Goal: Information Seeking & Learning: Learn about a topic

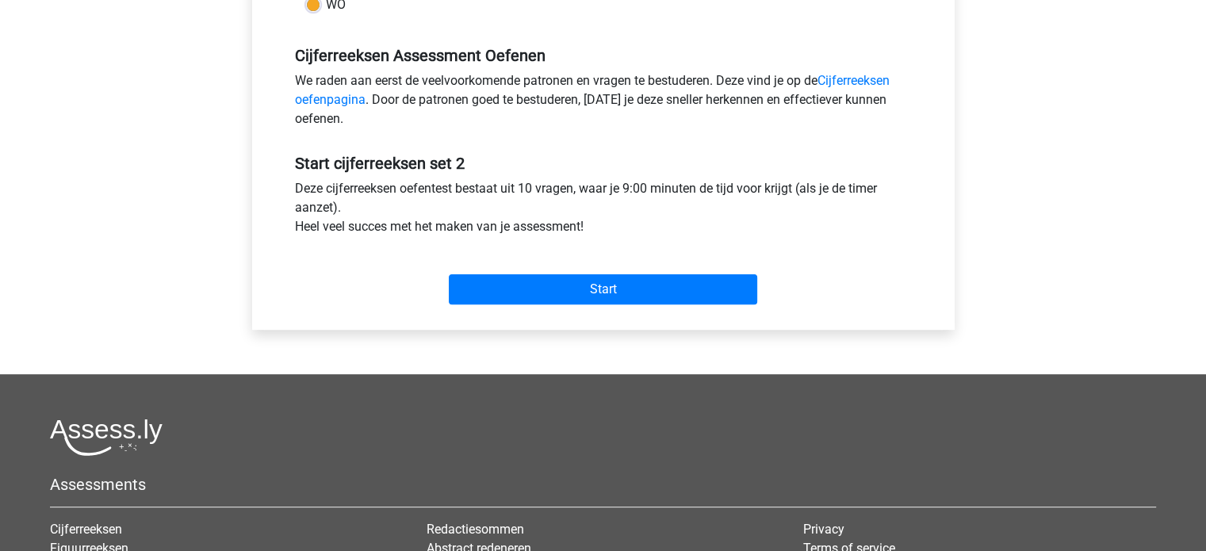
scroll to position [457, 0]
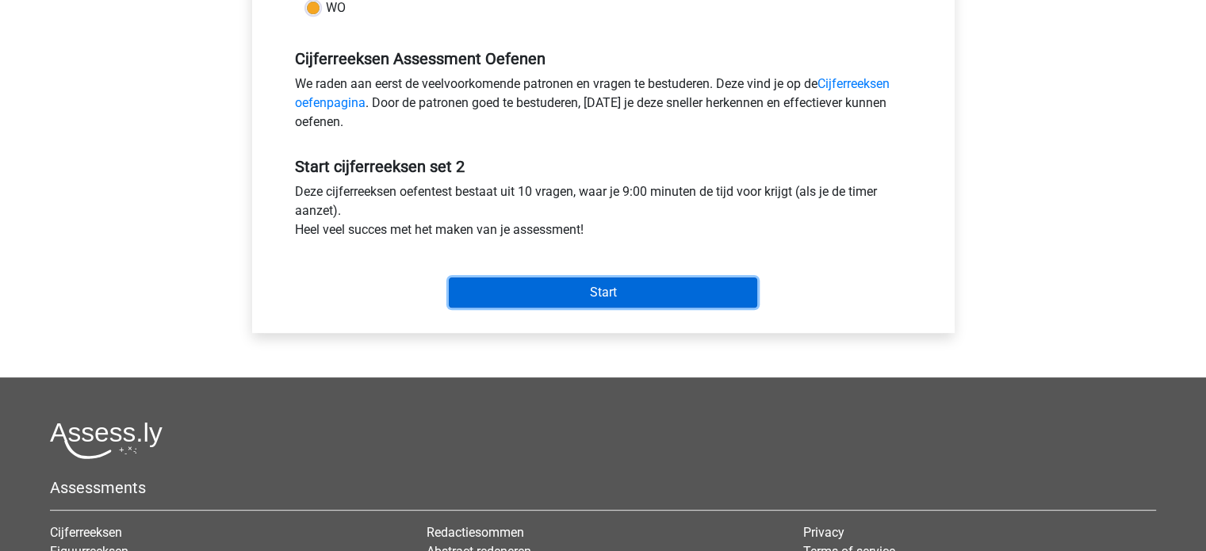
click at [621, 297] on input "Start" at bounding box center [603, 292] width 308 height 30
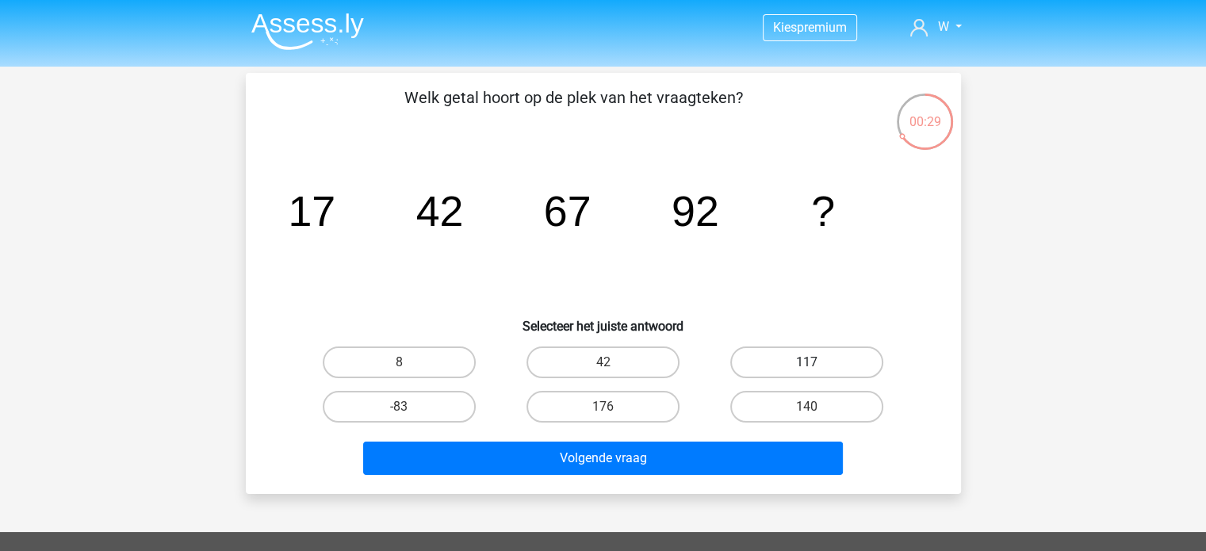
click at [780, 360] on label "117" at bounding box center [806, 362] width 153 height 32
click at [807, 362] on input "117" at bounding box center [812, 367] width 10 height 10
radio input "true"
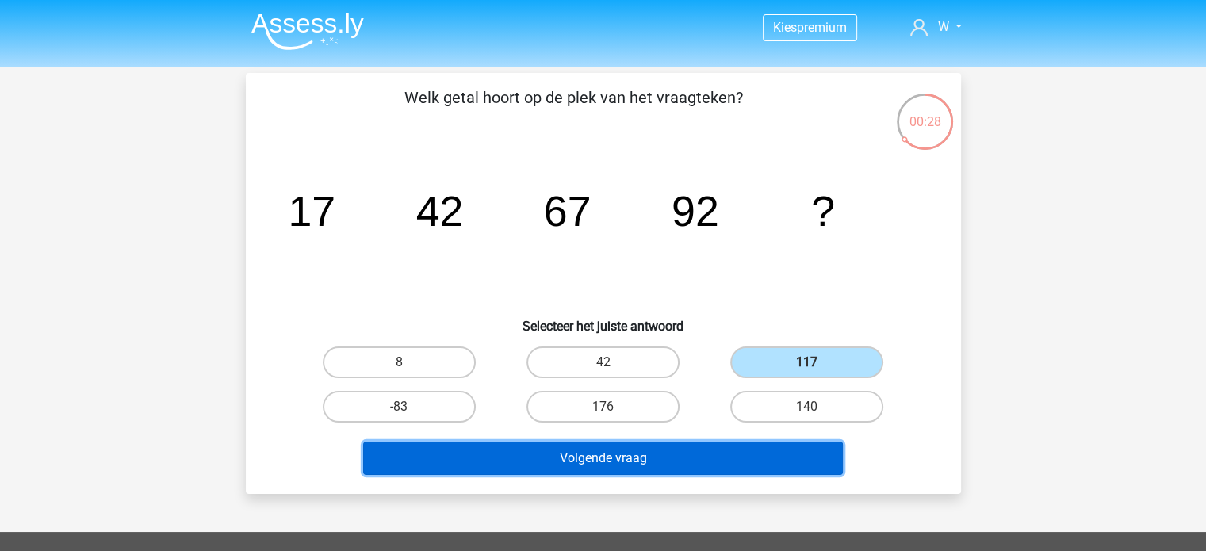
click at [695, 454] on button "Volgende vraag" at bounding box center [603, 457] width 480 height 33
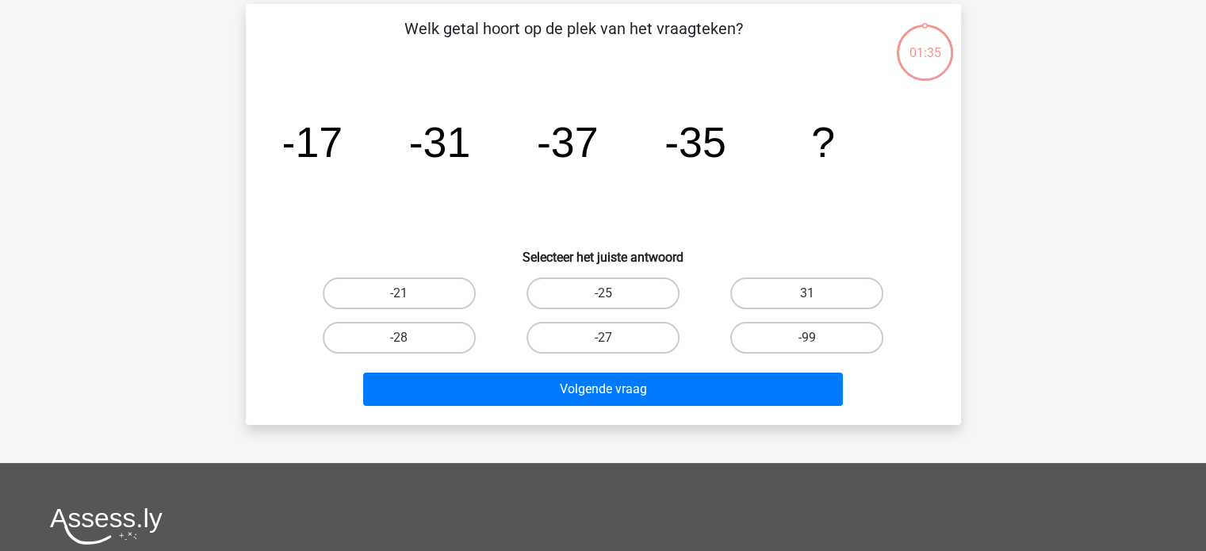
scroll to position [73, 0]
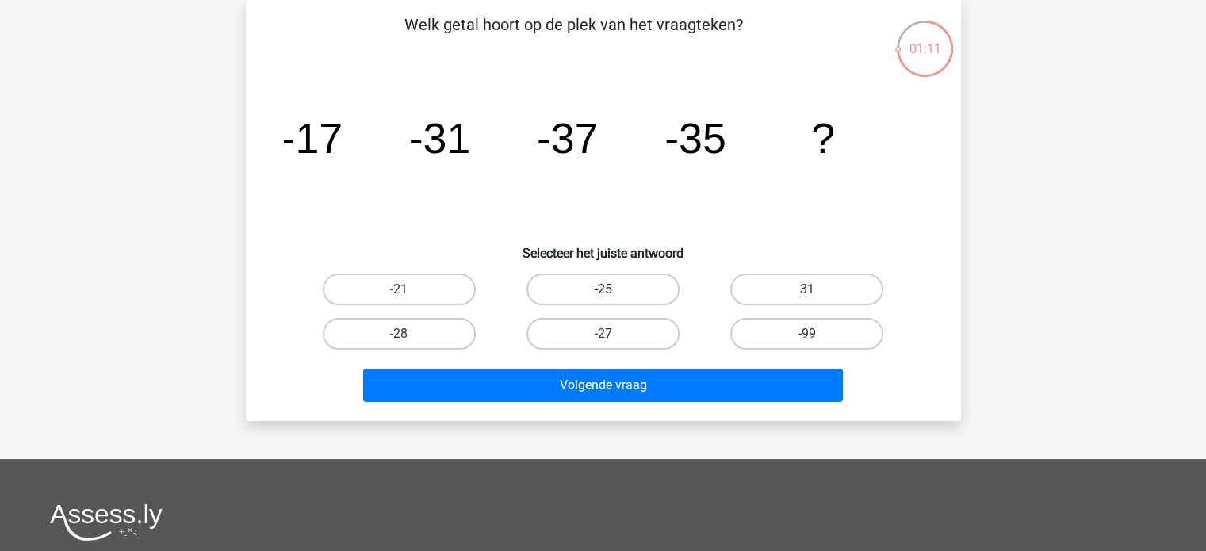
click at [606, 273] on label "-25" at bounding box center [602, 289] width 153 height 32
click at [606, 289] on input "-25" at bounding box center [607, 294] width 10 height 10
radio input "true"
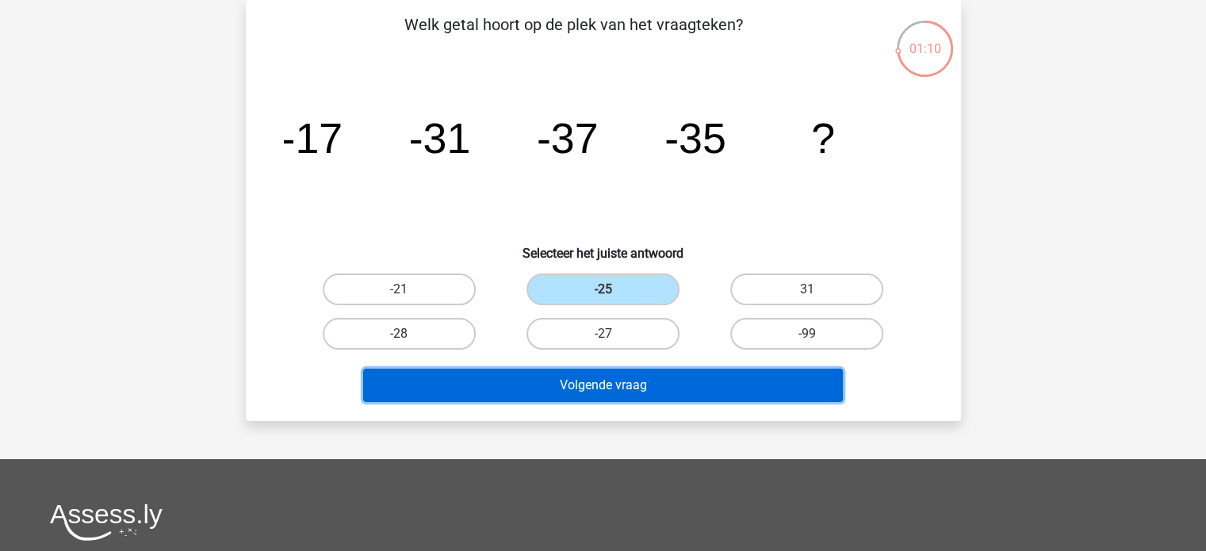
click at [614, 385] on button "Volgende vraag" at bounding box center [603, 385] width 480 height 33
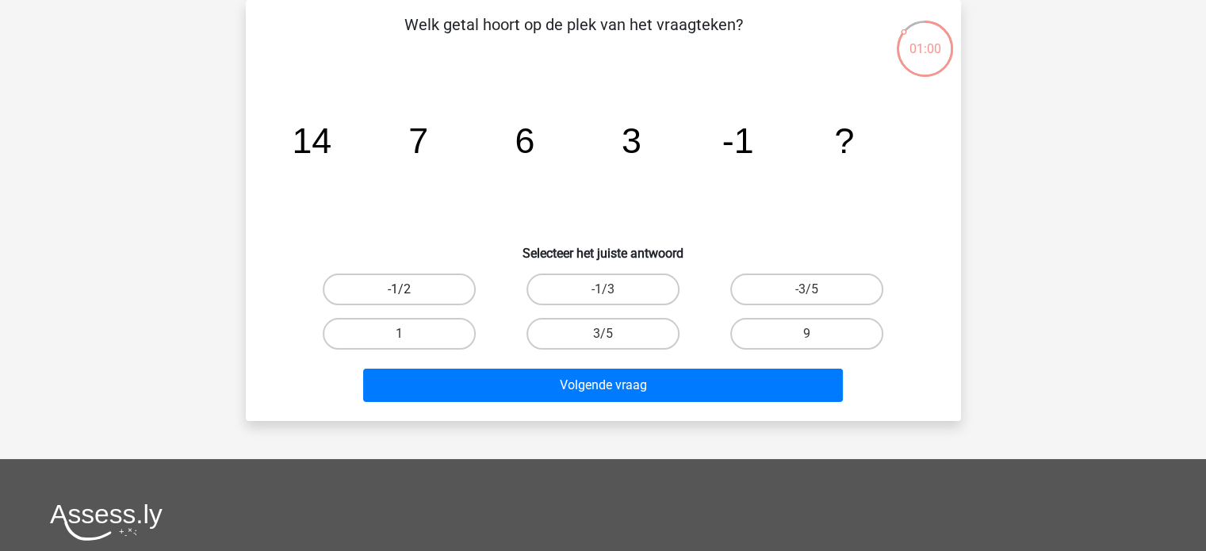
click at [462, 290] on label "-1/2" at bounding box center [399, 289] width 153 height 32
click at [409, 290] on input "-1/2" at bounding box center [404, 294] width 10 height 10
radio input "true"
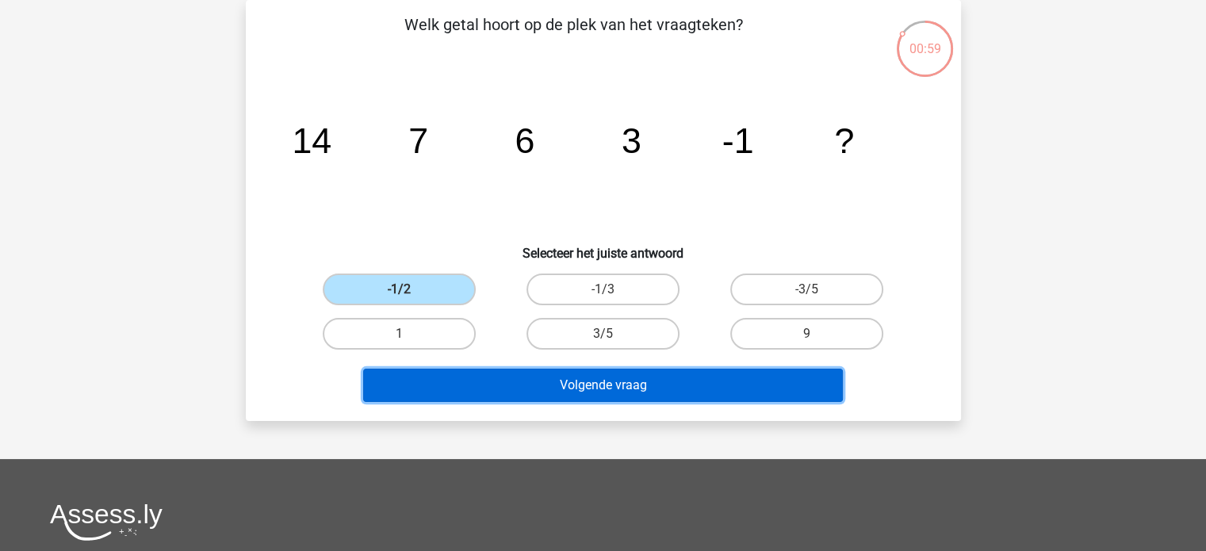
click at [587, 376] on button "Volgende vraag" at bounding box center [603, 385] width 480 height 33
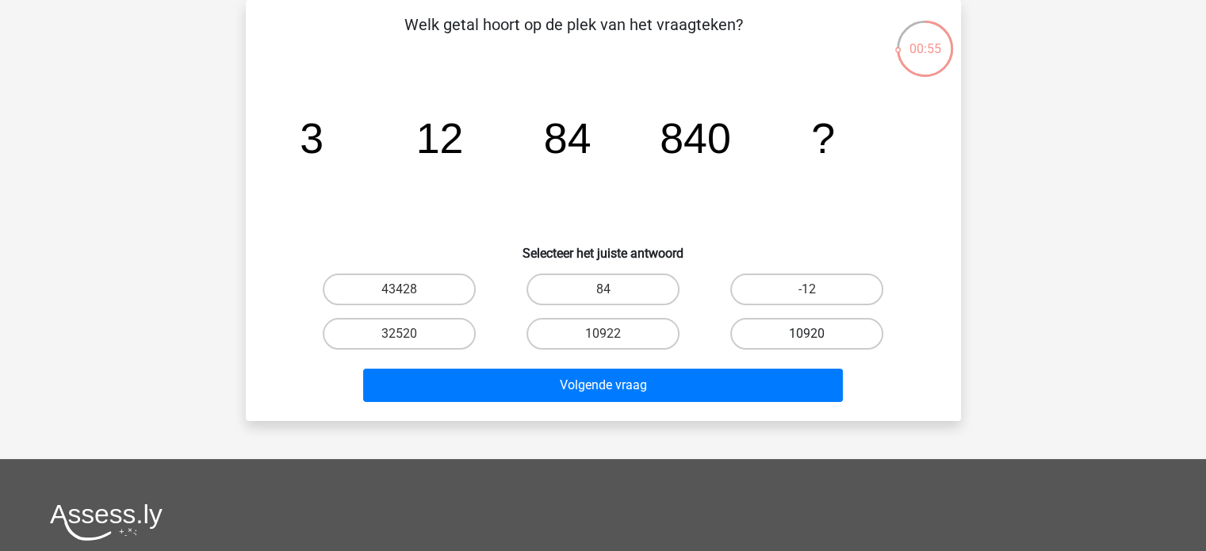
click at [783, 328] on label "10920" at bounding box center [806, 334] width 153 height 32
click at [807, 334] on input "10920" at bounding box center [812, 339] width 10 height 10
radio input "true"
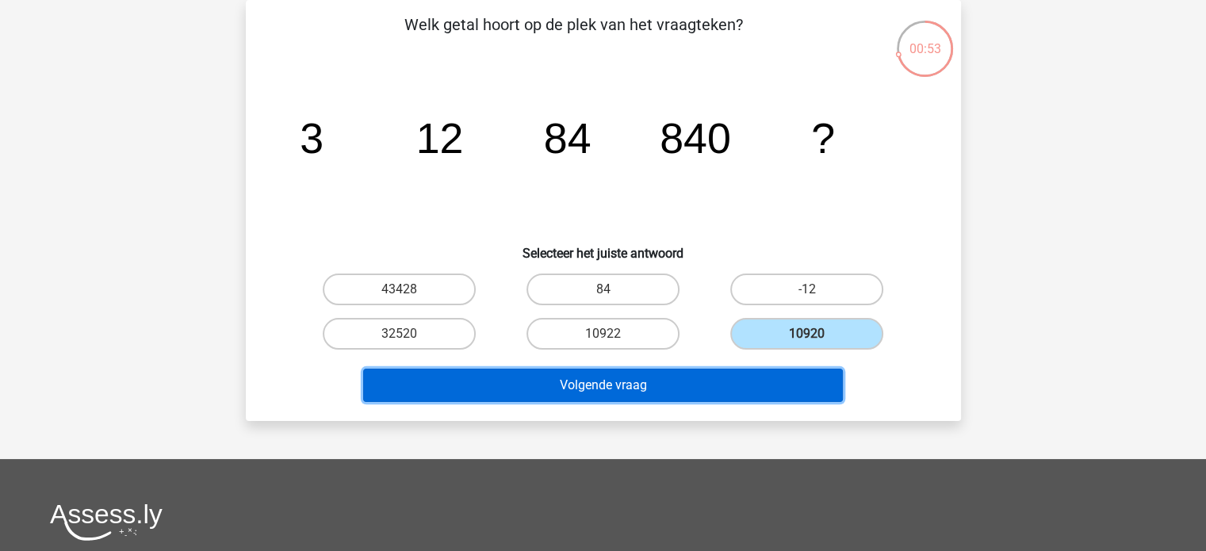
click at [682, 385] on button "Volgende vraag" at bounding box center [603, 385] width 480 height 33
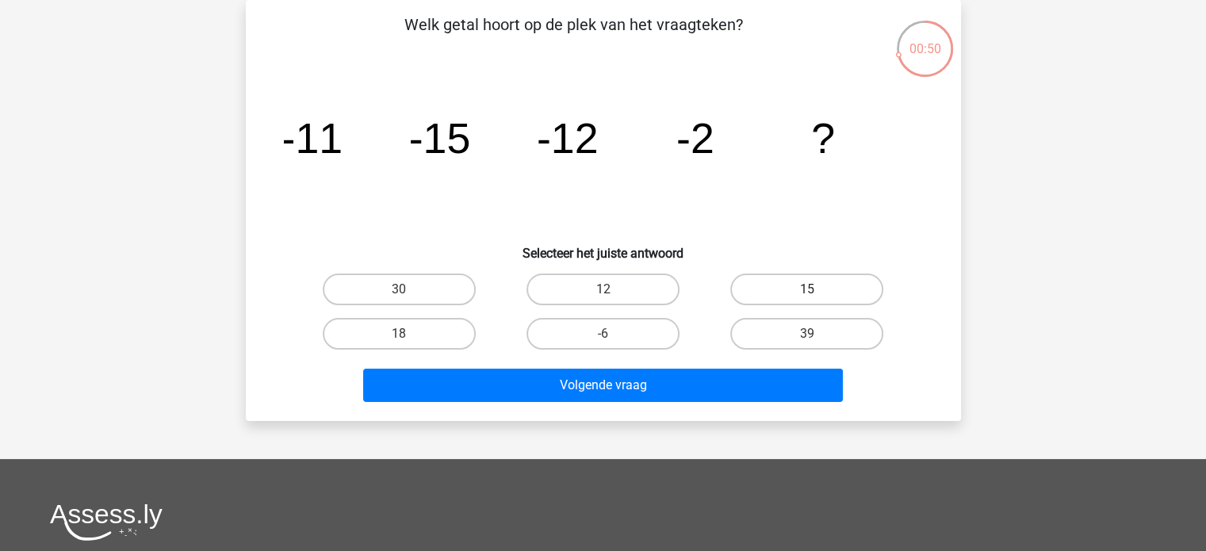
click at [805, 281] on label "15" at bounding box center [806, 289] width 153 height 32
click at [807, 289] on input "15" at bounding box center [812, 294] width 10 height 10
radio input "true"
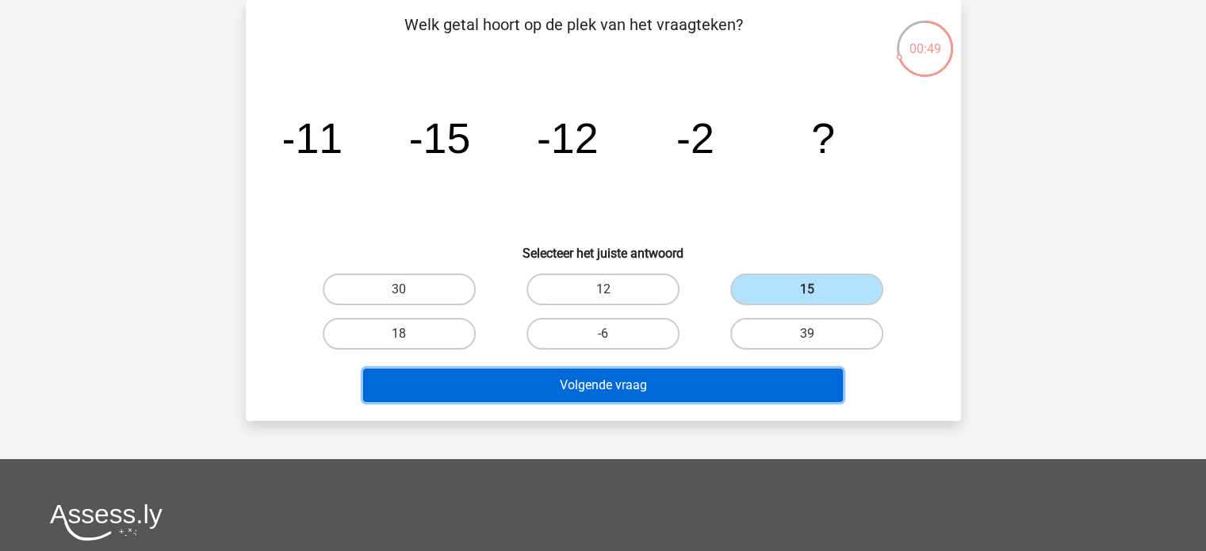
click at [691, 369] on button "Volgende vraag" at bounding box center [603, 385] width 480 height 33
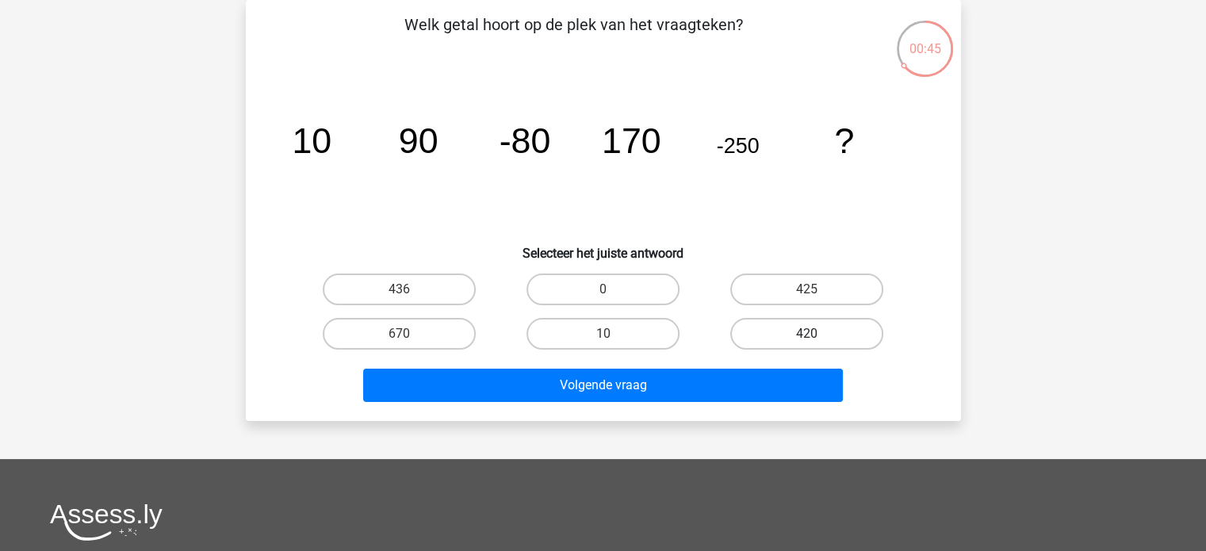
click at [827, 338] on label "420" at bounding box center [806, 334] width 153 height 32
click at [817, 338] on input "420" at bounding box center [812, 339] width 10 height 10
radio input "true"
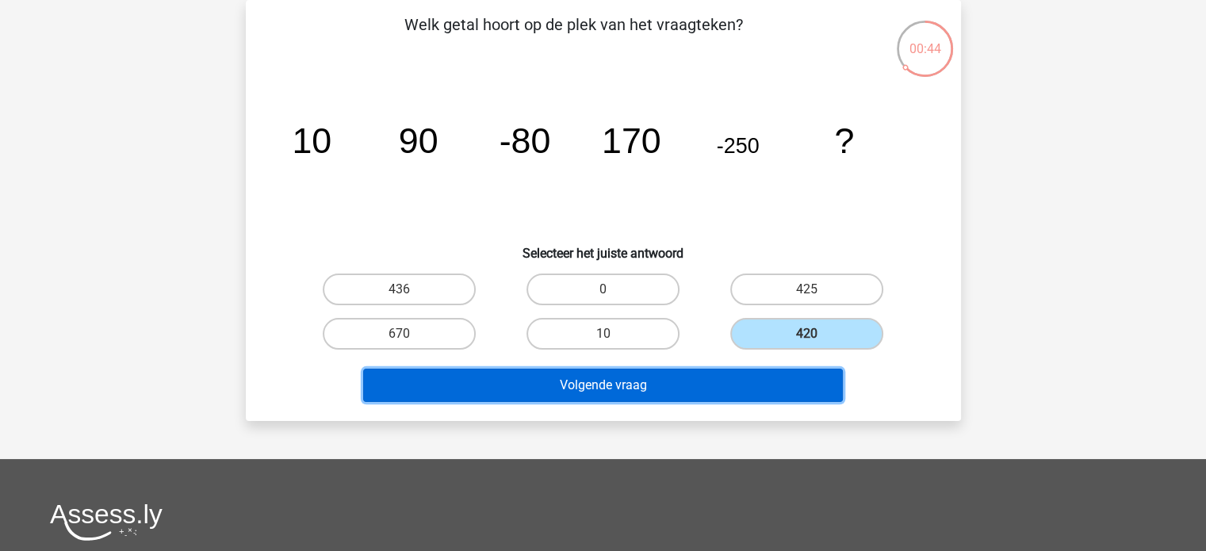
click at [605, 380] on button "Volgende vraag" at bounding box center [603, 385] width 480 height 33
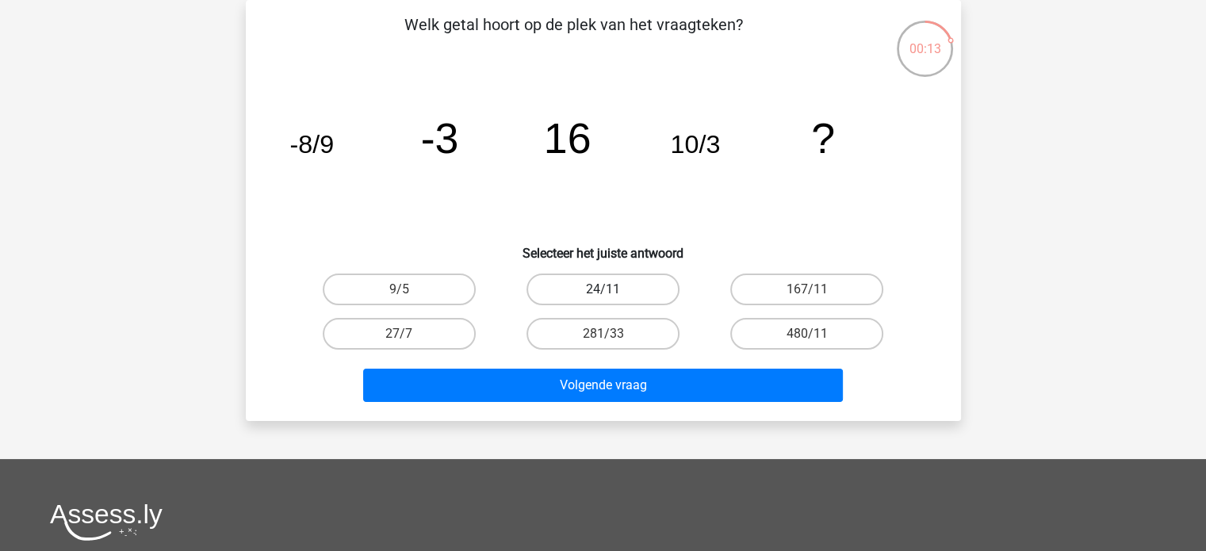
click at [587, 295] on label "24/11" at bounding box center [602, 289] width 153 height 32
click at [602, 295] on input "24/11" at bounding box center [607, 294] width 10 height 10
radio input "true"
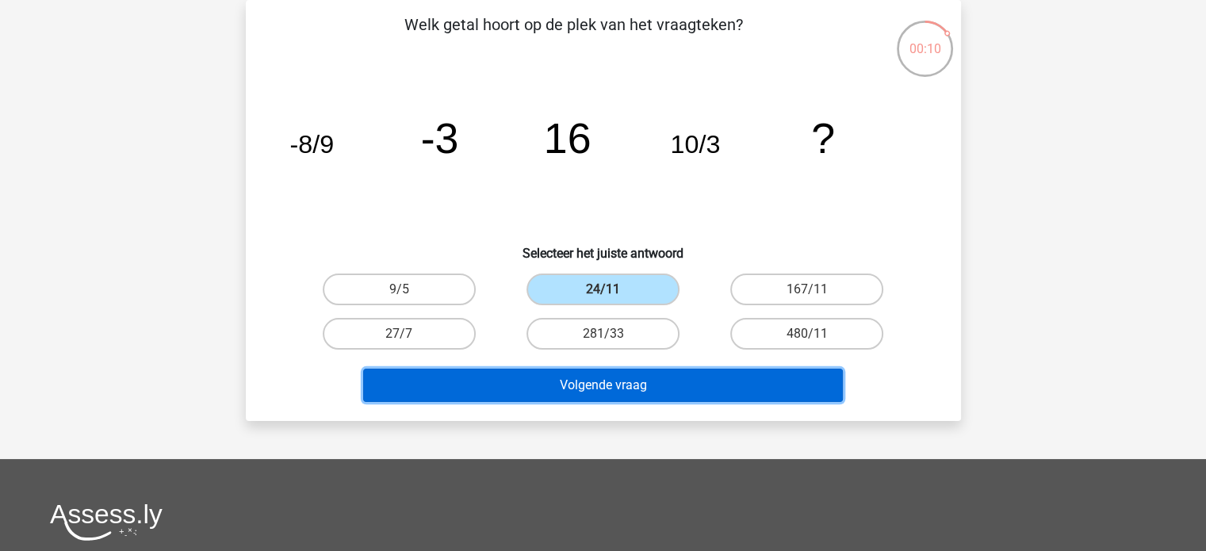
click at [567, 381] on button "Volgende vraag" at bounding box center [603, 385] width 480 height 33
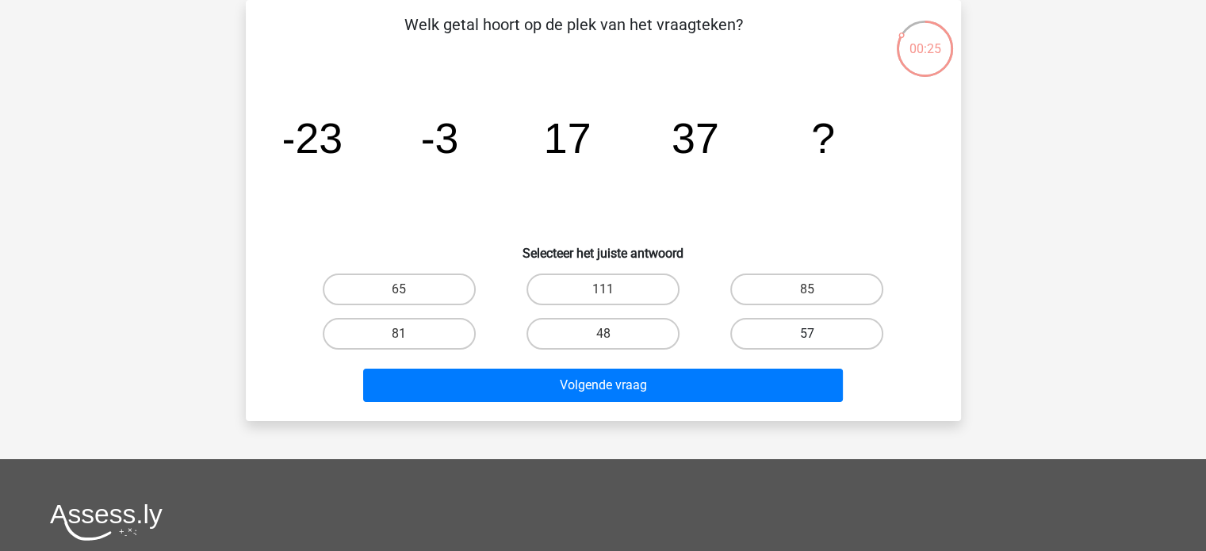
click at [818, 332] on label "57" at bounding box center [806, 334] width 153 height 32
click at [817, 334] on input "57" at bounding box center [812, 339] width 10 height 10
radio input "true"
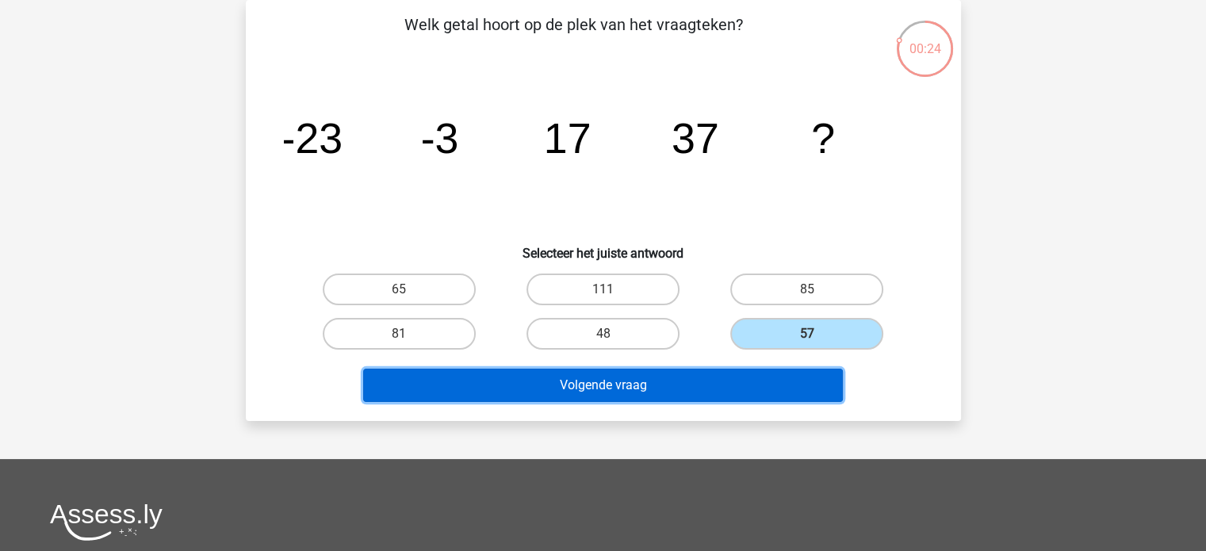
click at [692, 370] on button "Volgende vraag" at bounding box center [603, 385] width 480 height 33
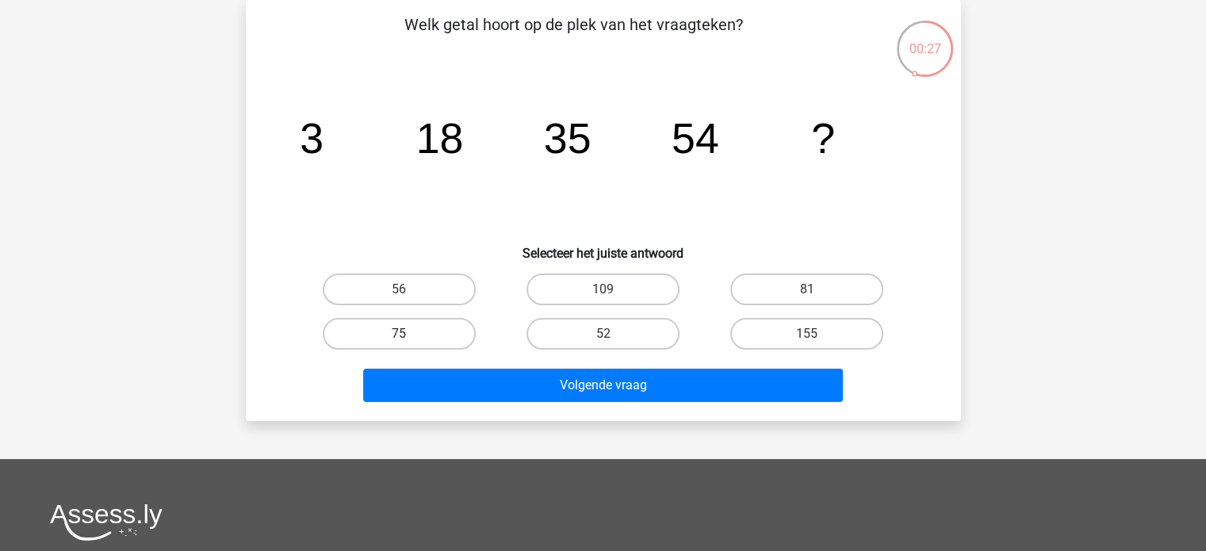
click at [429, 319] on label "75" at bounding box center [399, 334] width 153 height 32
click at [409, 334] on input "75" at bounding box center [404, 339] width 10 height 10
radio input "true"
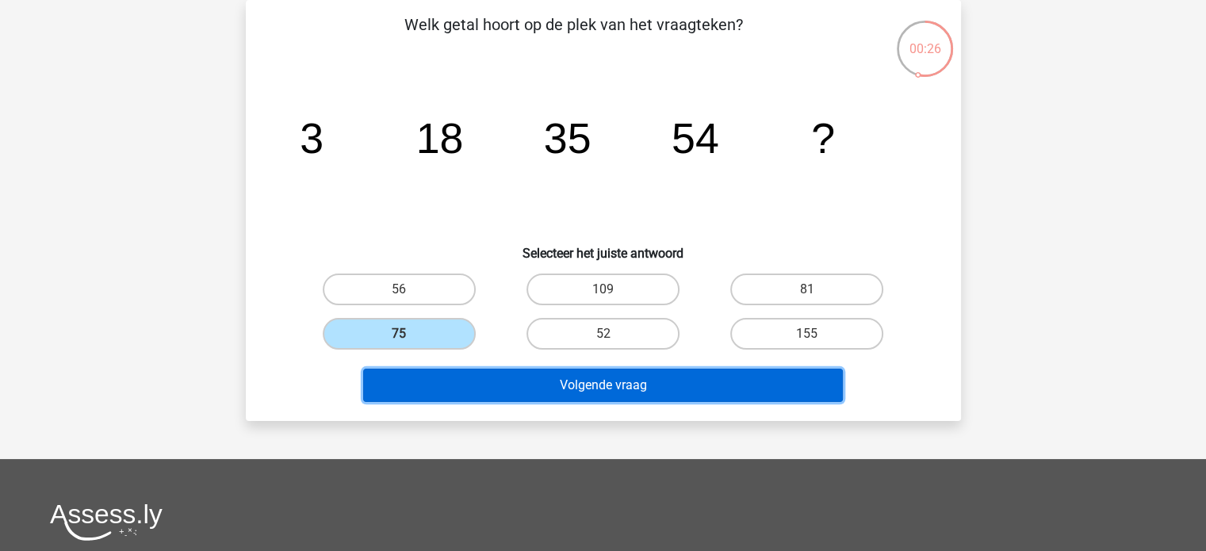
click at [564, 369] on button "Volgende vraag" at bounding box center [603, 385] width 480 height 33
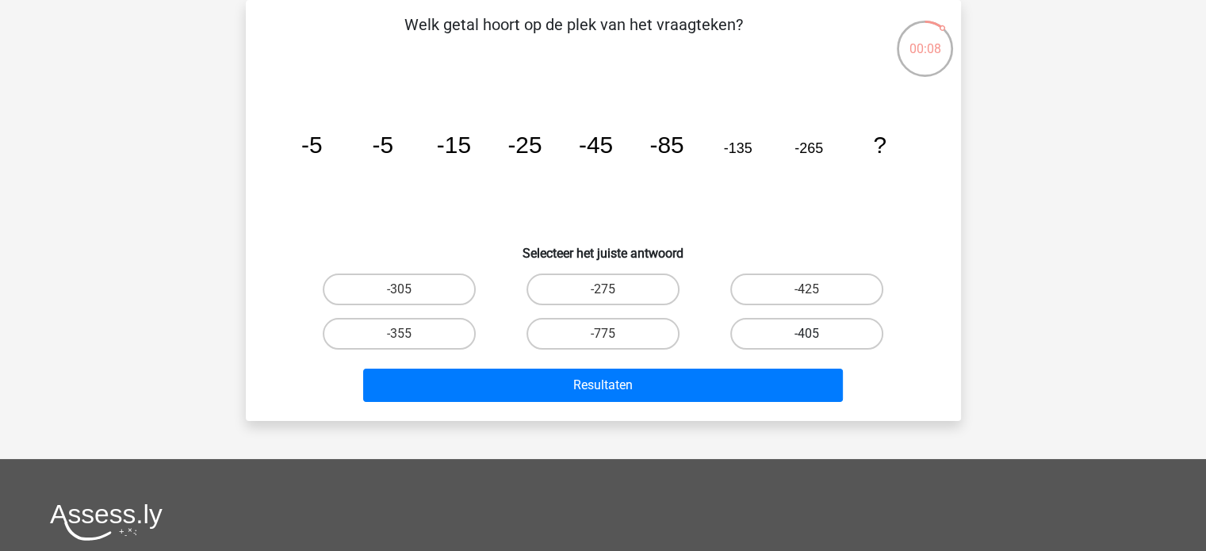
click at [777, 335] on label "-405" at bounding box center [806, 334] width 153 height 32
click at [807, 335] on input "-405" at bounding box center [812, 339] width 10 height 10
radio input "true"
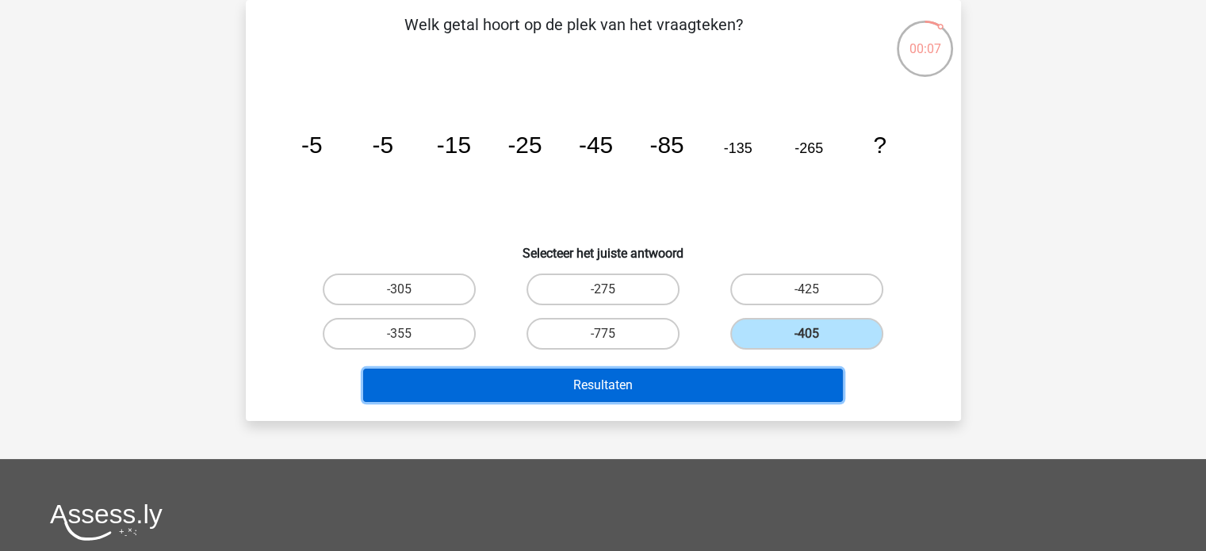
click at [740, 381] on button "Resultaten" at bounding box center [603, 385] width 480 height 33
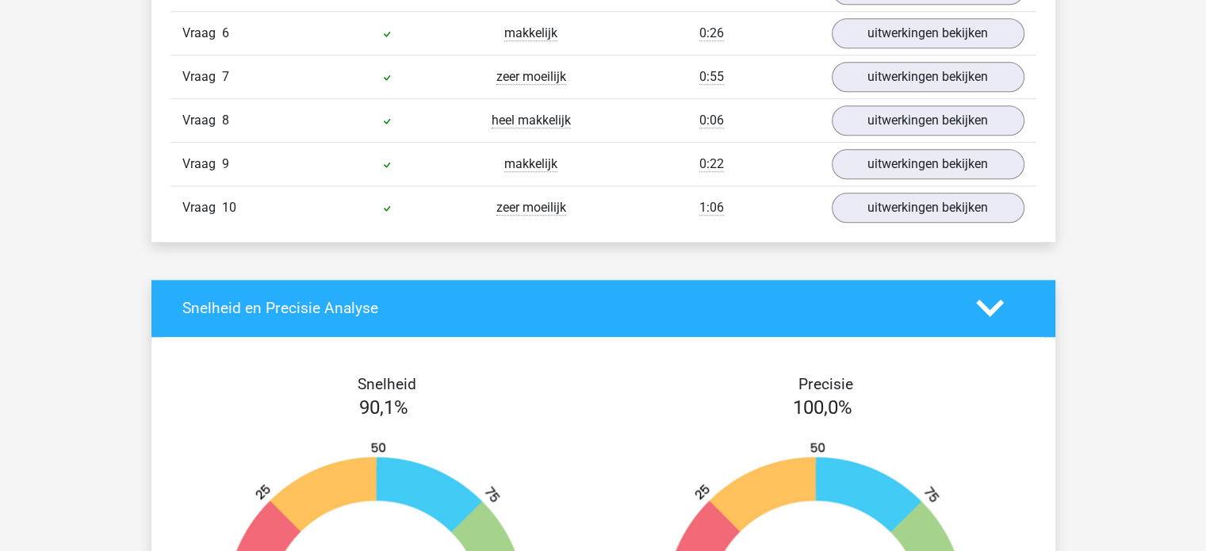
scroll to position [1573, 0]
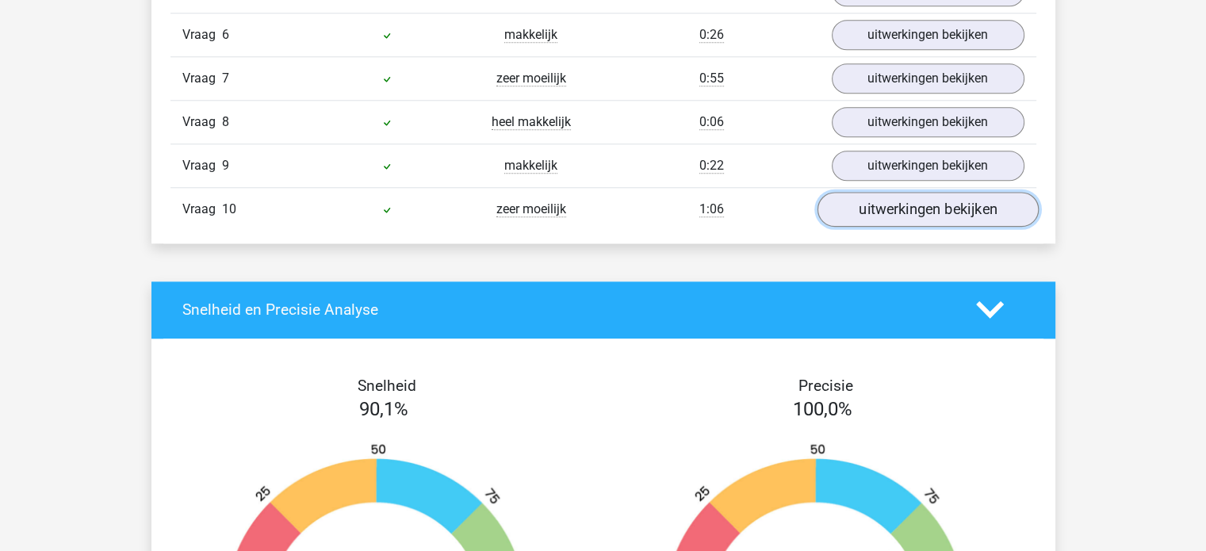
click at [899, 205] on link "uitwerkingen bekijken" at bounding box center [926, 209] width 221 height 35
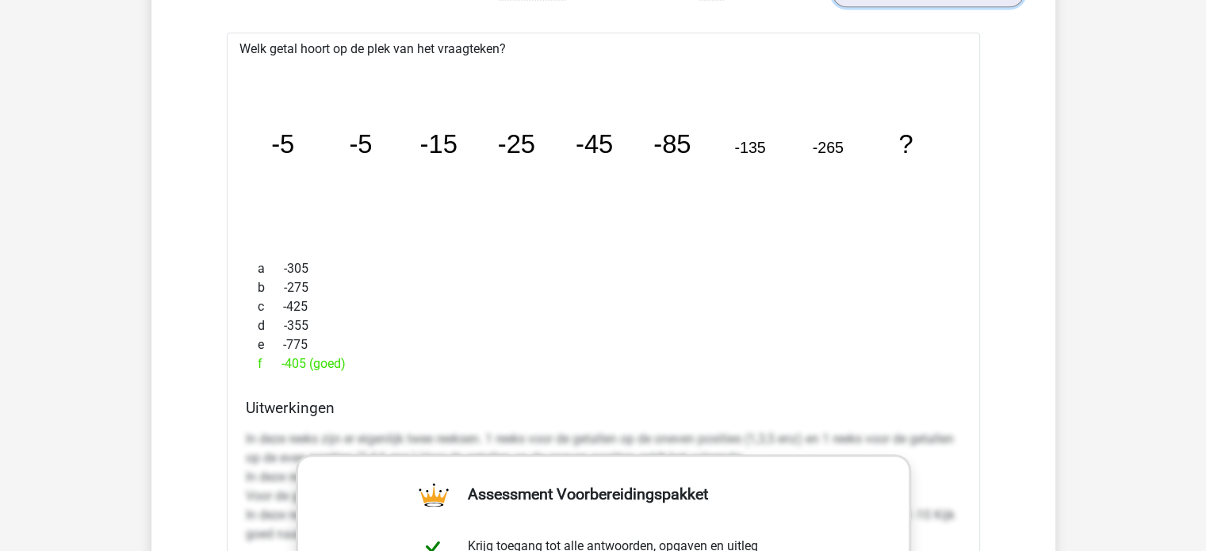
scroll to position [1791, 0]
drag, startPoint x: 677, startPoint y: 130, endPoint x: 666, endPoint y: 130, distance: 11.1
click at [294, 130] on tspan "-85" at bounding box center [282, 142] width 23 height 29
click at [294, 141] on tspan "-85" at bounding box center [282, 142] width 23 height 29
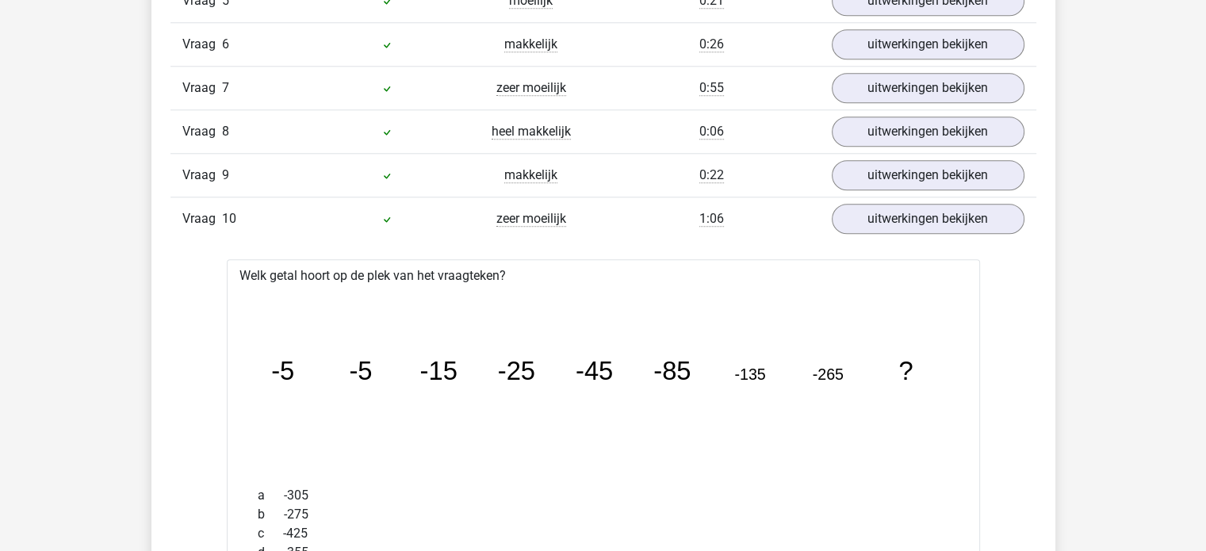
scroll to position [1500, 0]
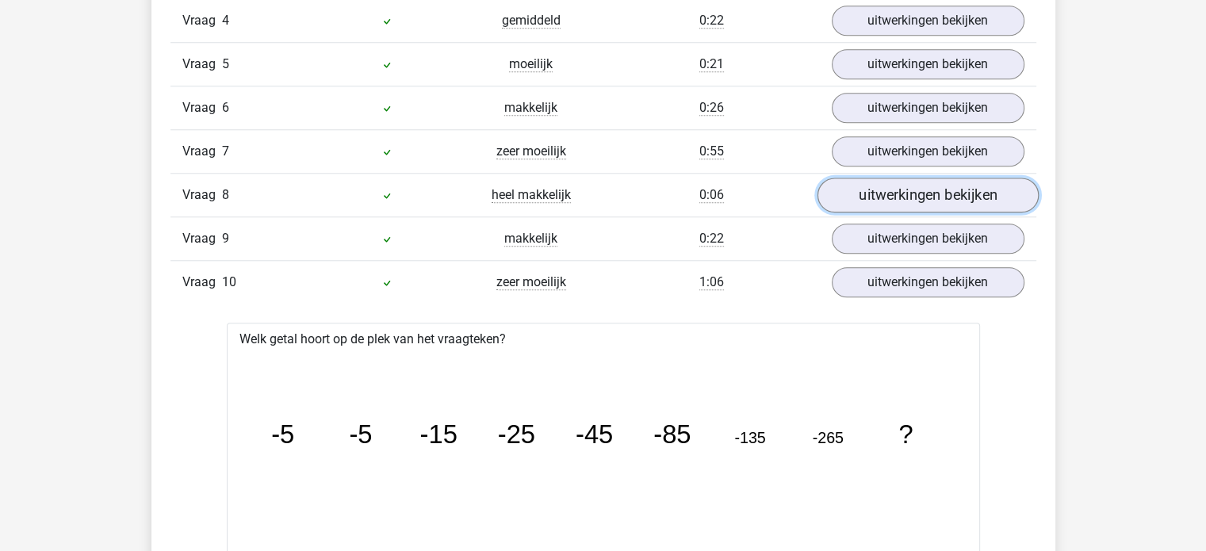
click at [878, 191] on link "uitwerkingen bekijken" at bounding box center [926, 195] width 221 height 35
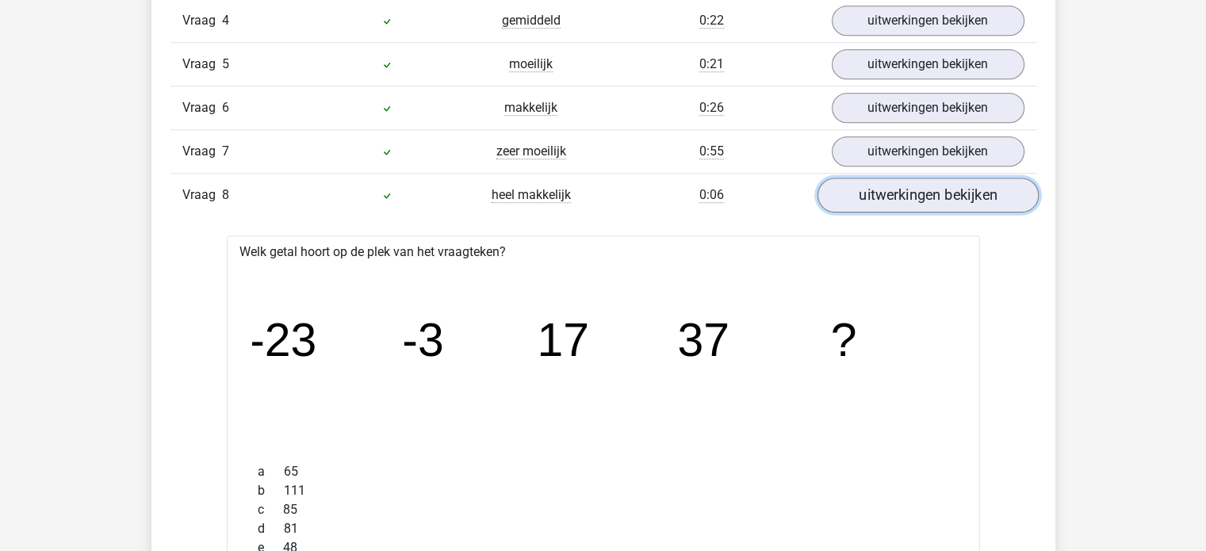
click at [878, 197] on link "uitwerkingen bekijken" at bounding box center [926, 195] width 221 height 35
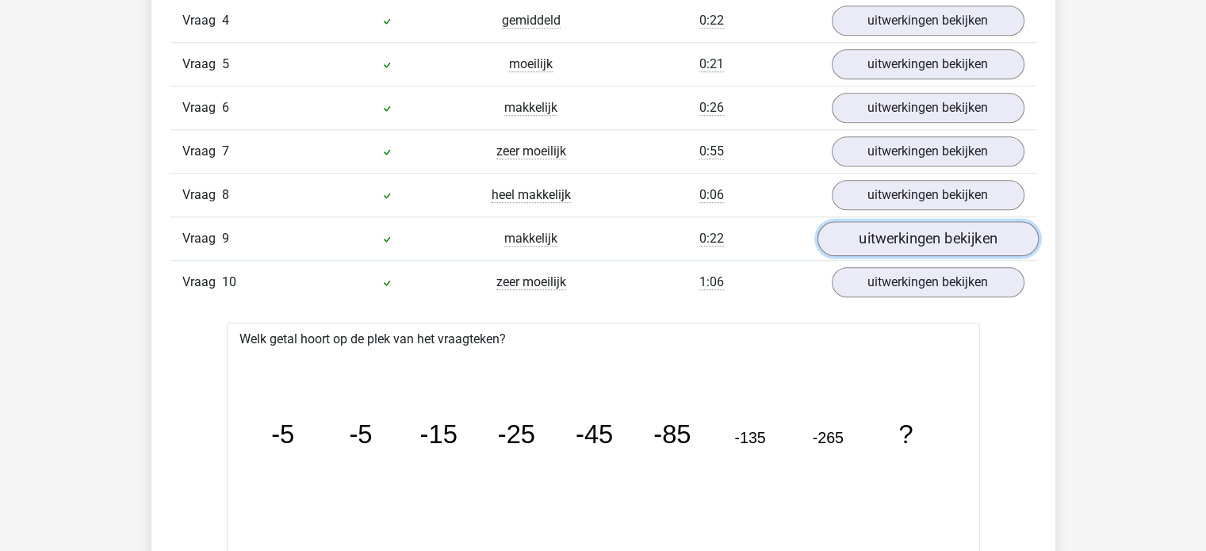
click at [885, 231] on link "uitwerkingen bekijken" at bounding box center [926, 238] width 221 height 35
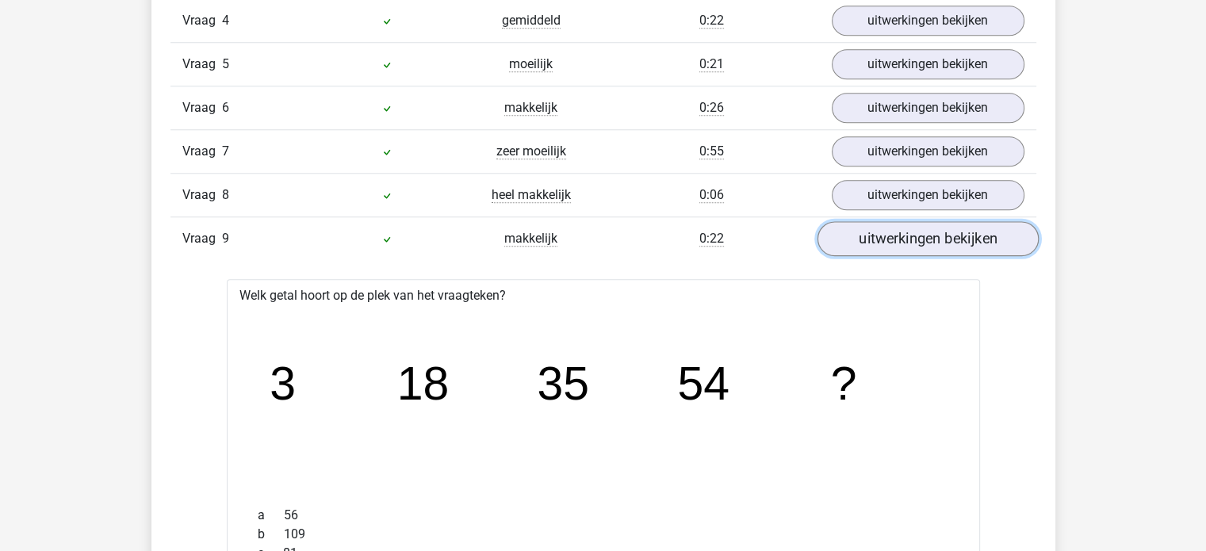
click at [885, 231] on link "uitwerkingen bekijken" at bounding box center [926, 238] width 221 height 35
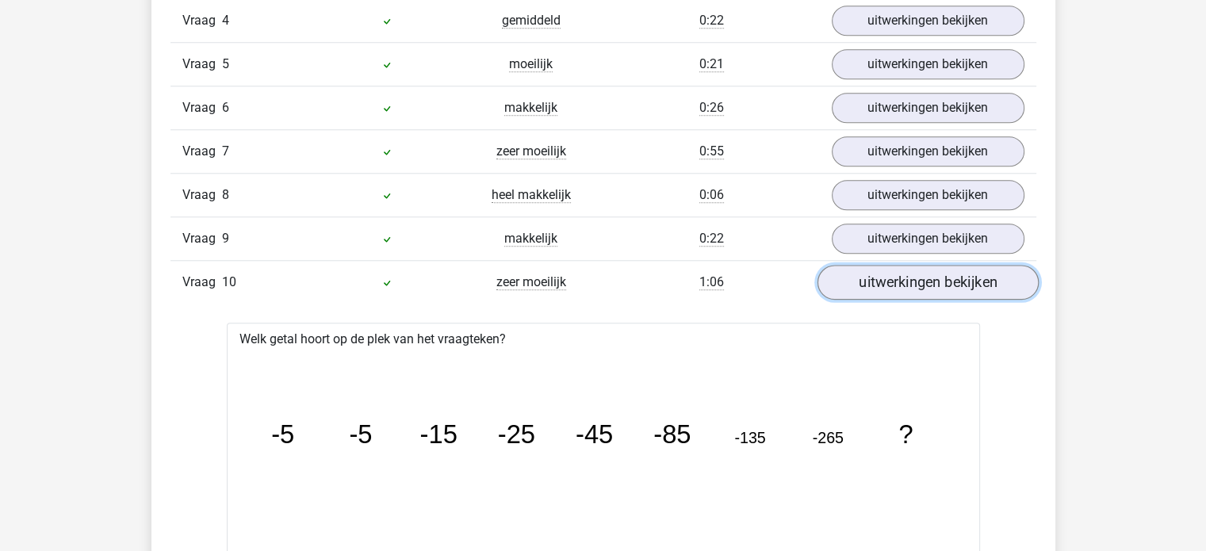
click at [914, 270] on link "uitwerkingen bekijken" at bounding box center [926, 282] width 221 height 35
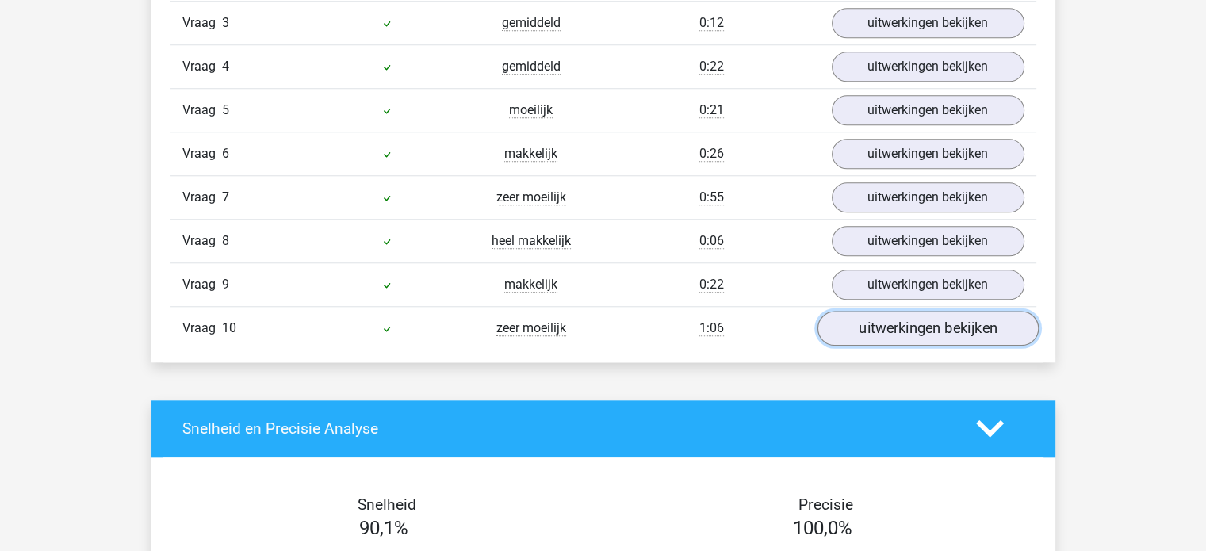
scroll to position [1449, 0]
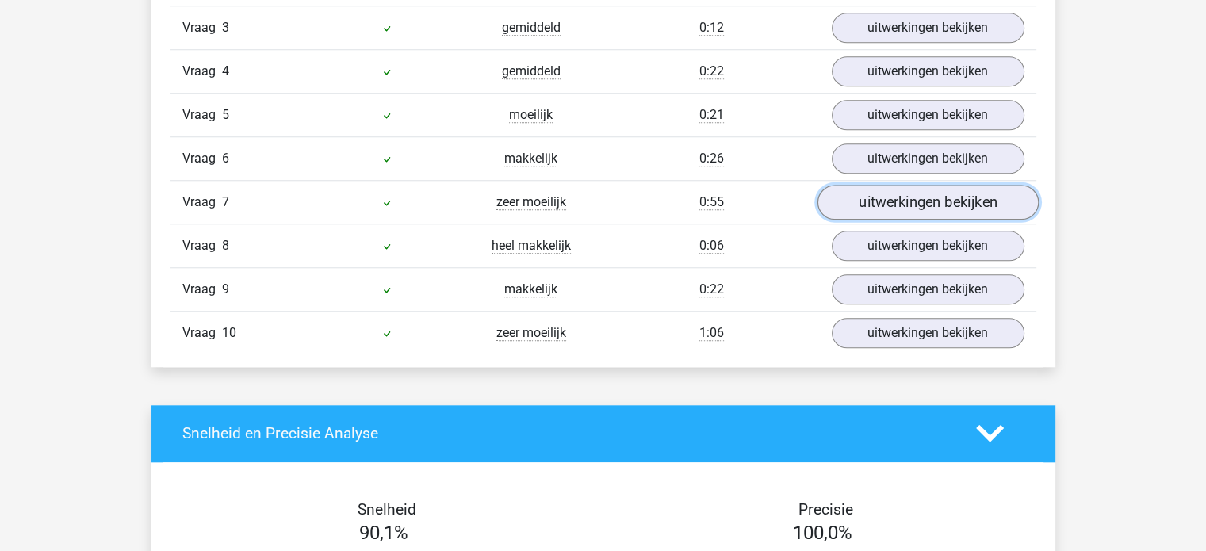
click at [899, 201] on link "uitwerkingen bekijken" at bounding box center [926, 202] width 221 height 35
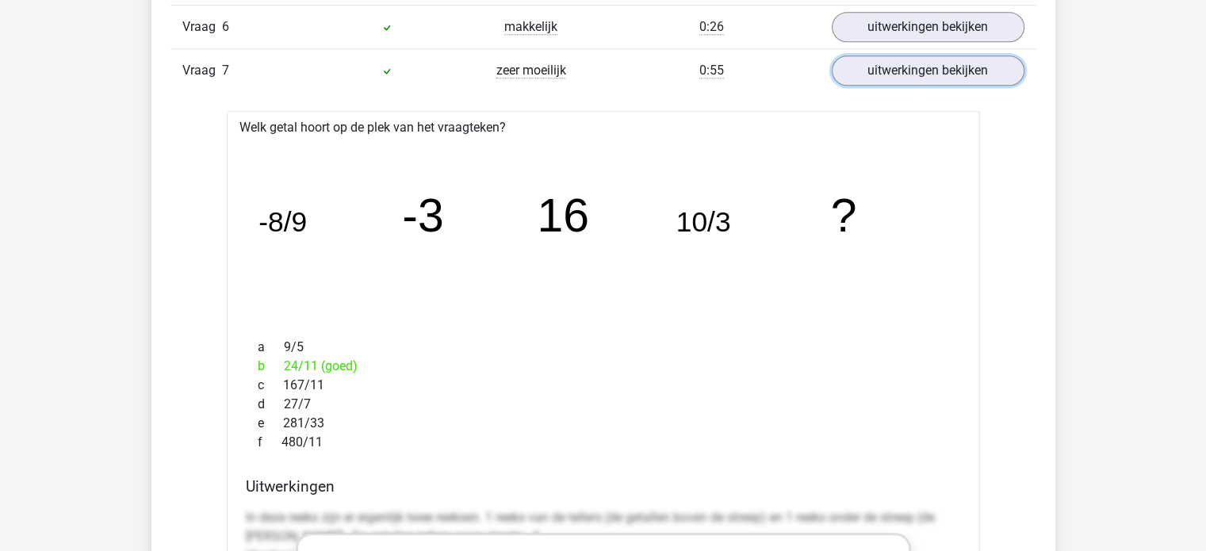
scroll to position [1581, 0]
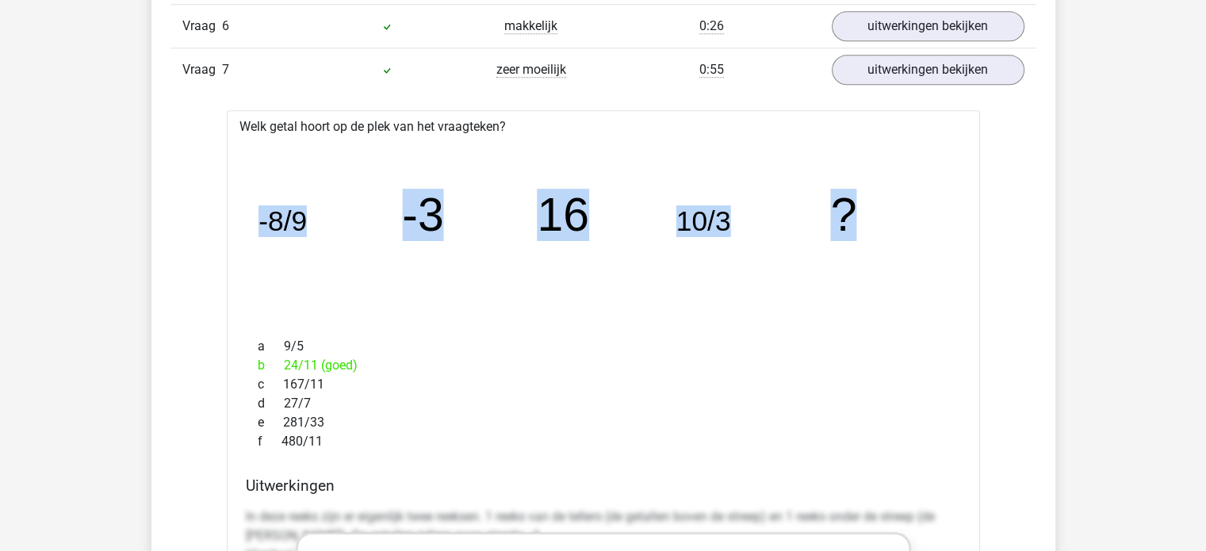
drag, startPoint x: 260, startPoint y: 218, endPoint x: 900, endPoint y: 211, distance: 640.5
click at [900, 211] on icon "image/svg+xml -8/9 -3 16 10/3 ?" at bounding box center [603, 231] width 702 height 176
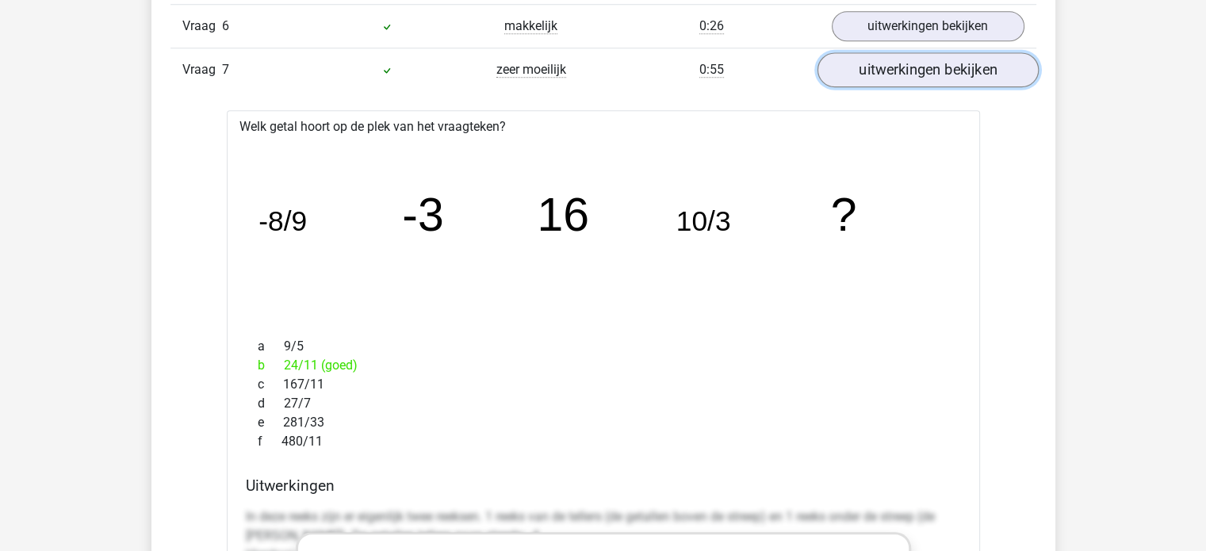
click at [862, 63] on link "uitwerkingen bekijken" at bounding box center [926, 69] width 221 height 35
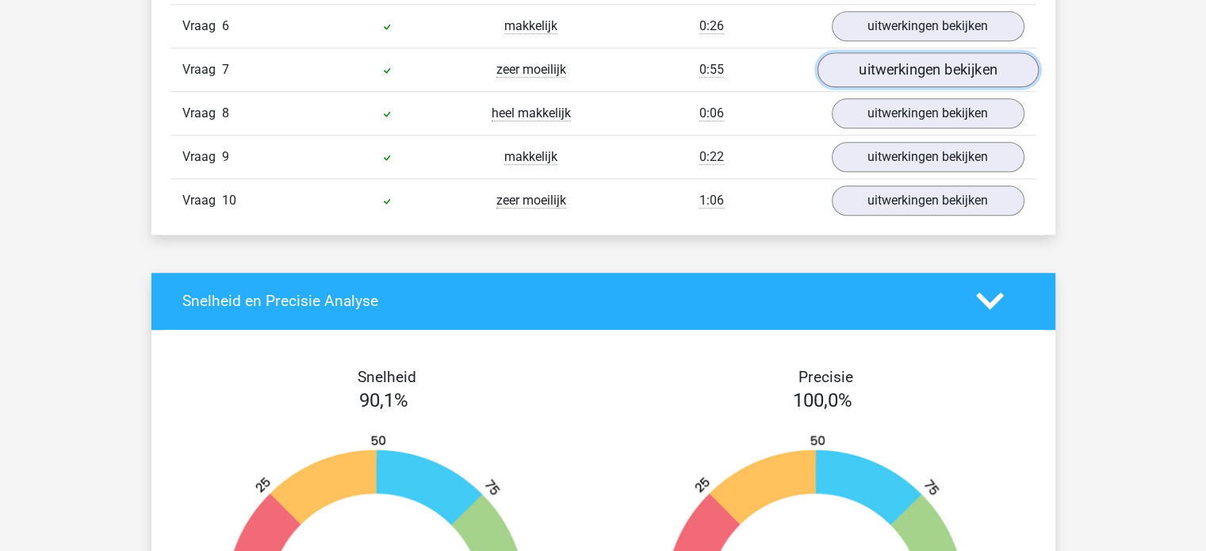
click at [900, 55] on link "uitwerkingen bekijken" at bounding box center [926, 69] width 221 height 35
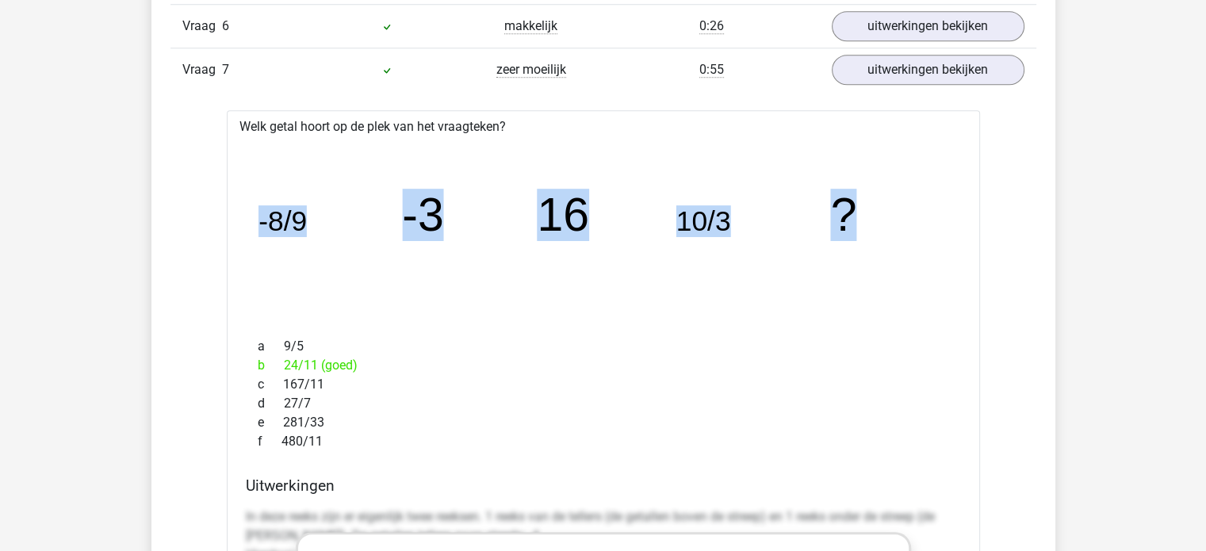
drag, startPoint x: 255, startPoint y: 224, endPoint x: 886, endPoint y: 210, distance: 631.1
click at [886, 210] on icon "image/svg+xml -8/9 -3 16 10/3 ?" at bounding box center [603, 231] width 702 height 176
click at [262, 218] on tspan "-8/9" at bounding box center [282, 221] width 48 height 32
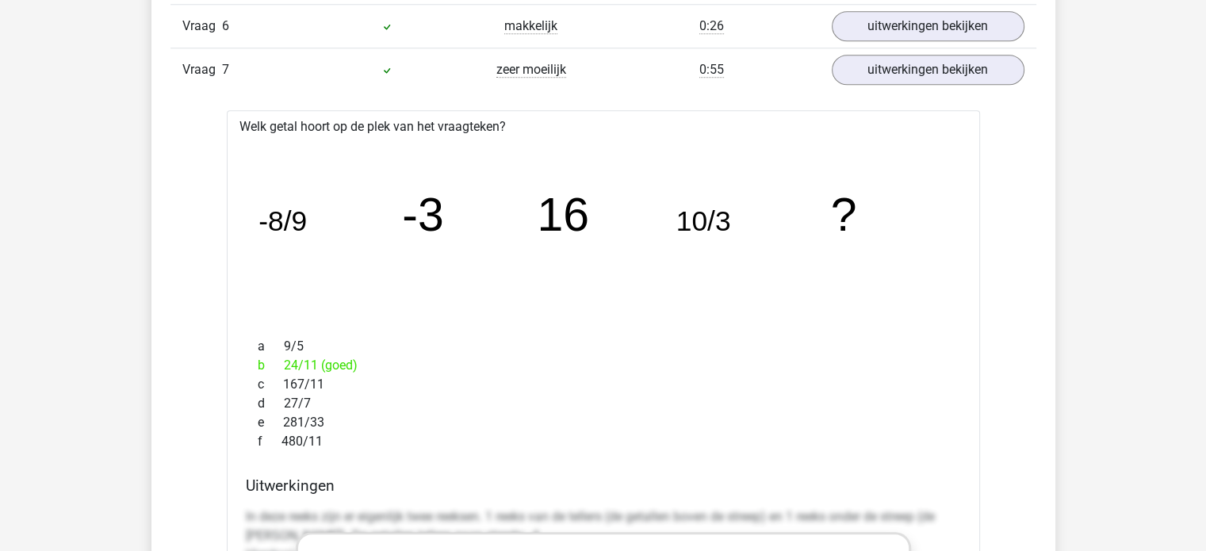
drag, startPoint x: 260, startPoint y: 216, endPoint x: 380, endPoint y: 434, distance: 249.0
copy div "-8/9 -3 16 10/3 ? a 9/5 b 24/11 (goed) c 167/11 d 27/7 e 281/33 f 480/11"
click at [717, 265] on icon "image/svg+xml -8/9 -3 16 10/3 ?" at bounding box center [603, 231] width 702 height 176
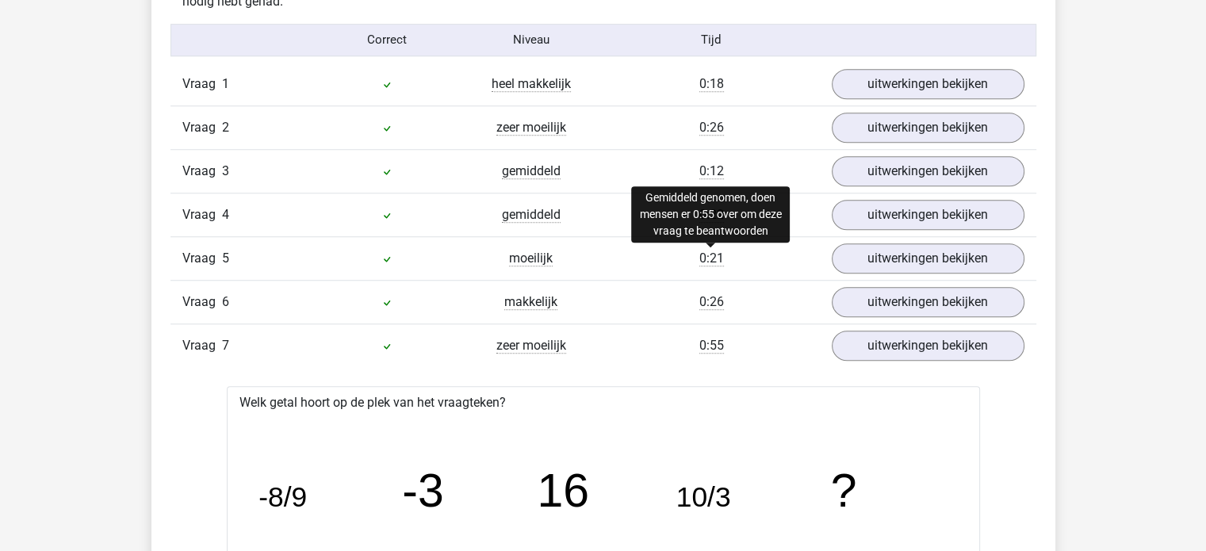
scroll to position [1303, 0]
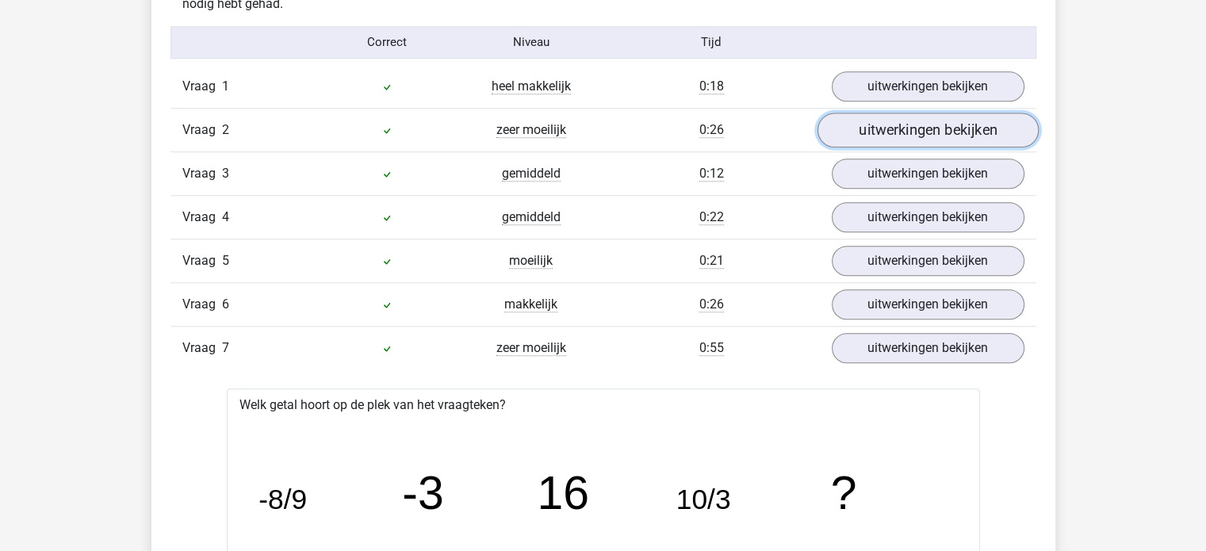
click at [878, 136] on link "uitwerkingen bekijken" at bounding box center [926, 130] width 221 height 35
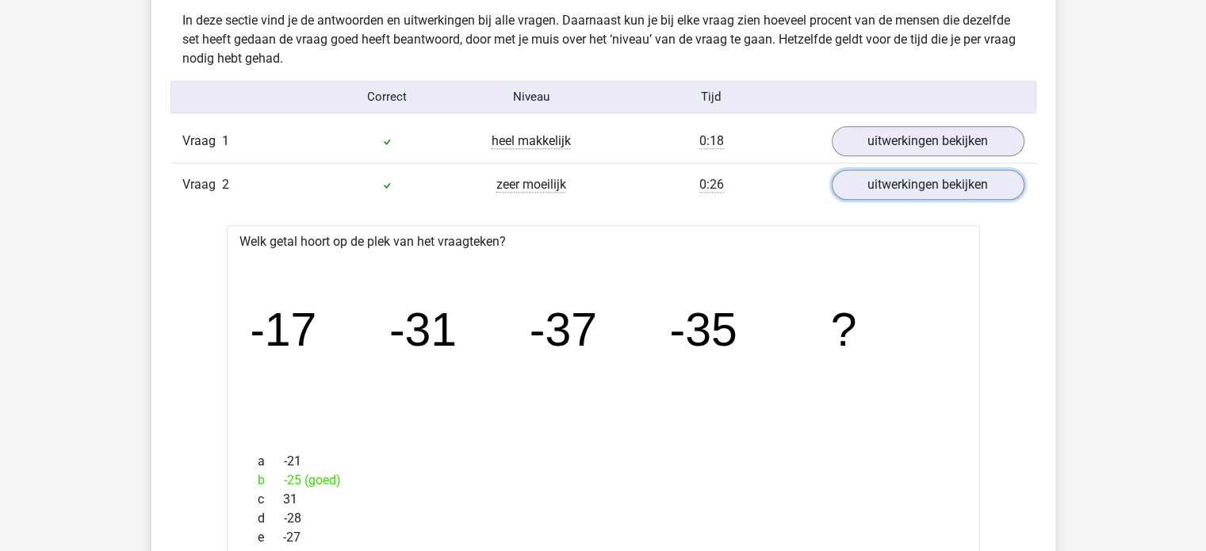
scroll to position [1246, 0]
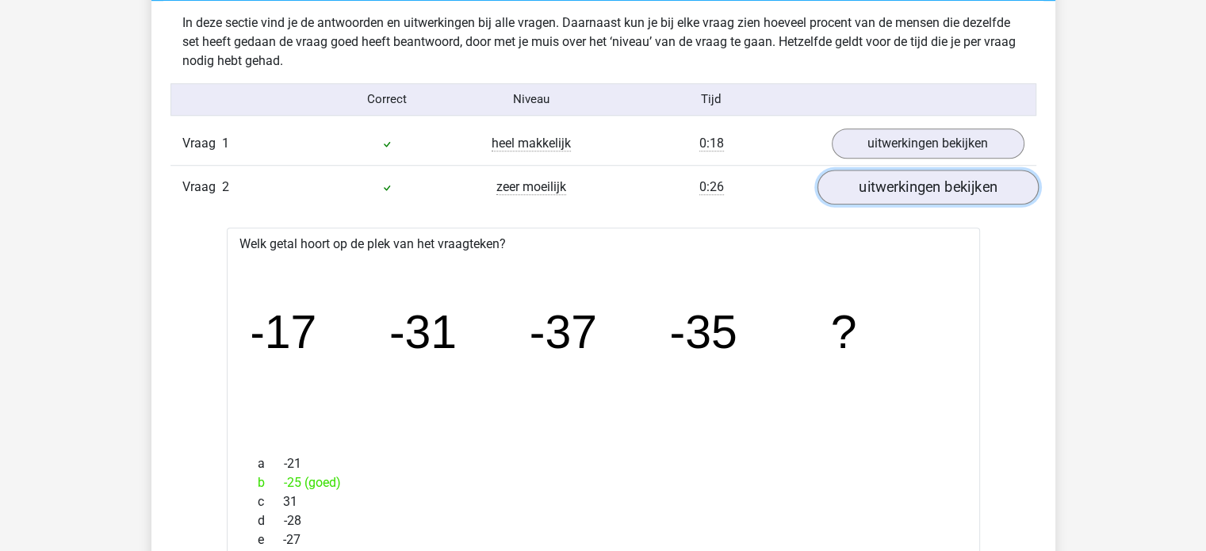
click at [856, 186] on link "uitwerkingen bekijken" at bounding box center [926, 187] width 221 height 35
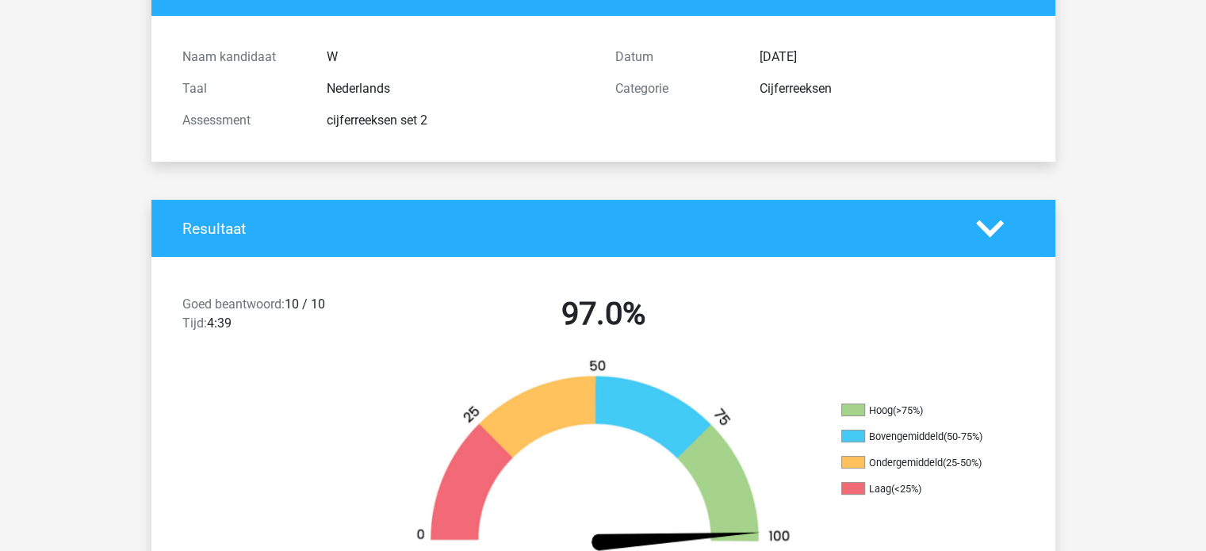
scroll to position [0, 0]
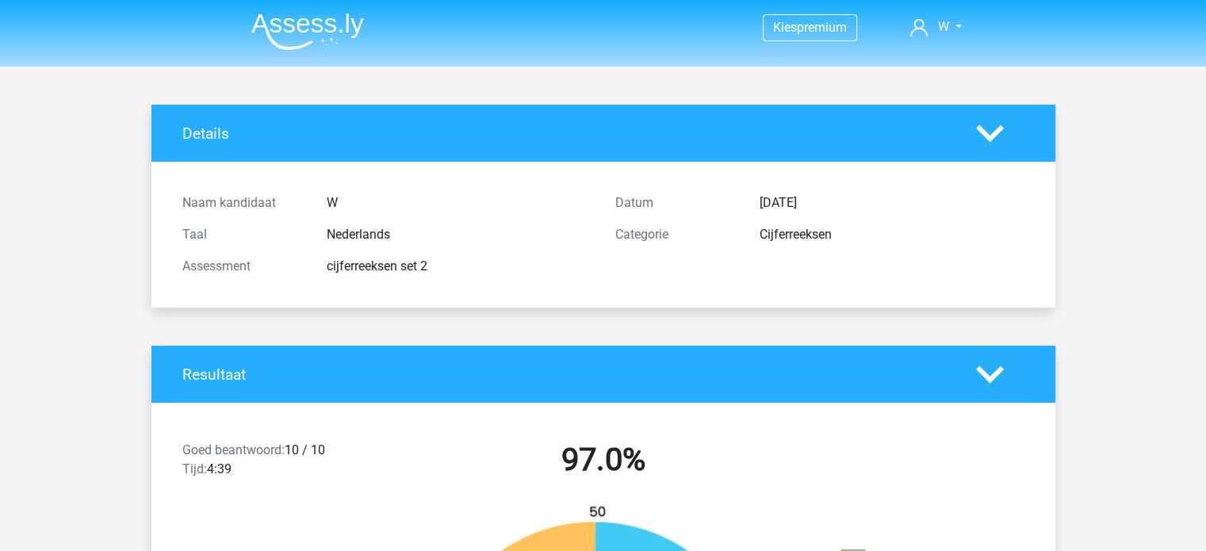
click at [340, 36] on img at bounding box center [307, 31] width 113 height 37
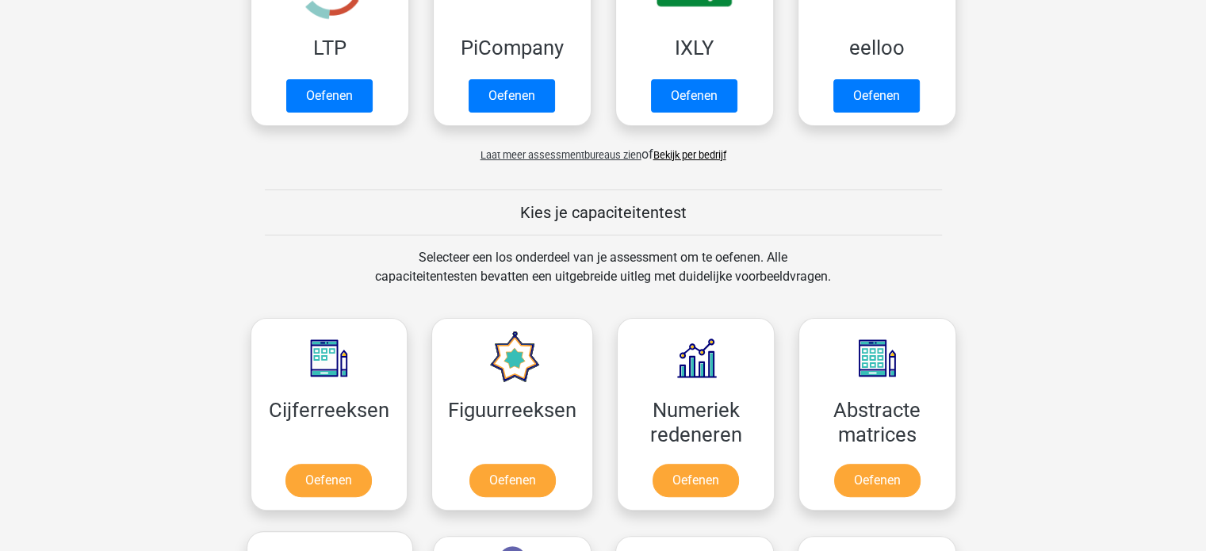
scroll to position [399, 0]
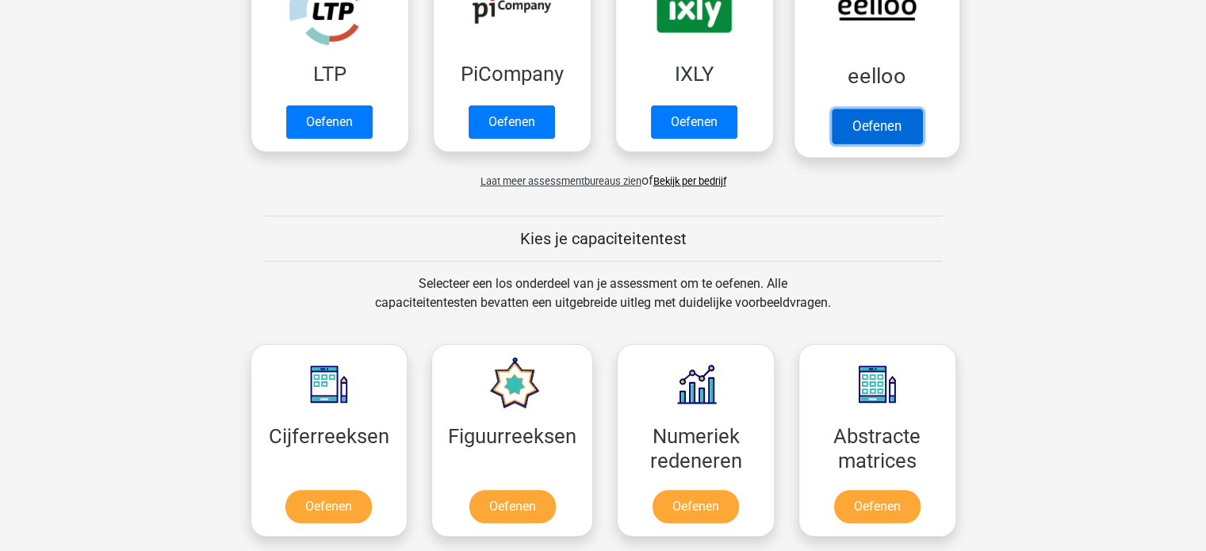
click at [921, 109] on link "Oefenen" at bounding box center [876, 126] width 90 height 35
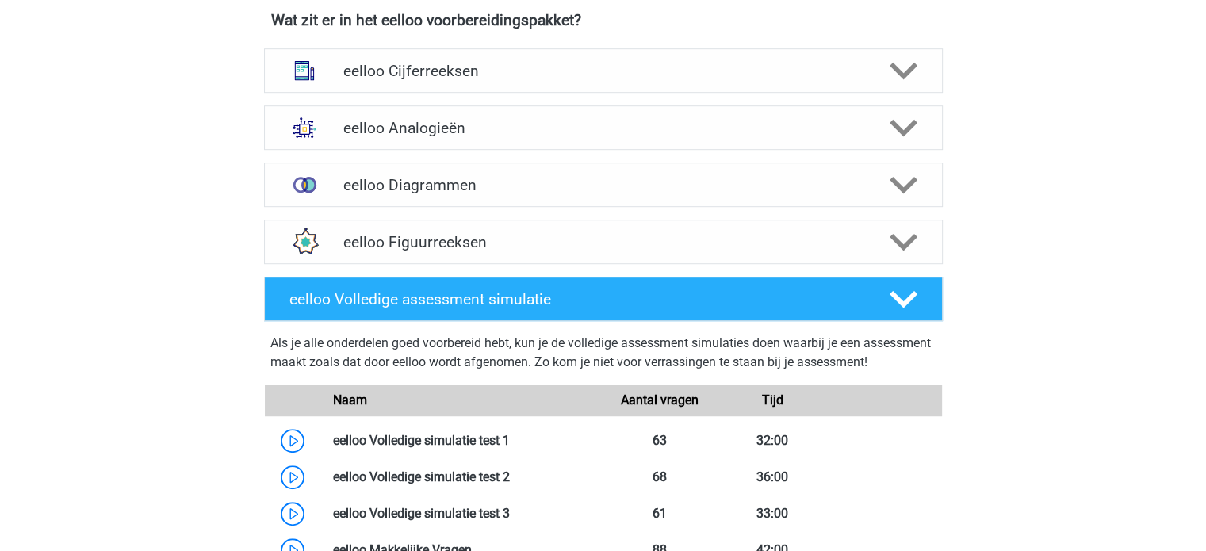
scroll to position [1003, 0]
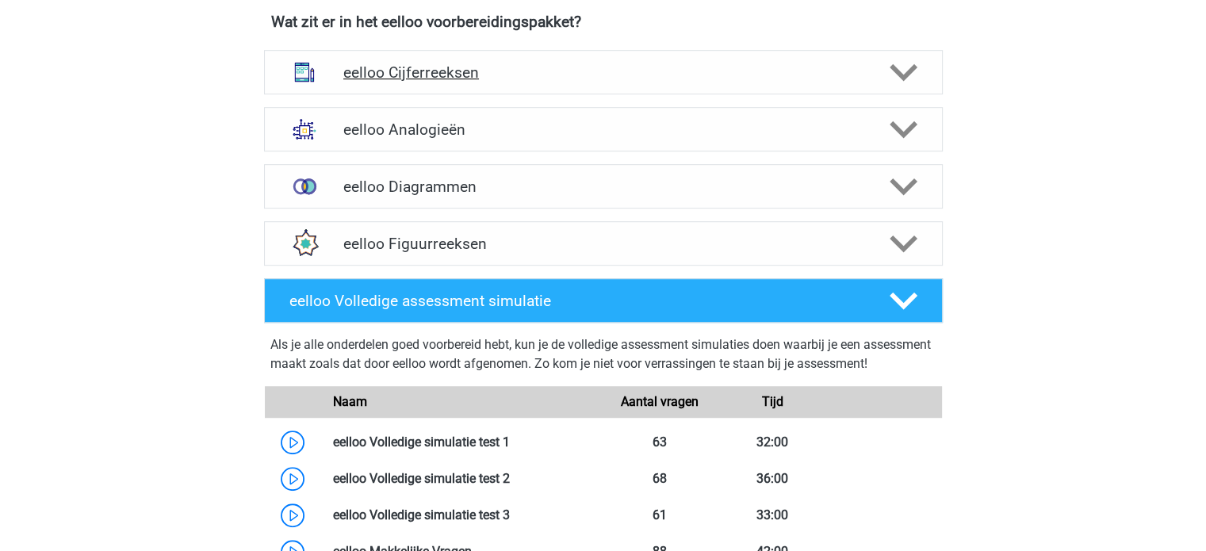
click at [647, 77] on h4 "eelloo Cijferreeksen" at bounding box center [602, 72] width 519 height 18
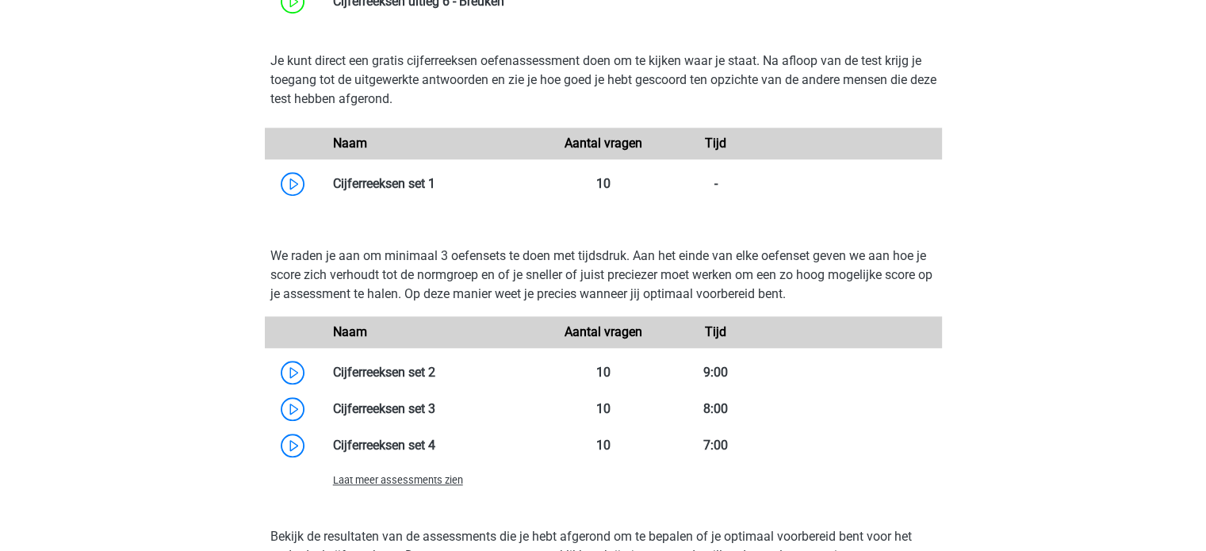
scroll to position [1382, 0]
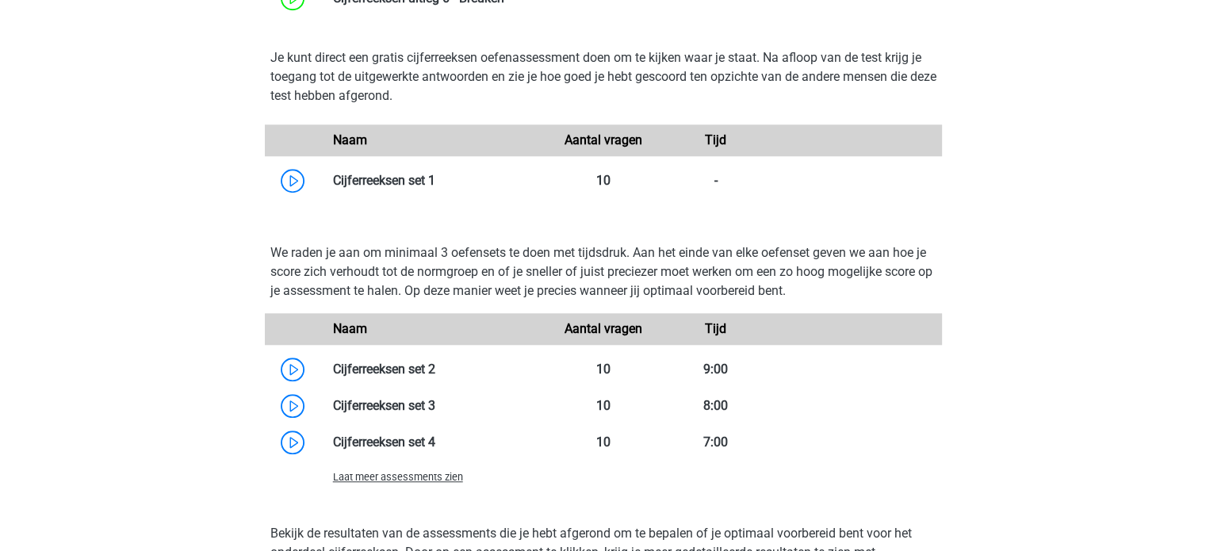
click at [430, 479] on span "Laat meer assessments zien" at bounding box center [398, 477] width 130 height 12
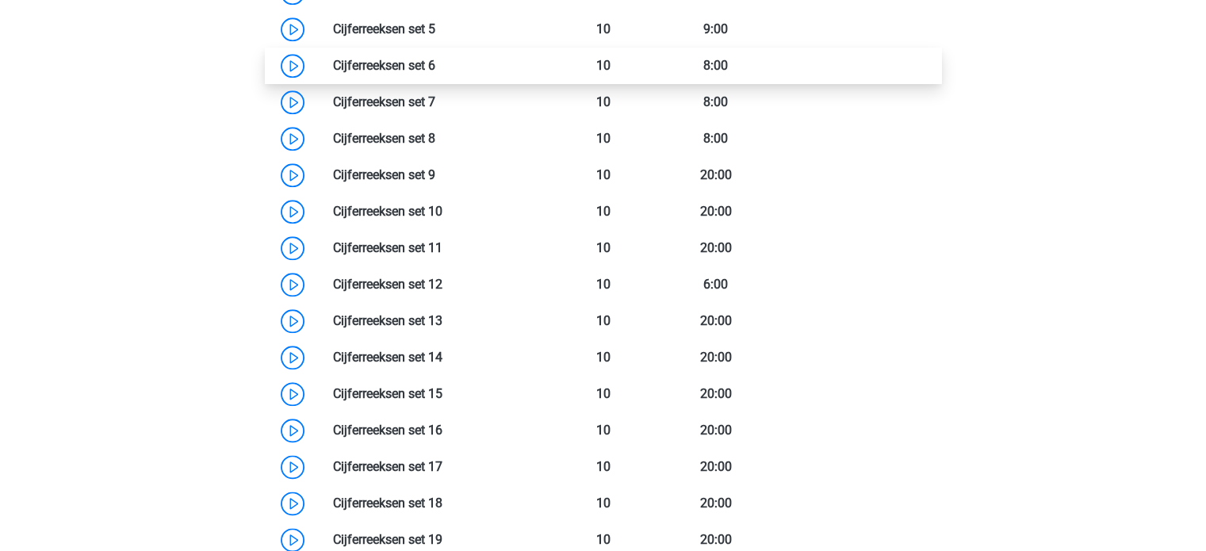
scroll to position [1829, 0]
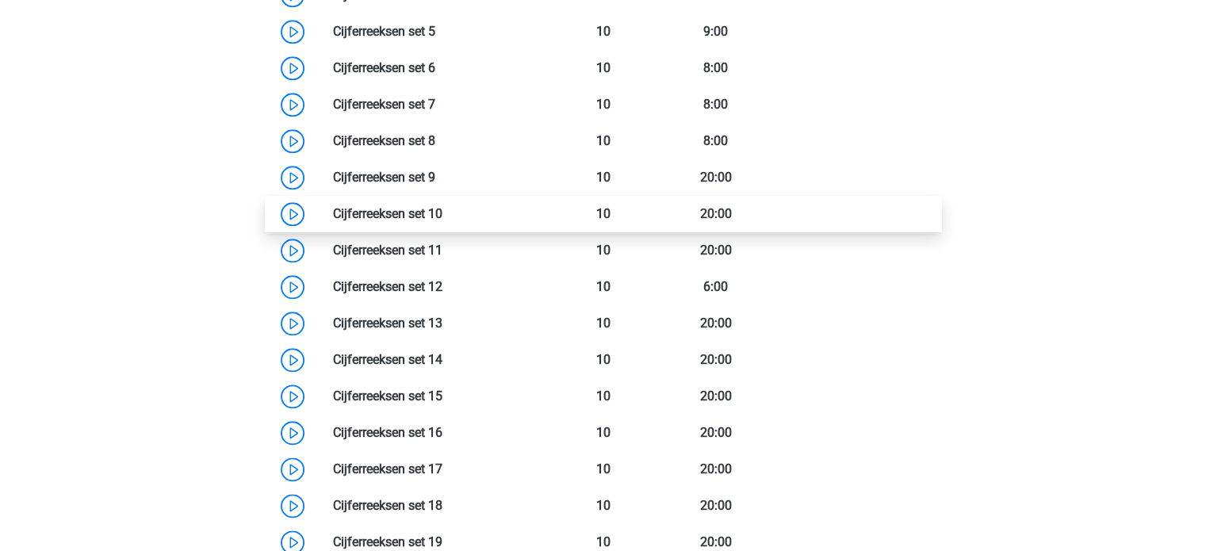
click at [442, 206] on link at bounding box center [442, 213] width 0 height 15
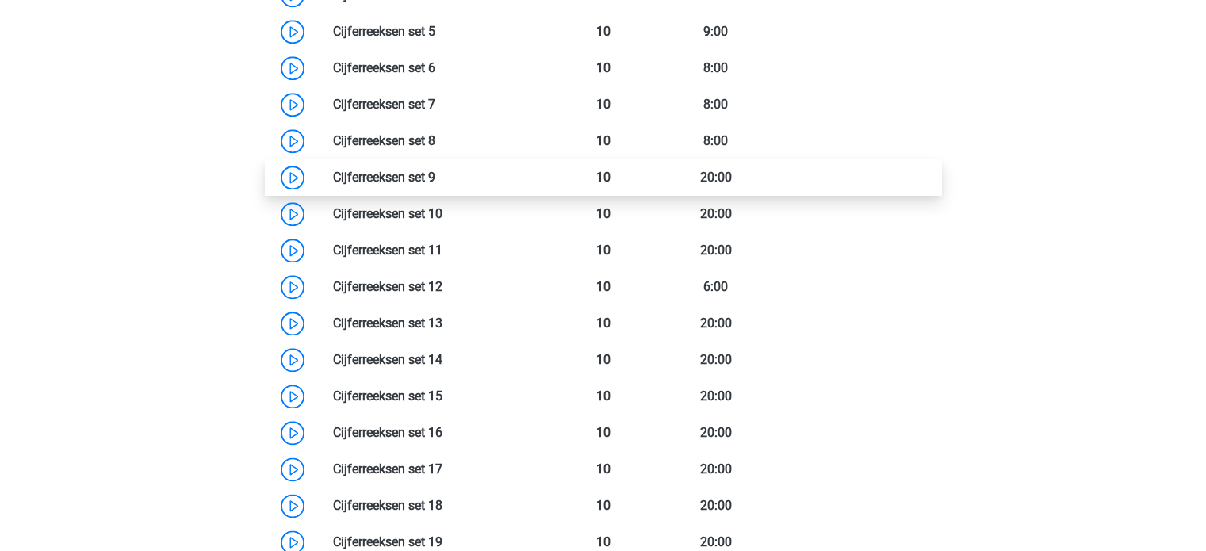
click at [435, 185] on link at bounding box center [435, 177] width 0 height 15
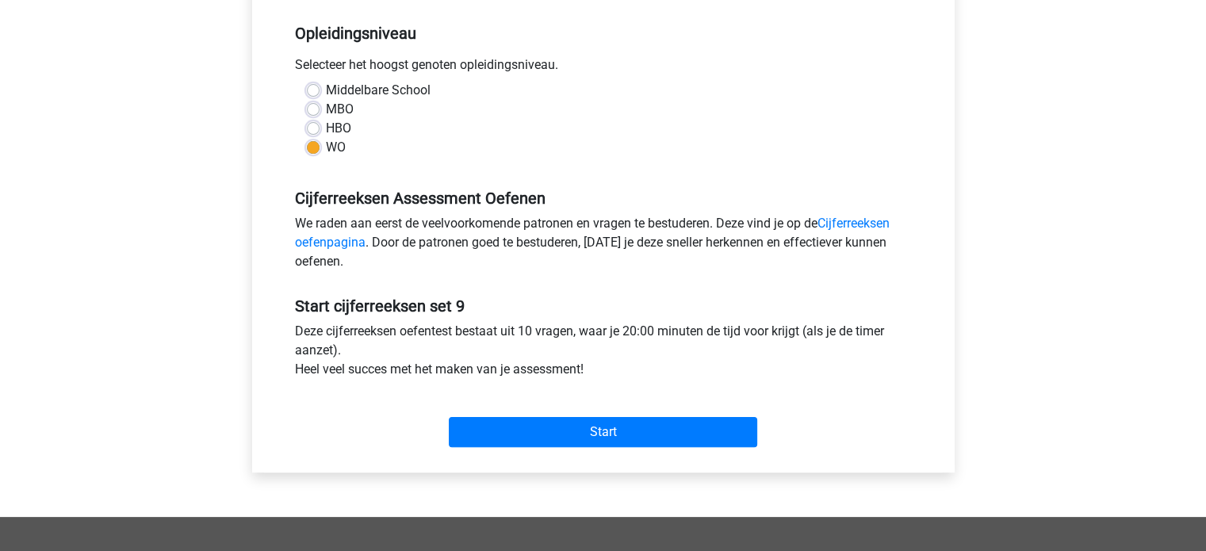
scroll to position [369, 0]
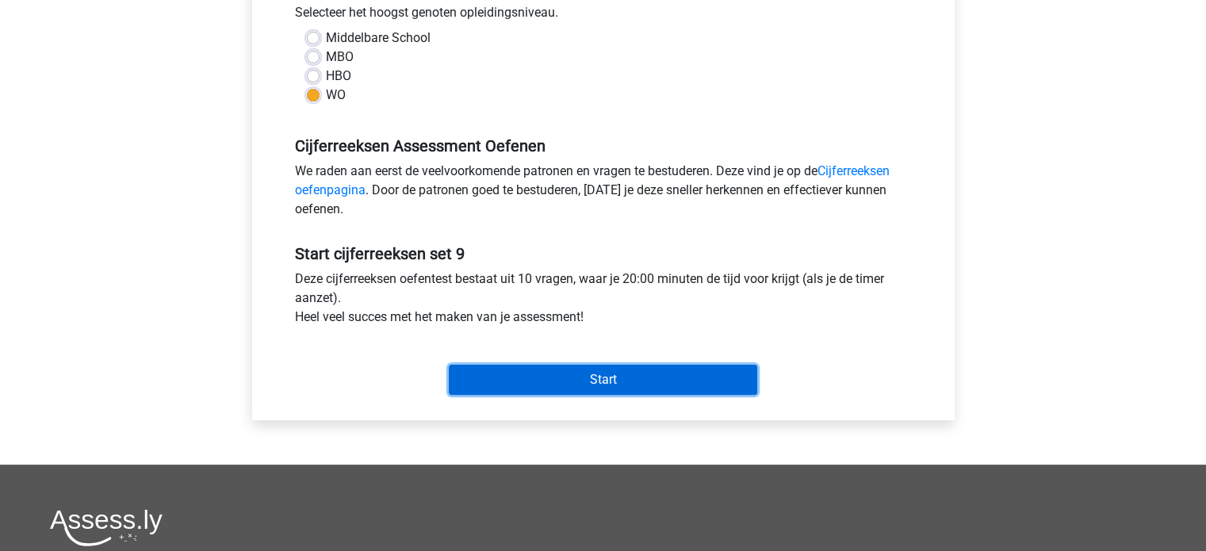
click at [617, 376] on input "Start" at bounding box center [603, 380] width 308 height 30
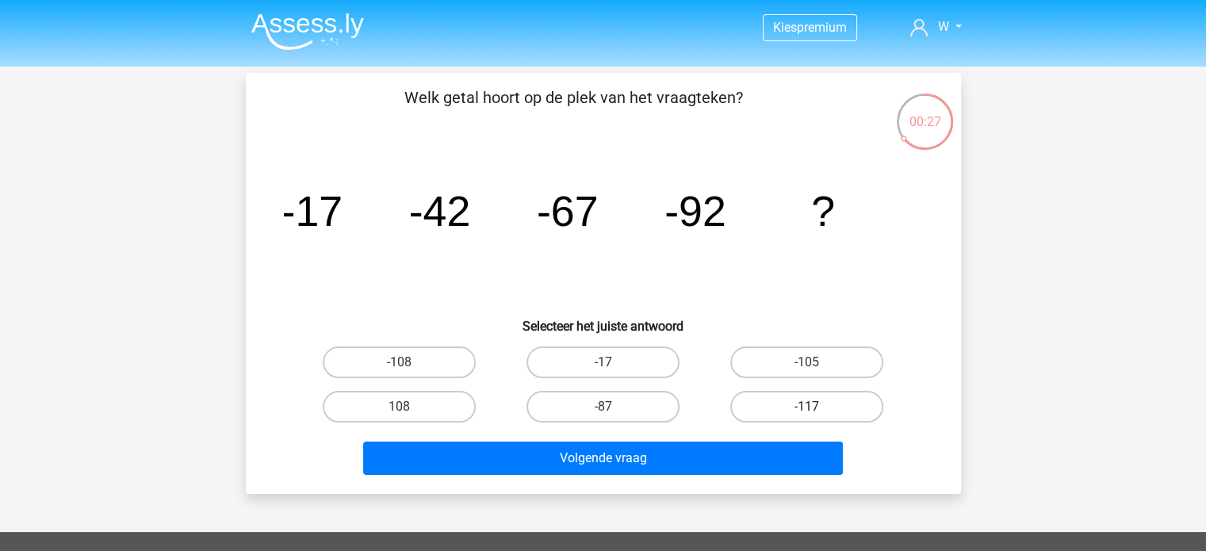
click at [770, 394] on label "-117" at bounding box center [806, 407] width 153 height 32
click at [807, 407] on input "-117" at bounding box center [812, 412] width 10 height 10
radio input "true"
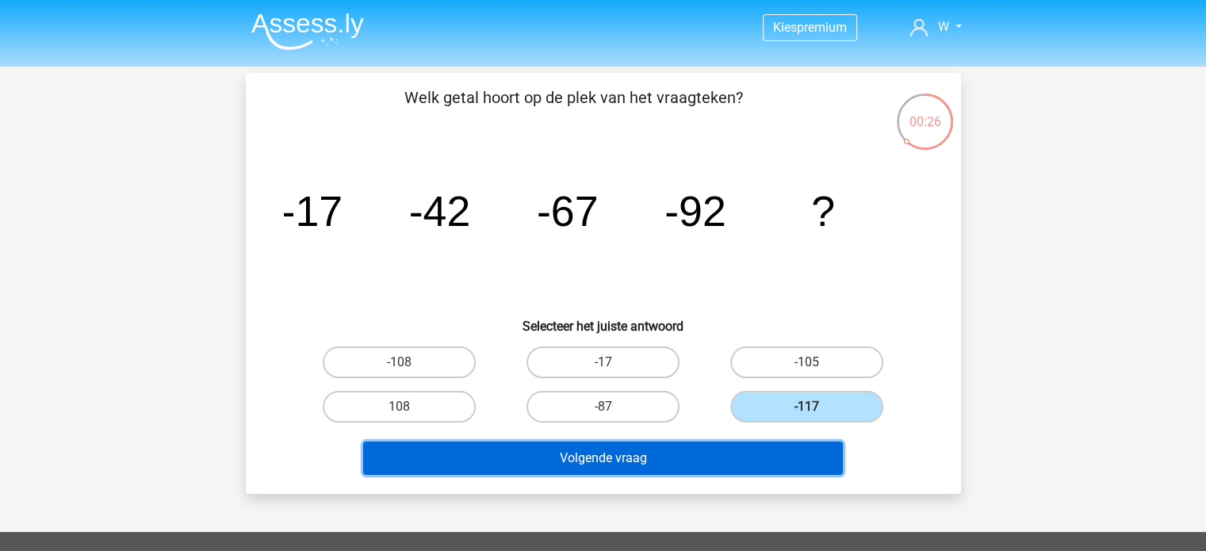
click at [652, 453] on button "Volgende vraag" at bounding box center [603, 457] width 480 height 33
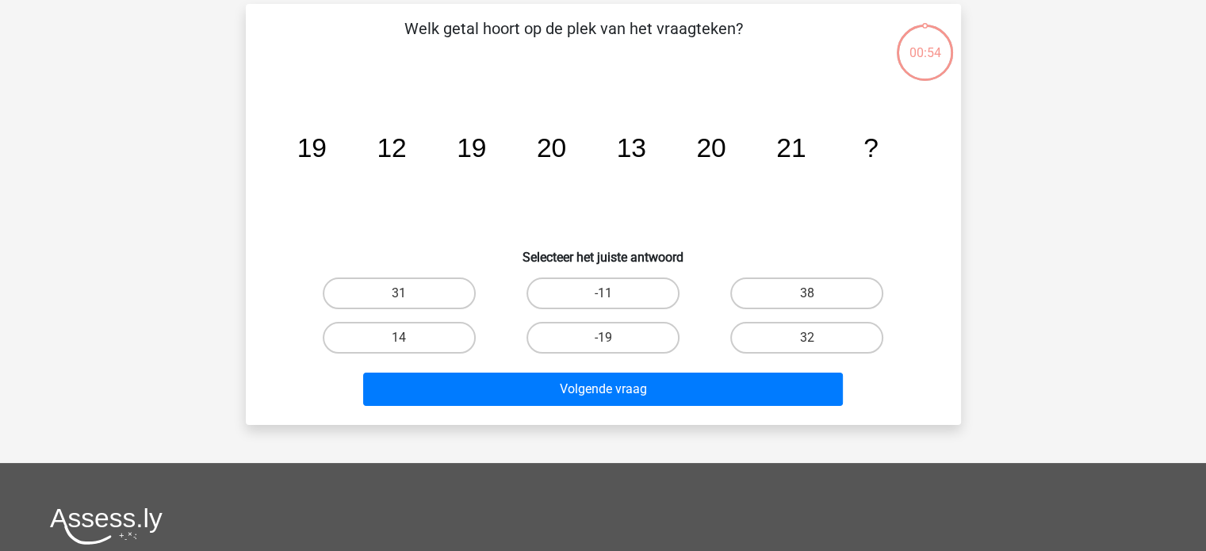
scroll to position [73, 0]
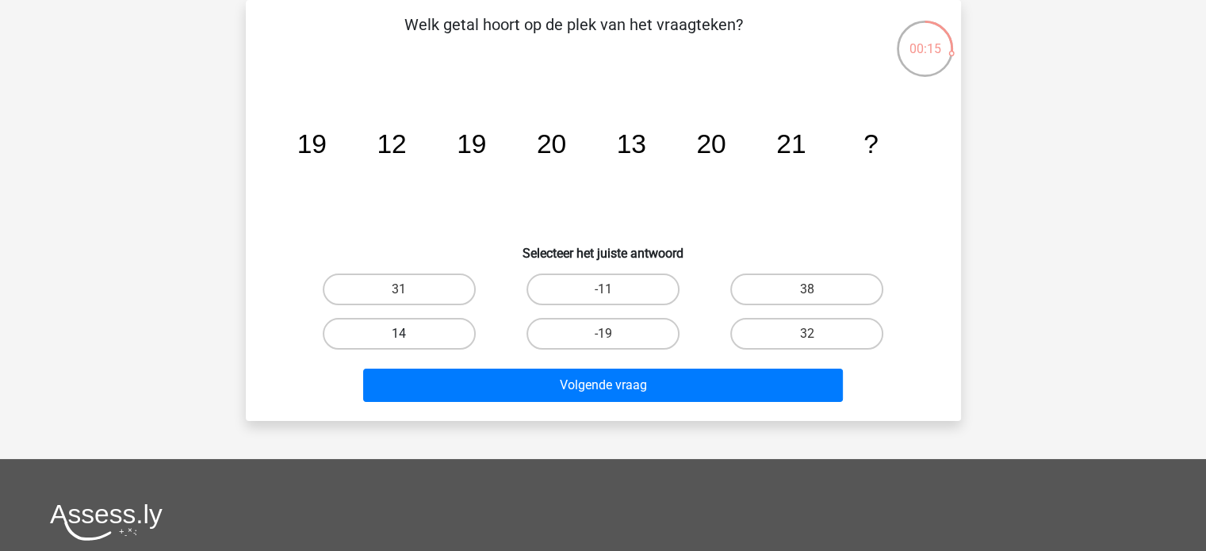
click at [438, 326] on label "14" at bounding box center [399, 334] width 153 height 32
click at [409, 334] on input "14" at bounding box center [404, 339] width 10 height 10
radio input "true"
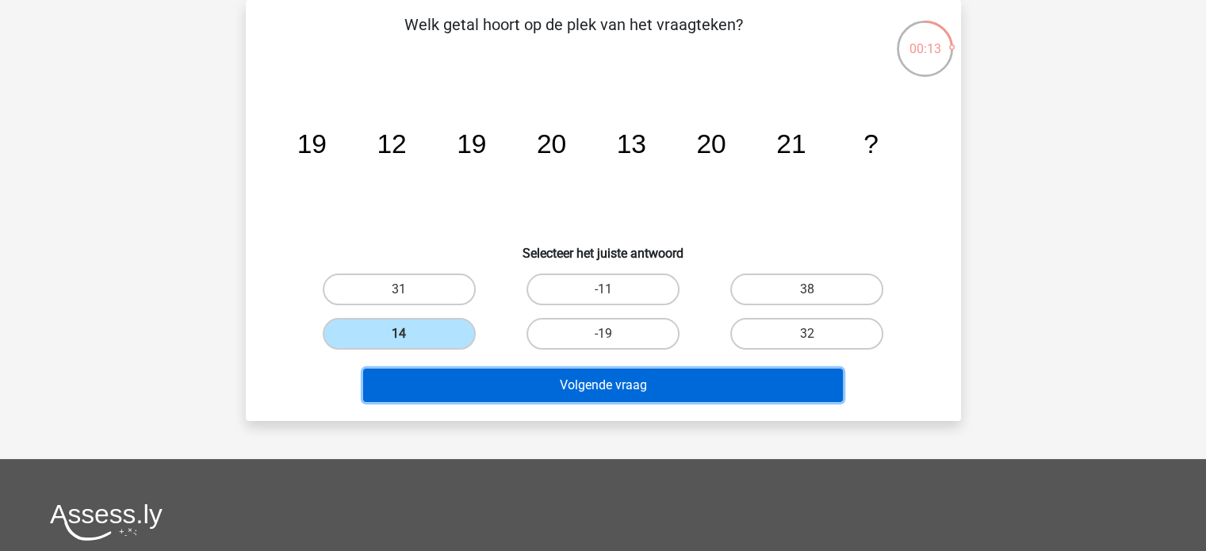
click at [526, 381] on button "Volgende vraag" at bounding box center [603, 385] width 480 height 33
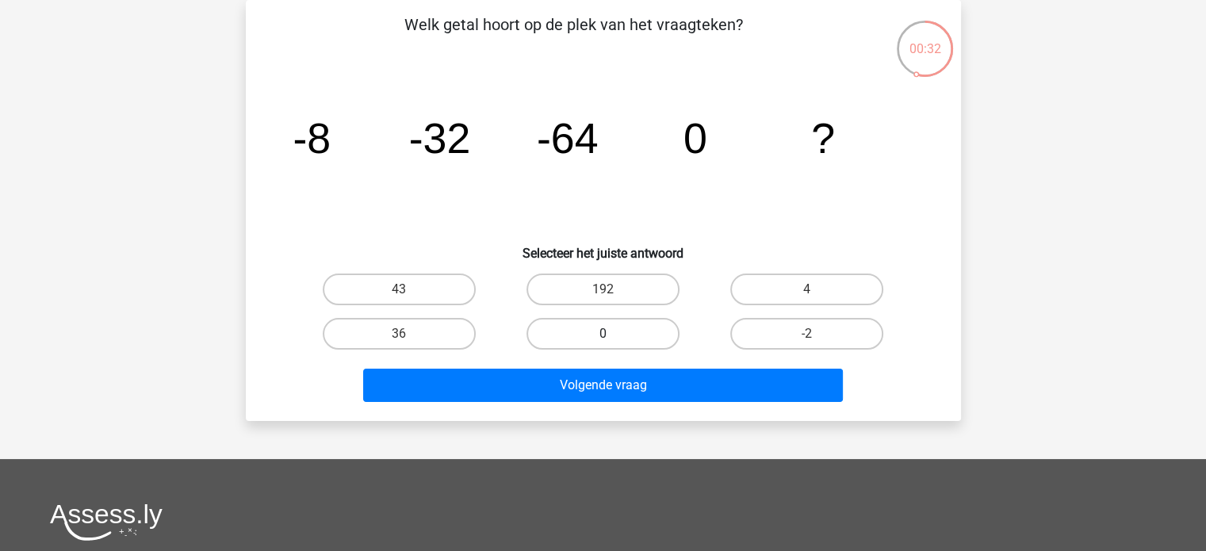
click at [613, 329] on label "0" at bounding box center [602, 334] width 153 height 32
click at [613, 334] on input "0" at bounding box center [607, 339] width 10 height 10
radio input "true"
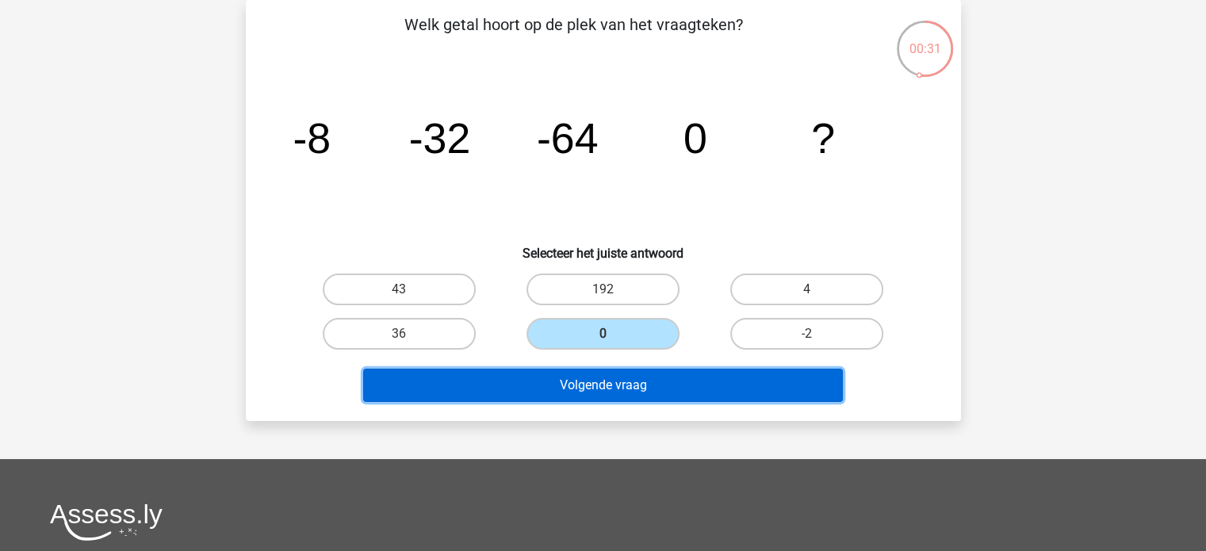
click at [637, 388] on button "Volgende vraag" at bounding box center [603, 385] width 480 height 33
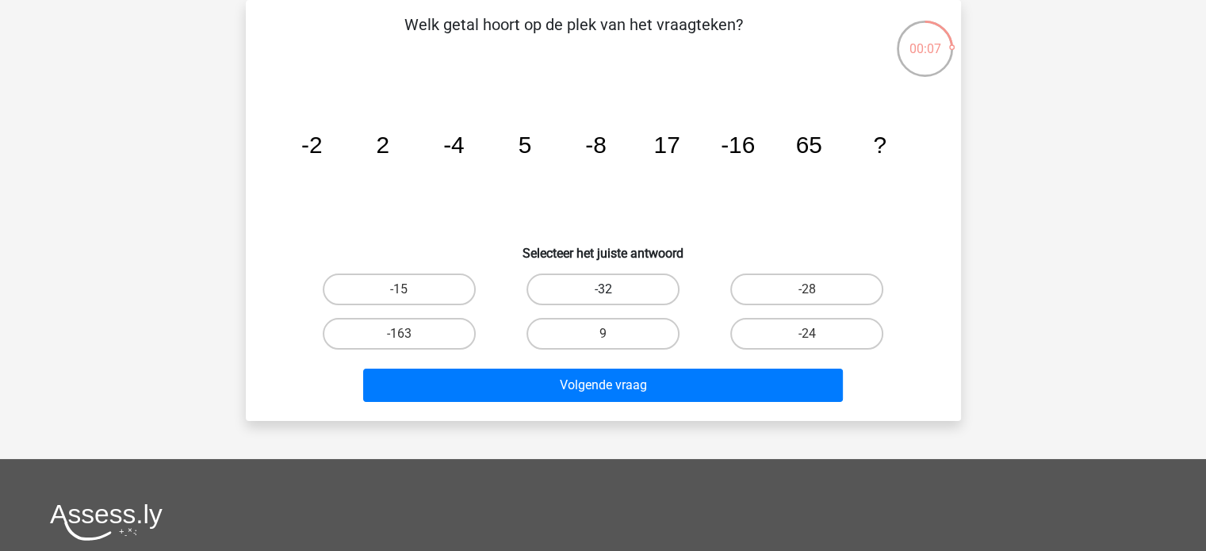
click at [587, 286] on label "-32" at bounding box center [602, 289] width 153 height 32
click at [602, 289] on input "-32" at bounding box center [607, 294] width 10 height 10
radio input "true"
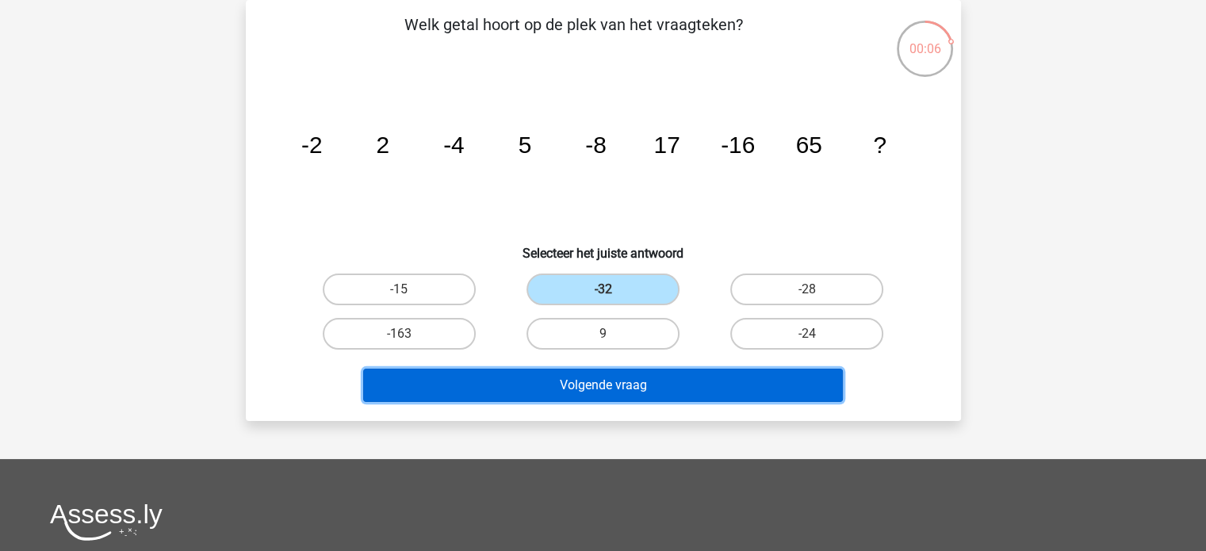
click at [603, 380] on button "Volgende vraag" at bounding box center [603, 385] width 480 height 33
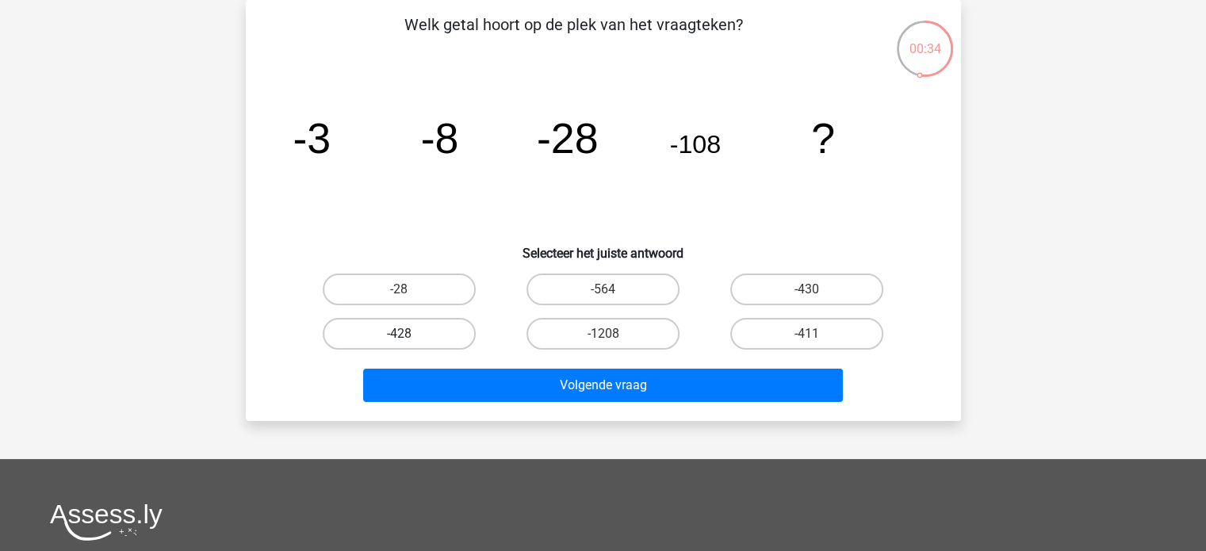
click at [438, 323] on label "-428" at bounding box center [399, 334] width 153 height 32
click at [409, 334] on input "-428" at bounding box center [404, 339] width 10 height 10
radio input "true"
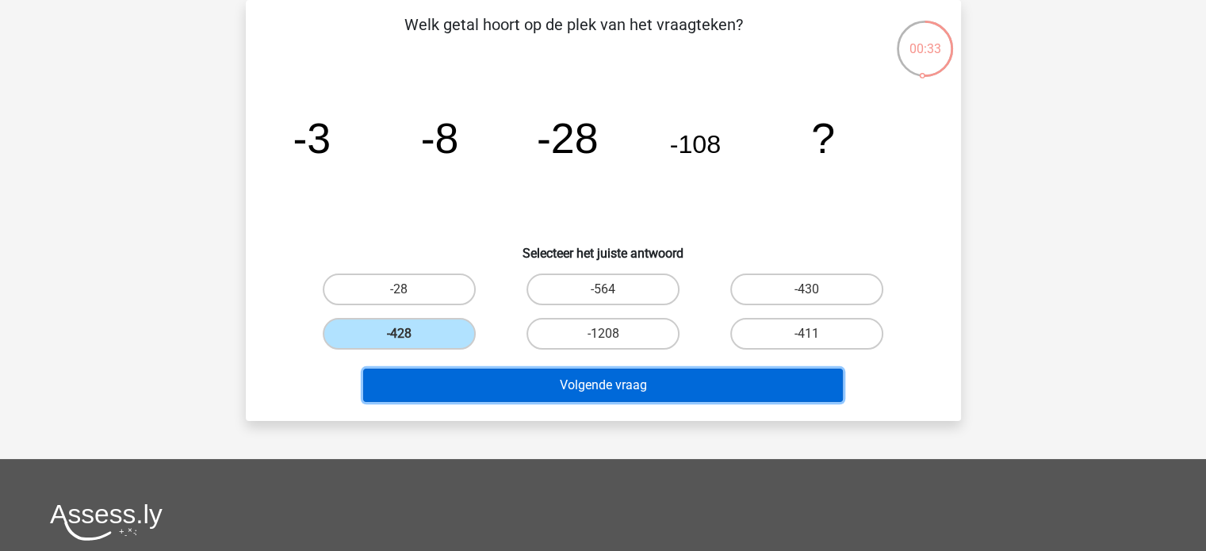
click at [561, 387] on button "Volgende vraag" at bounding box center [603, 385] width 480 height 33
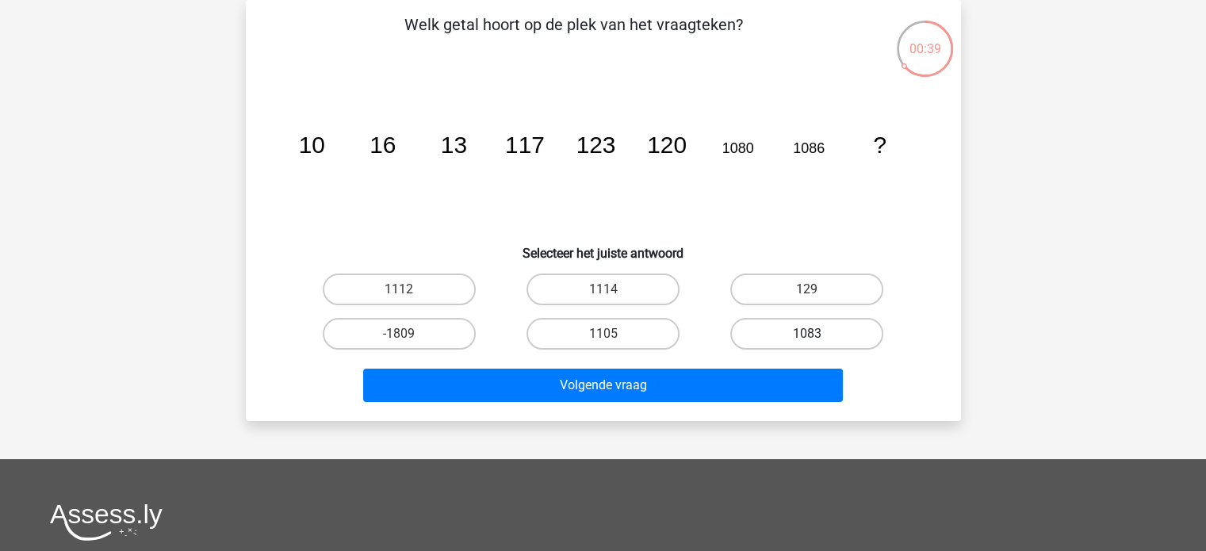
click at [793, 329] on label "1083" at bounding box center [806, 334] width 153 height 32
click at [807, 334] on input "1083" at bounding box center [812, 339] width 10 height 10
radio input "true"
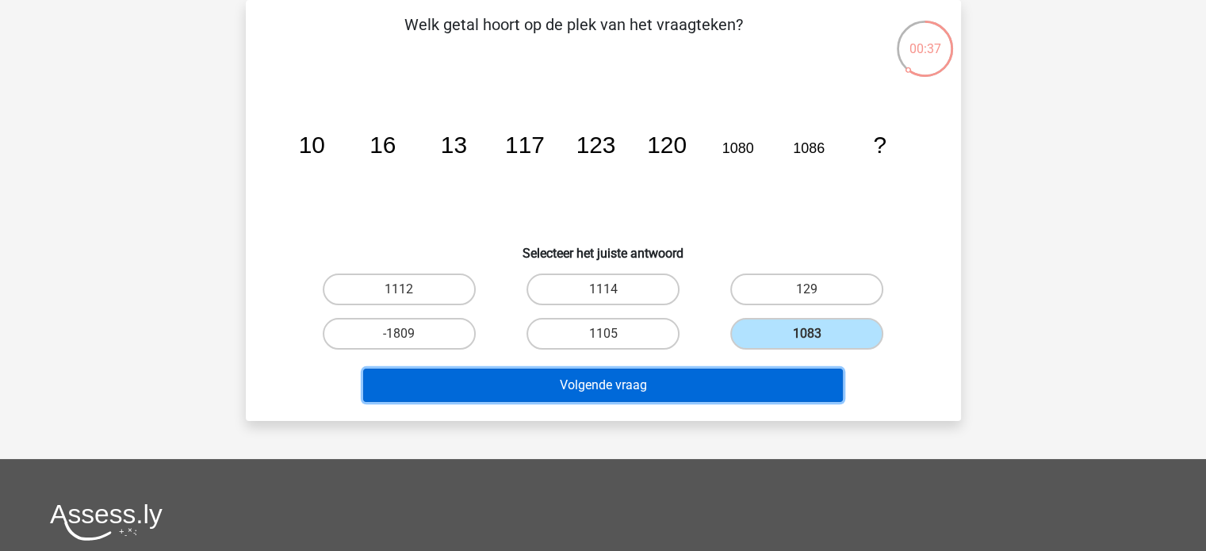
click at [636, 389] on button "Volgende vraag" at bounding box center [603, 385] width 480 height 33
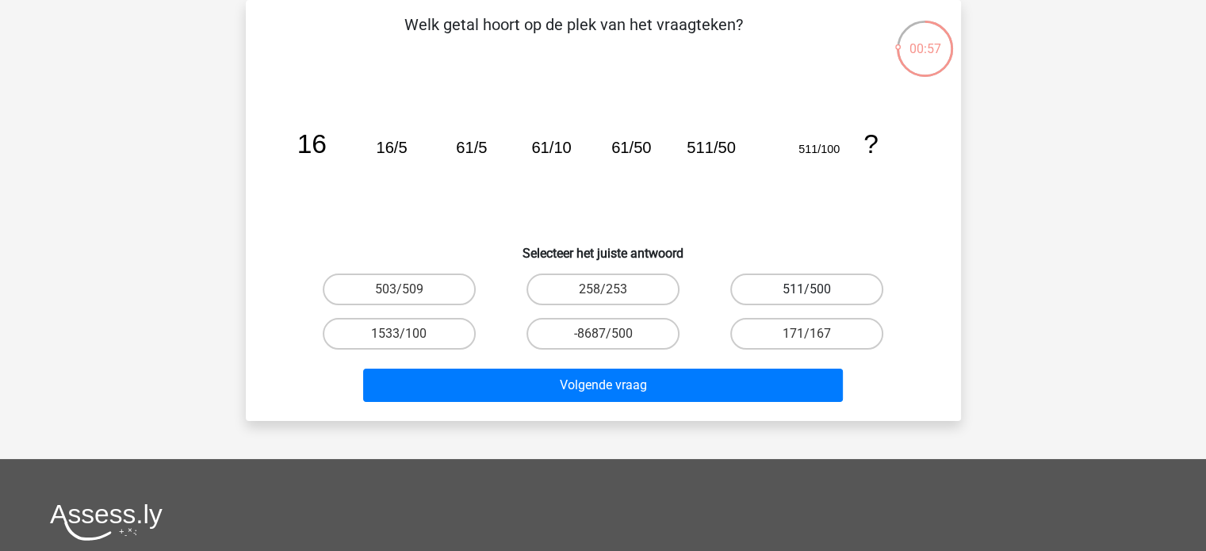
click at [774, 296] on label "511/500" at bounding box center [806, 289] width 153 height 32
click at [807, 296] on input "511/500" at bounding box center [812, 294] width 10 height 10
radio input "true"
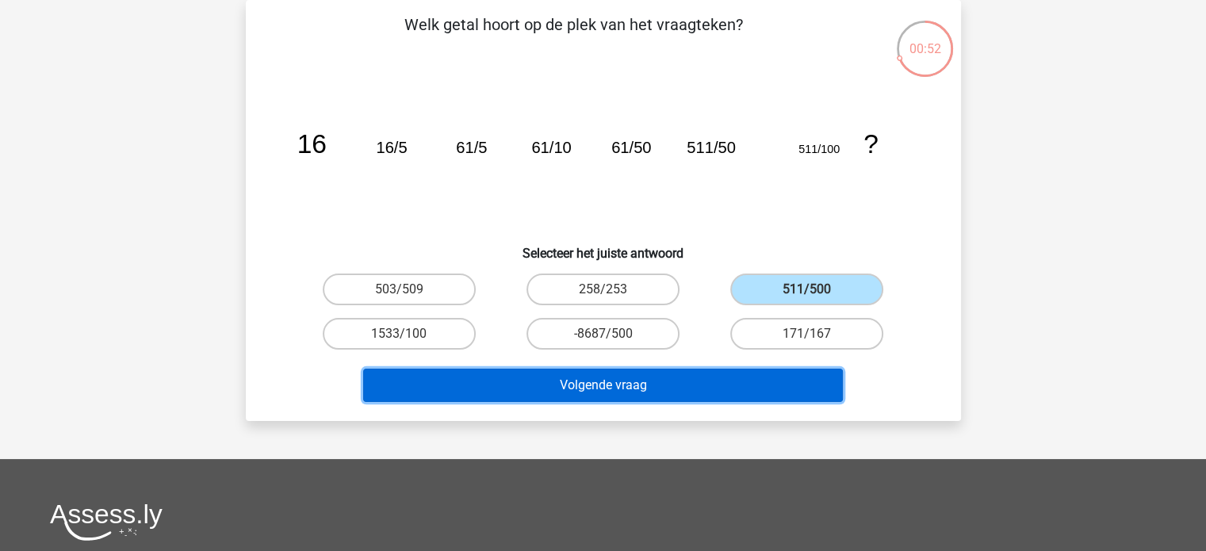
click at [572, 384] on button "Volgende vraag" at bounding box center [603, 385] width 480 height 33
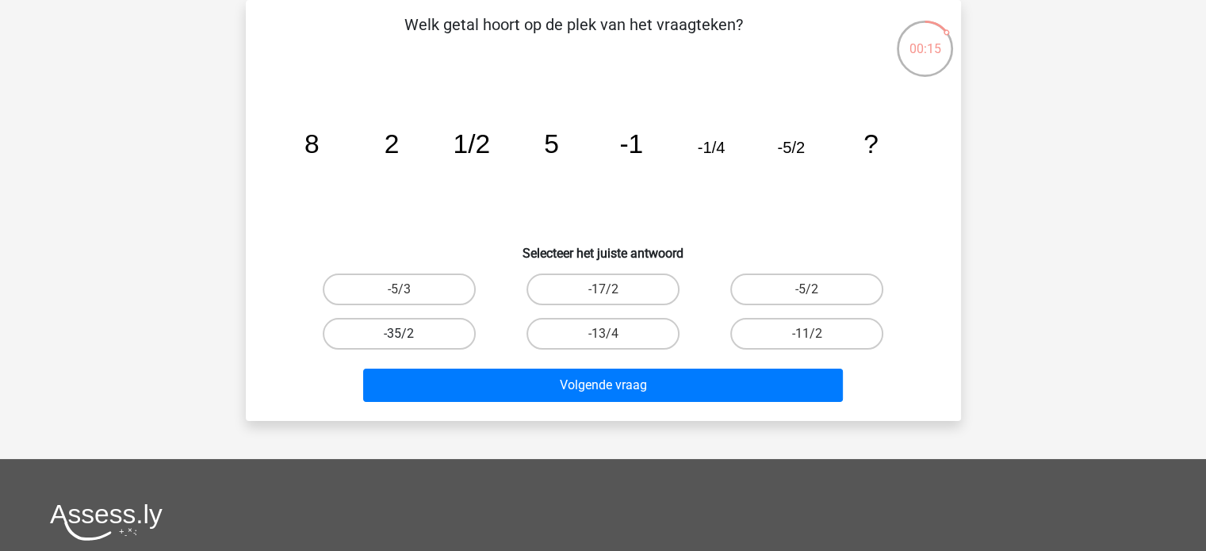
click at [395, 336] on label "-35/2" at bounding box center [399, 334] width 153 height 32
click at [399, 336] on input "-35/2" at bounding box center [404, 339] width 10 height 10
radio input "true"
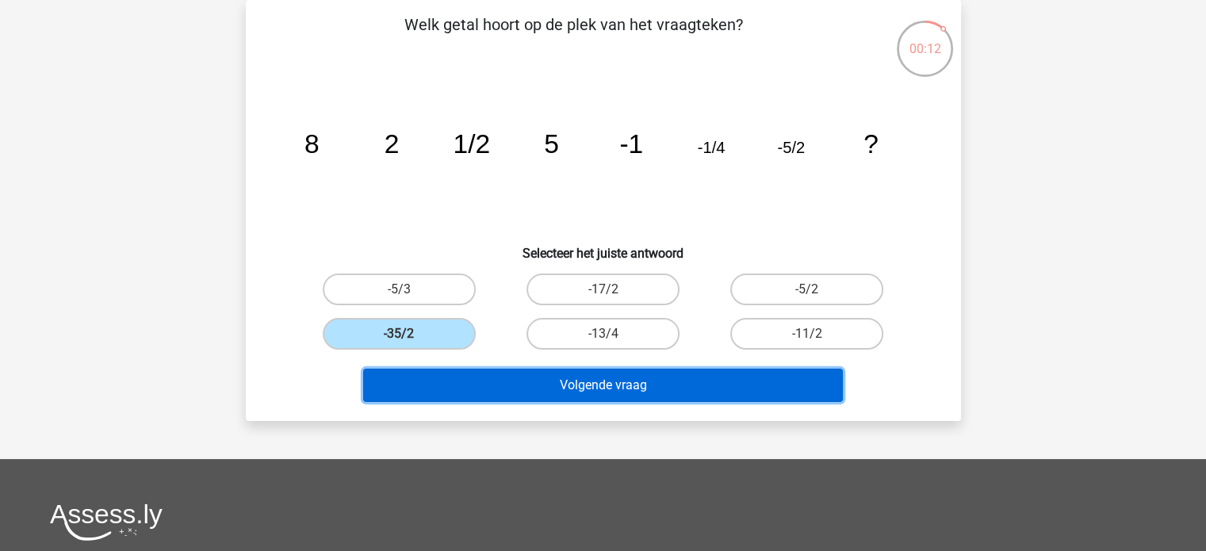
click at [602, 384] on button "Volgende vraag" at bounding box center [603, 385] width 480 height 33
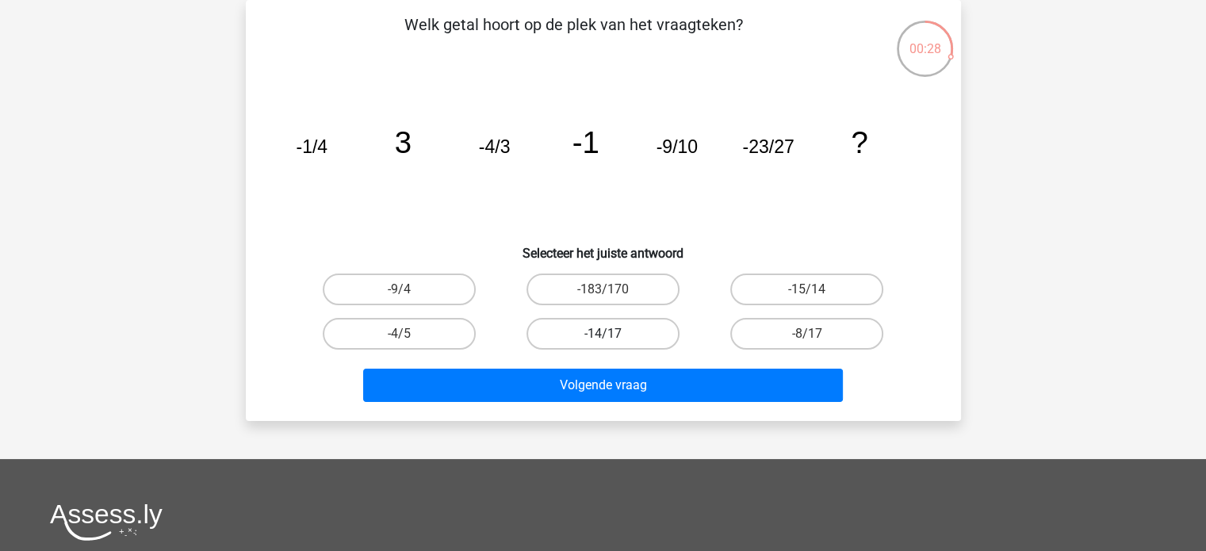
click at [640, 338] on label "-14/17" at bounding box center [602, 334] width 153 height 32
click at [613, 338] on input "-14/17" at bounding box center [607, 339] width 10 height 10
radio input "true"
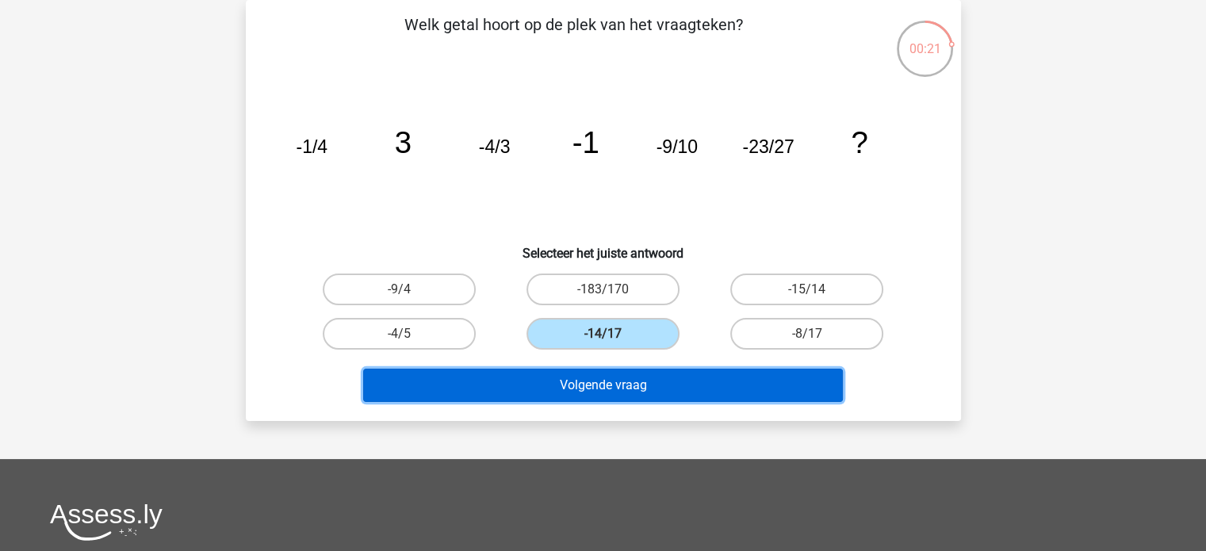
click at [619, 380] on button "Volgende vraag" at bounding box center [603, 385] width 480 height 33
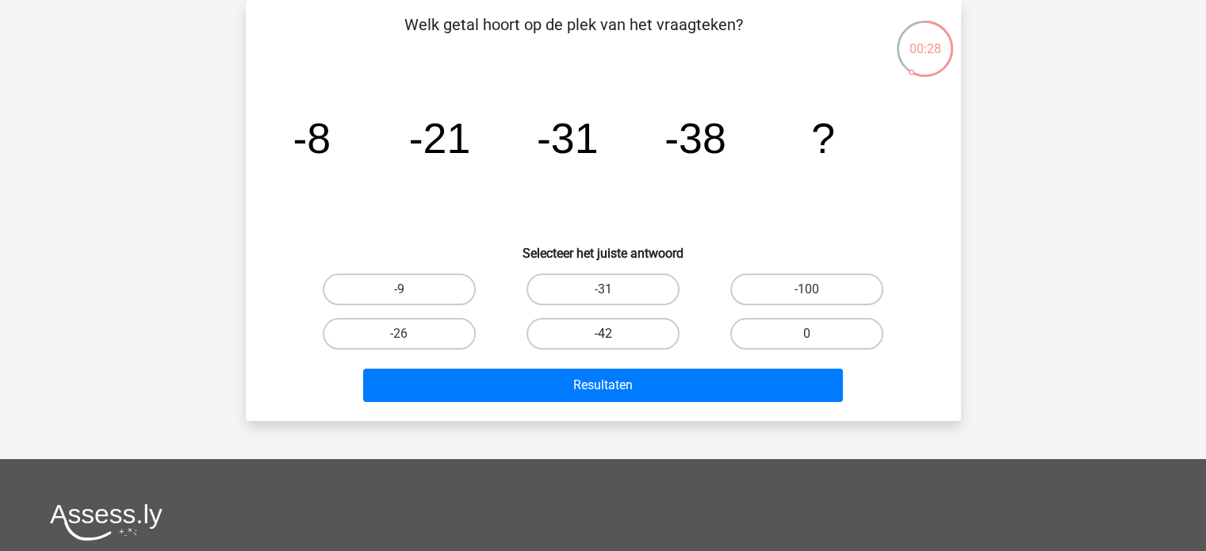
click at [620, 327] on label "-42" at bounding box center [602, 334] width 153 height 32
click at [613, 334] on input "-42" at bounding box center [607, 339] width 10 height 10
radio input "true"
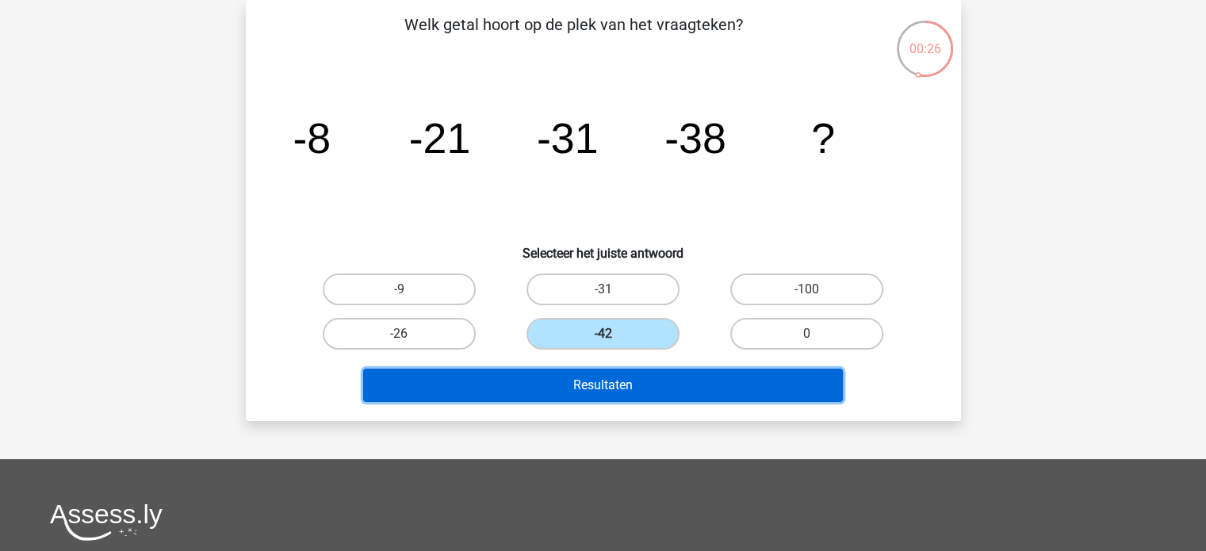
click at [618, 382] on button "Resultaten" at bounding box center [603, 385] width 480 height 33
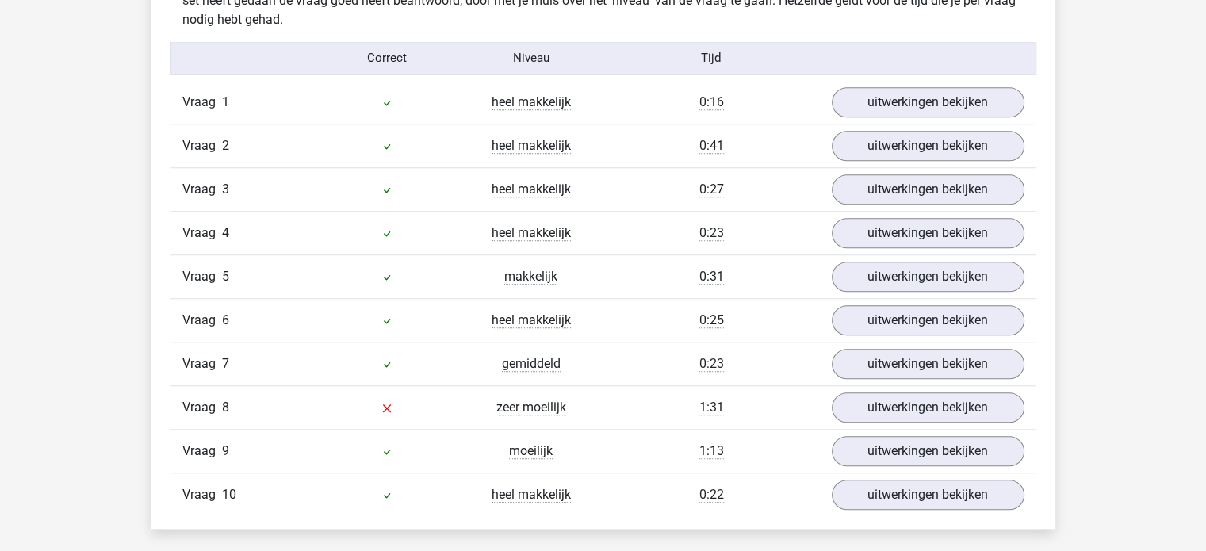
scroll to position [1286, 0]
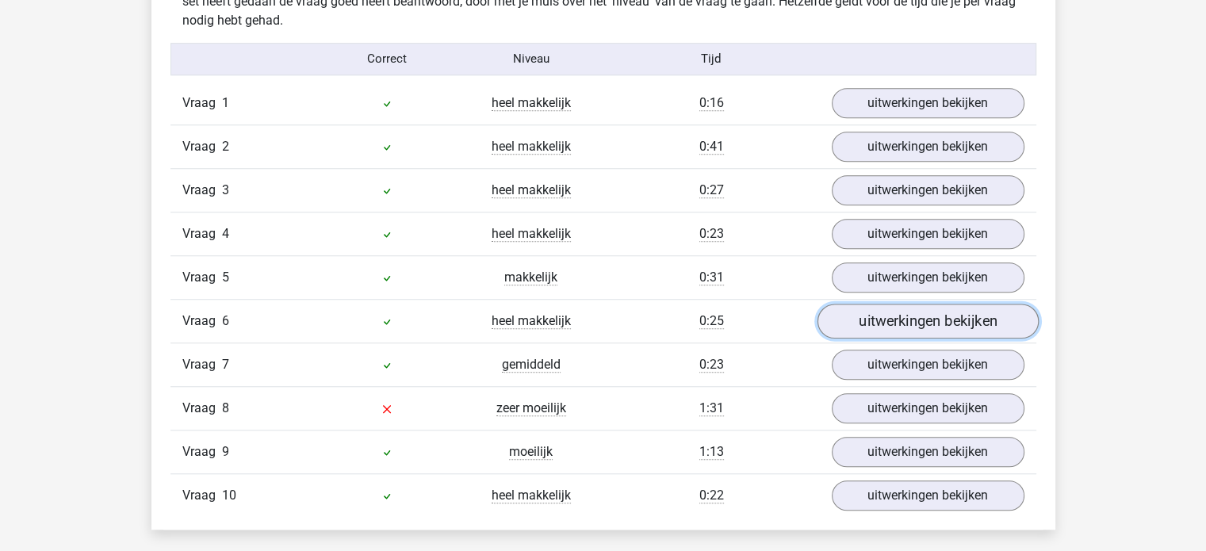
click at [885, 311] on link "uitwerkingen bekijken" at bounding box center [926, 321] width 221 height 35
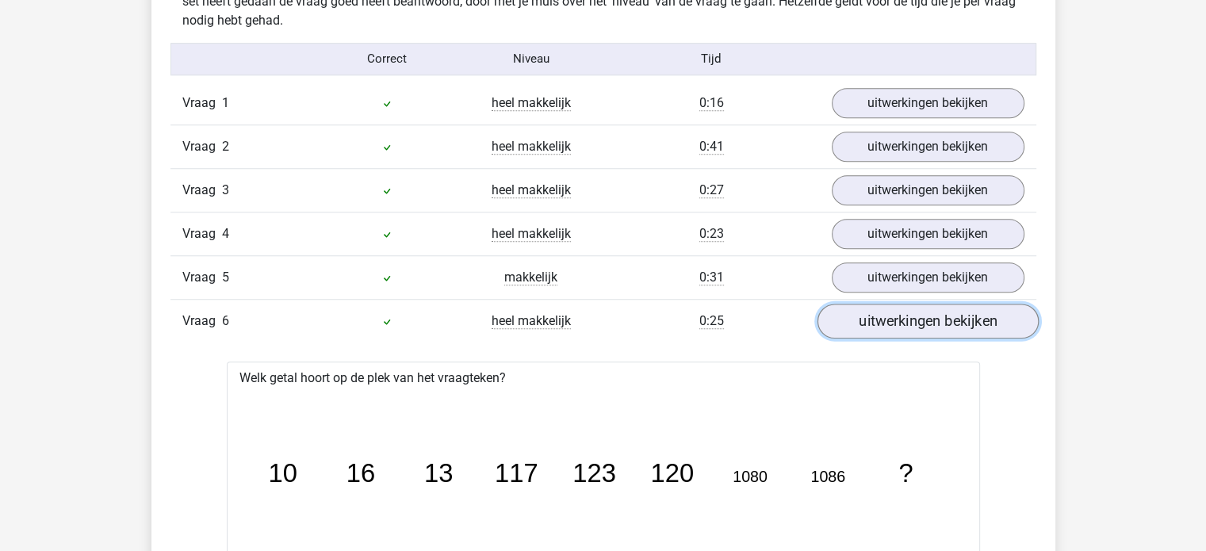
click at [885, 321] on link "uitwerkingen bekijken" at bounding box center [926, 321] width 221 height 35
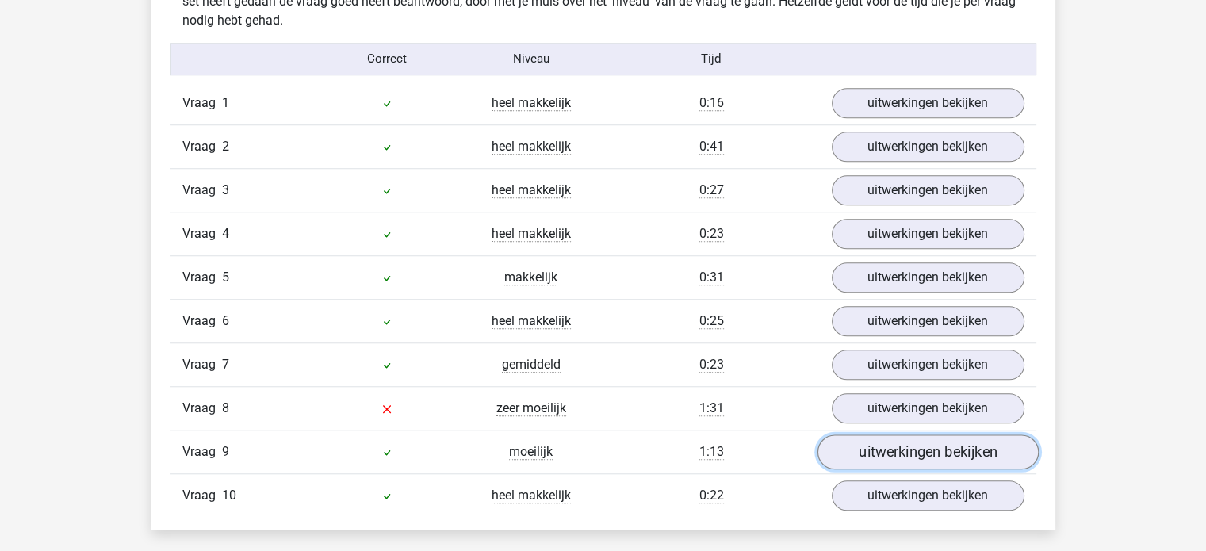
click at [884, 456] on link "uitwerkingen bekijken" at bounding box center [926, 451] width 221 height 35
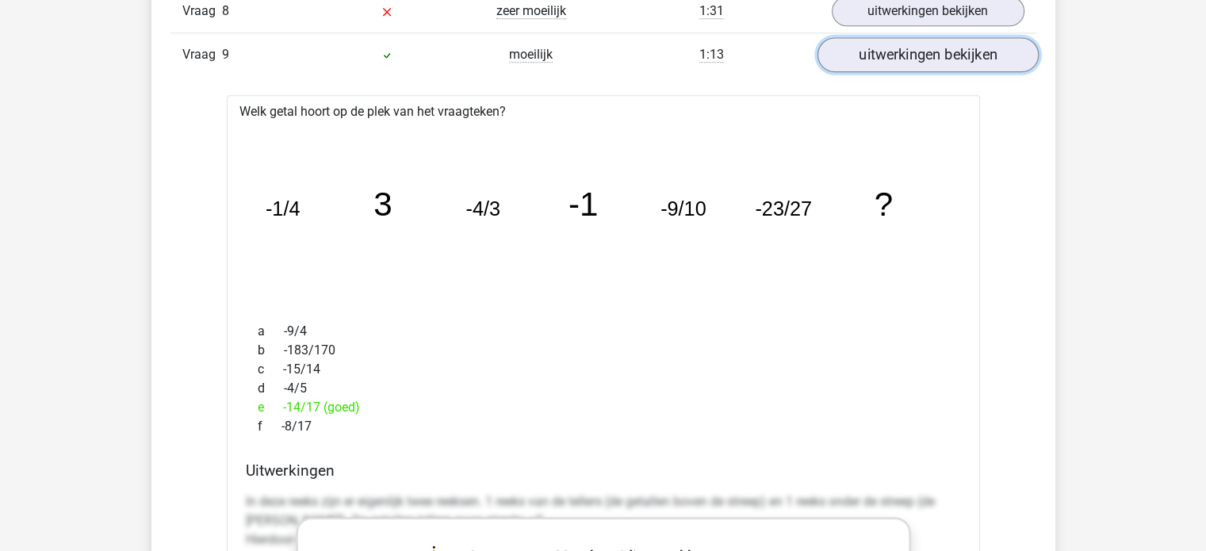
scroll to position [1684, 0]
click at [957, 66] on link "uitwerkingen bekijken" at bounding box center [926, 54] width 221 height 35
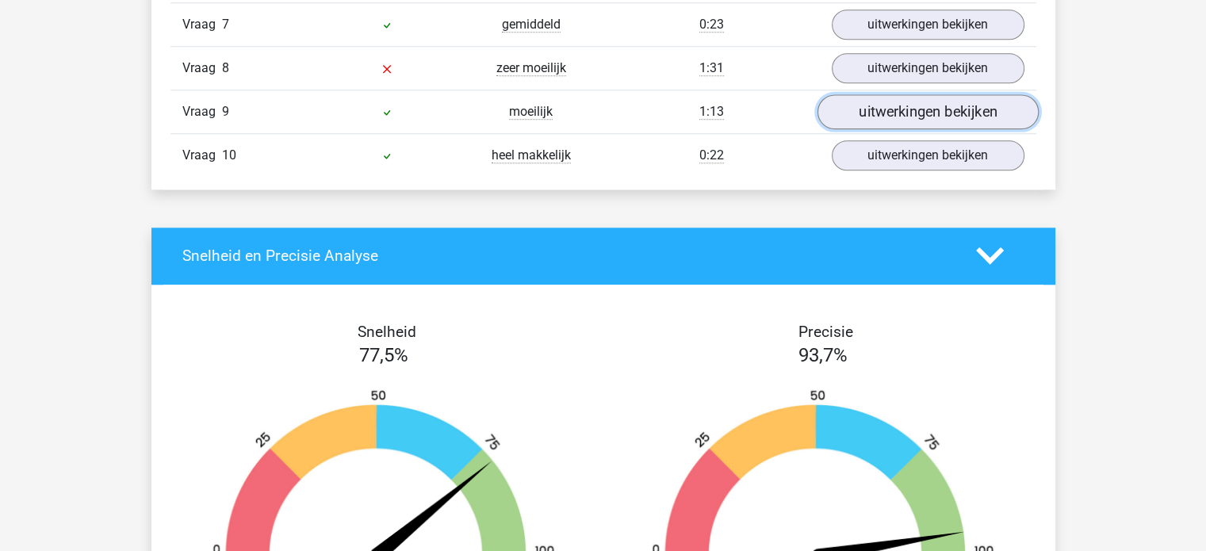
scroll to position [1613, 0]
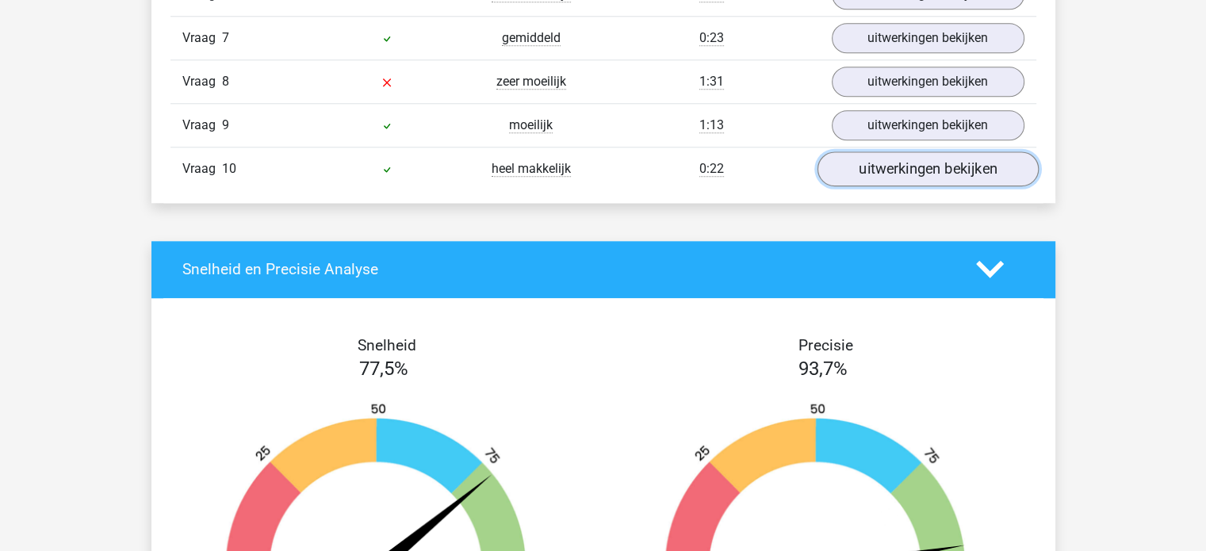
click at [963, 171] on link "uitwerkingen bekijken" at bounding box center [926, 168] width 221 height 35
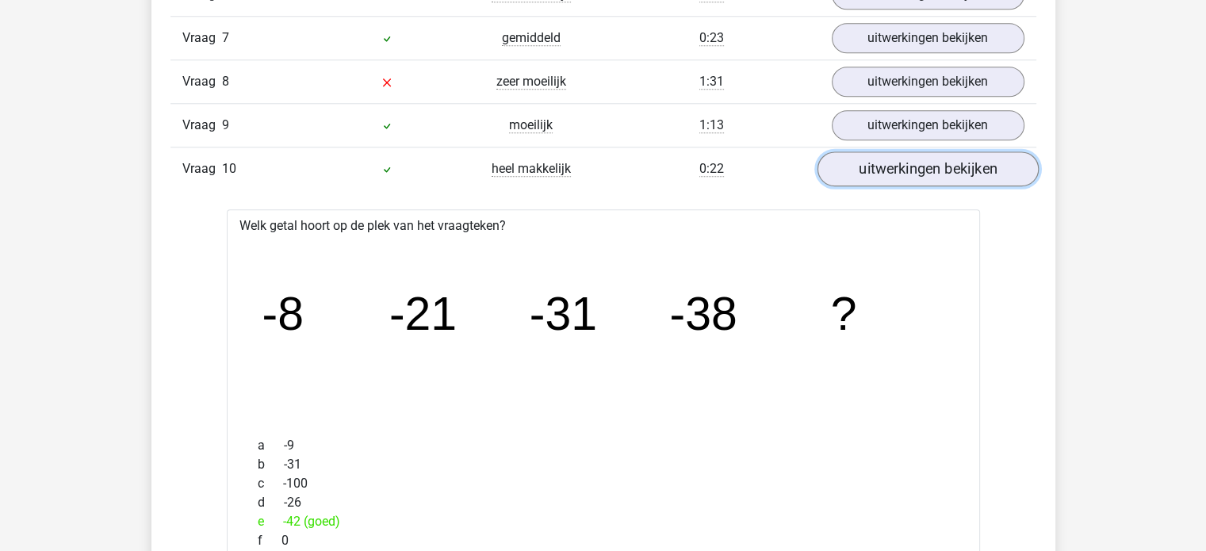
click at [963, 171] on link "uitwerkingen bekijken" at bounding box center [926, 168] width 221 height 35
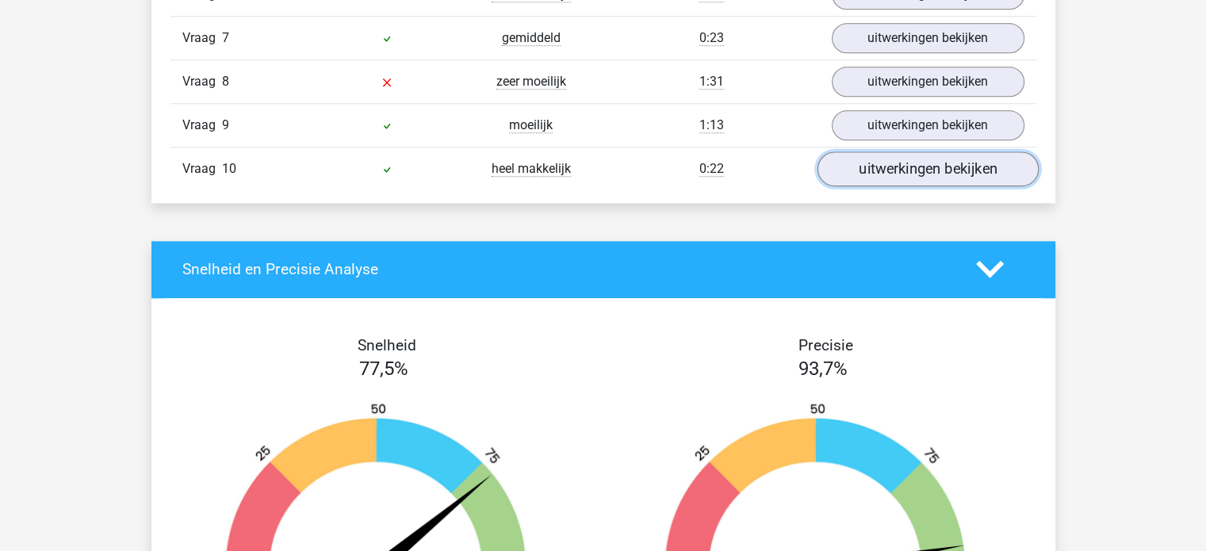
click at [963, 171] on link "uitwerkingen bekijken" at bounding box center [926, 168] width 221 height 35
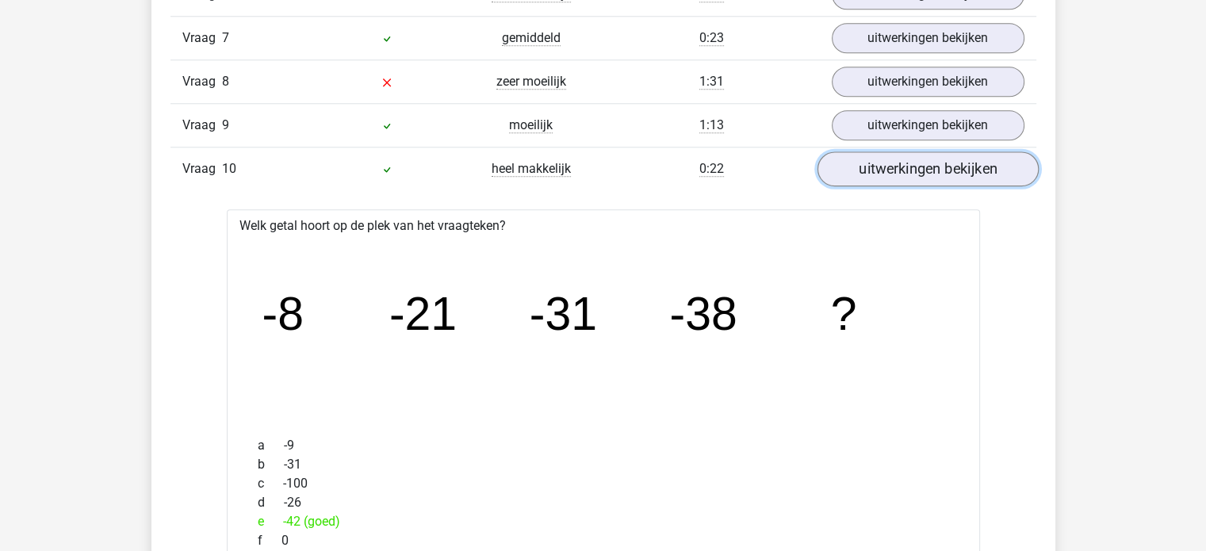
click at [875, 166] on link "uitwerkingen bekijken" at bounding box center [926, 168] width 221 height 35
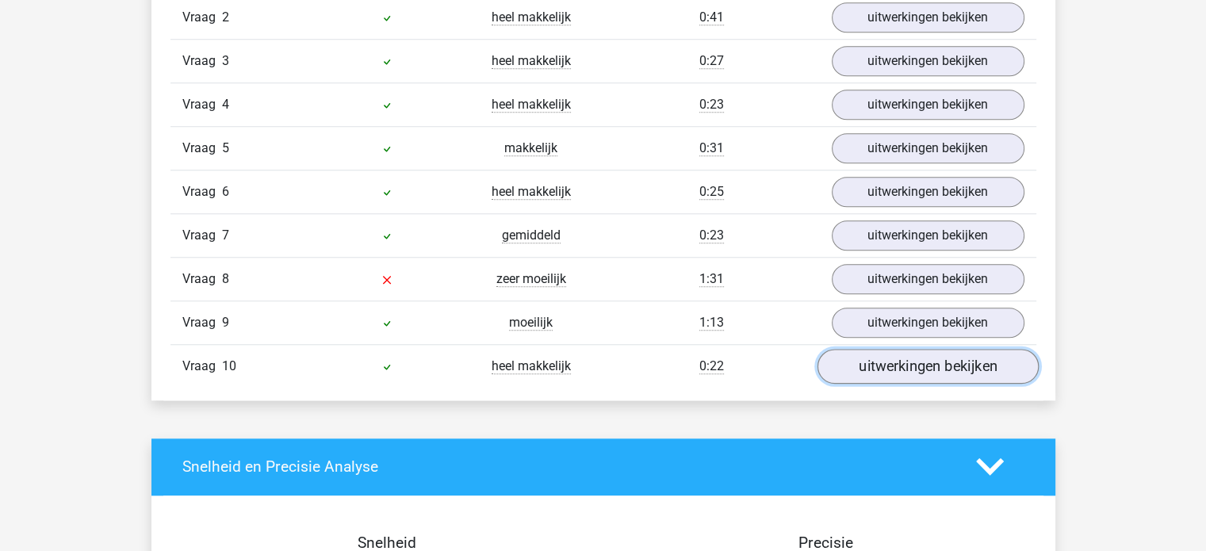
scroll to position [1414, 0]
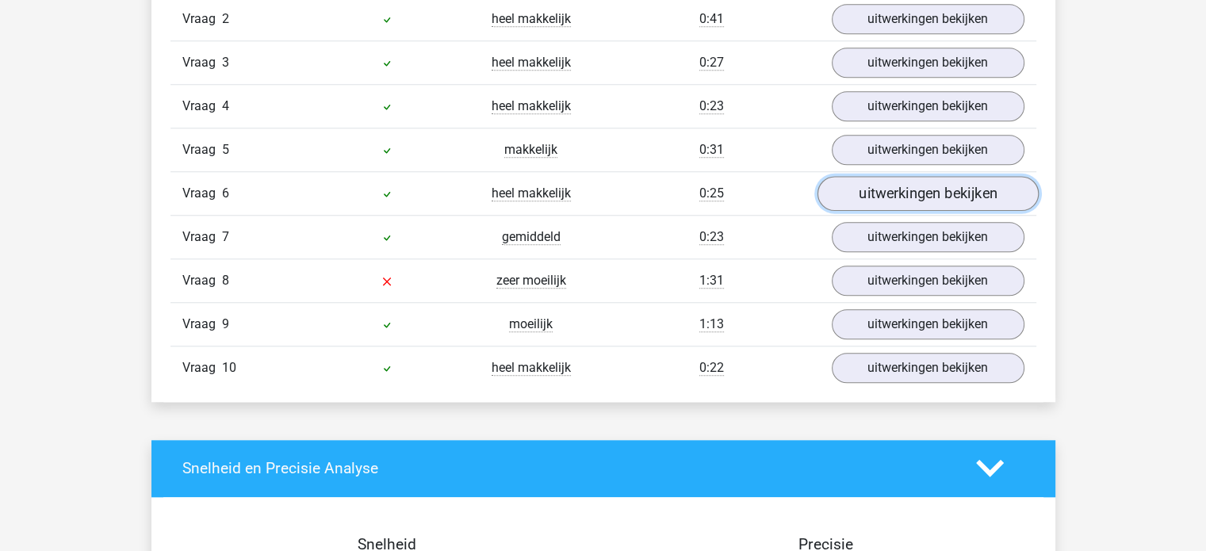
click at [862, 197] on link "uitwerkingen bekijken" at bounding box center [926, 193] width 221 height 35
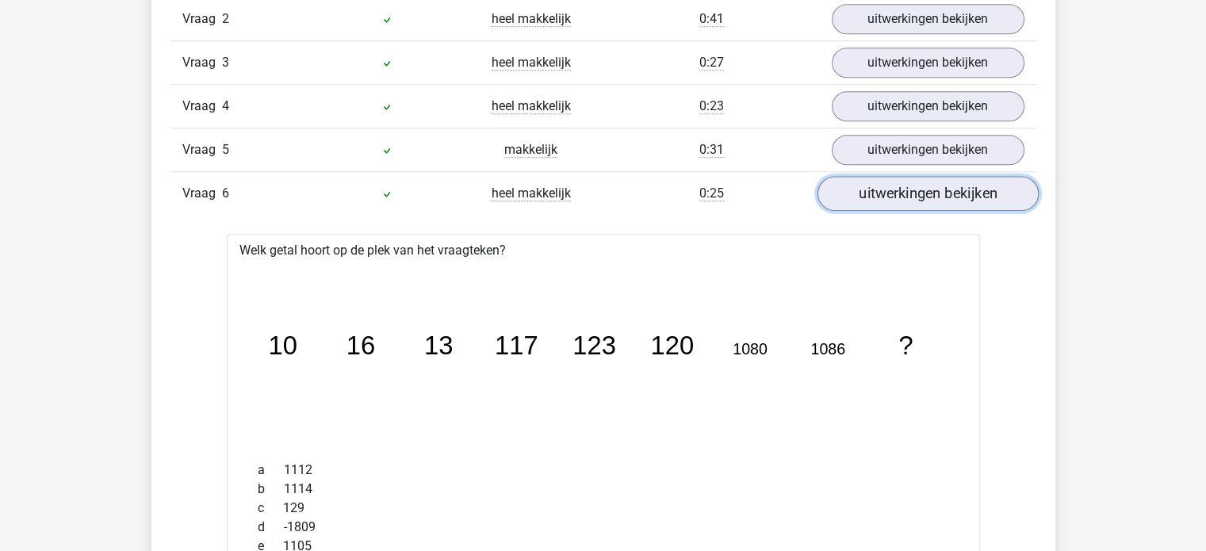
click at [862, 197] on link "uitwerkingen bekijken" at bounding box center [926, 193] width 221 height 35
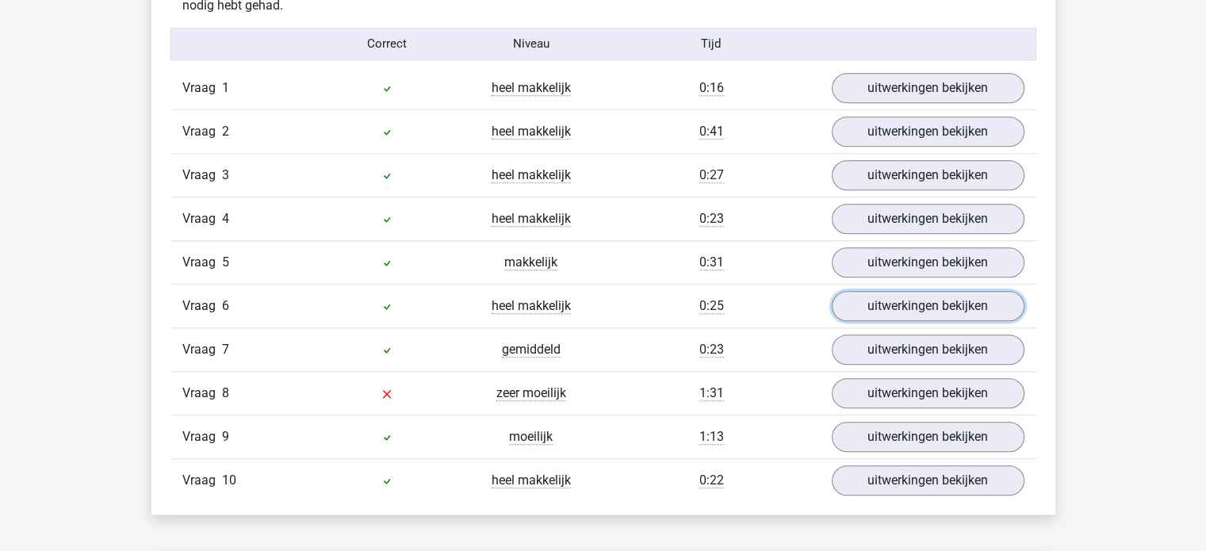
scroll to position [1300, 0]
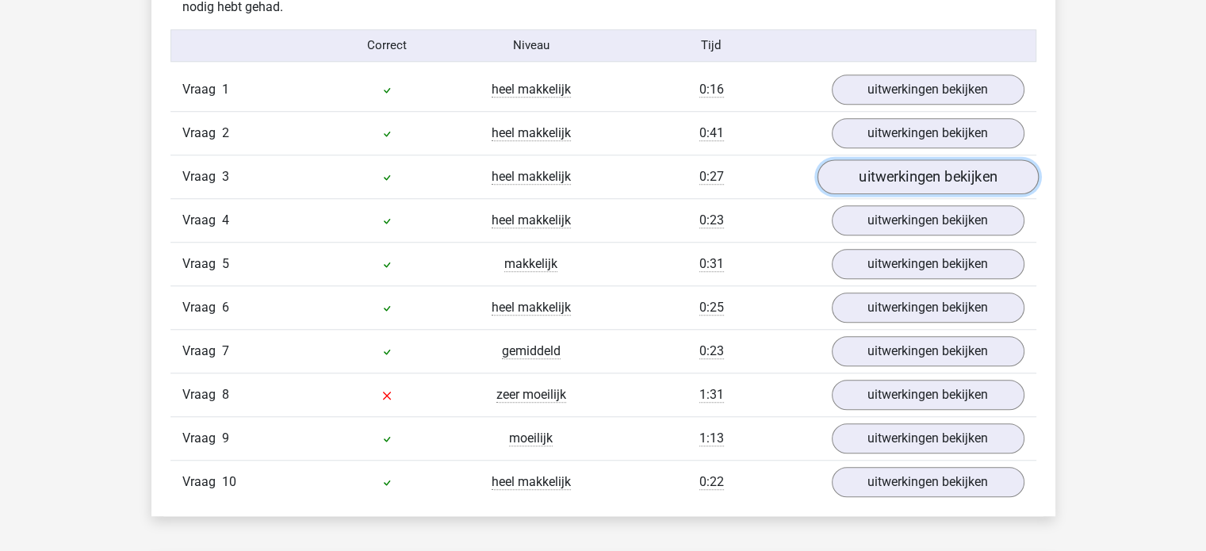
click at [868, 161] on link "uitwerkingen bekijken" at bounding box center [926, 176] width 221 height 35
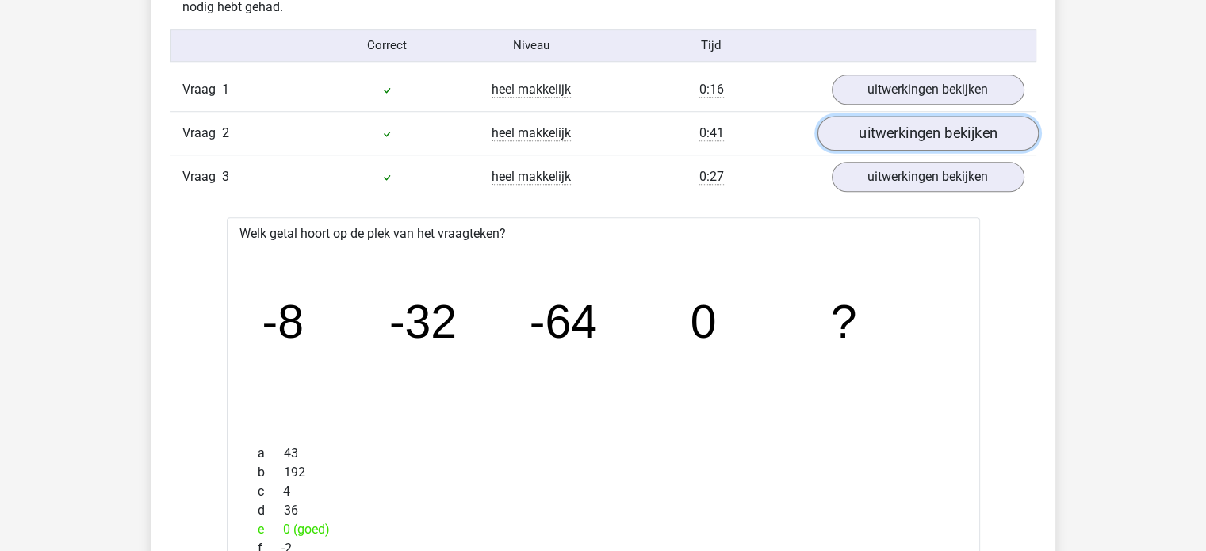
click at [885, 125] on link "uitwerkingen bekijken" at bounding box center [926, 133] width 221 height 35
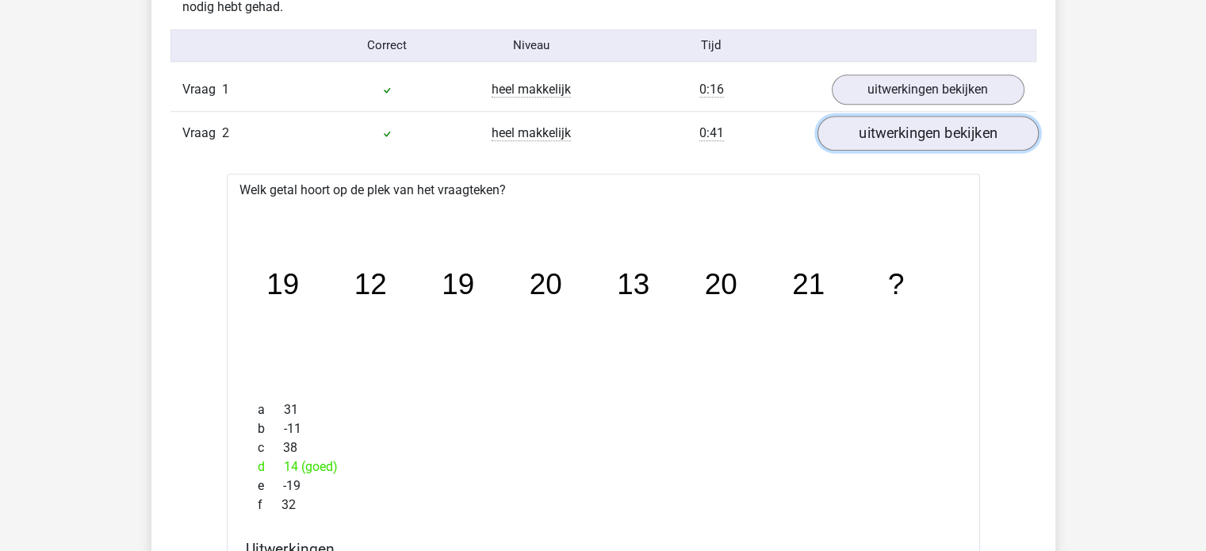
click at [885, 125] on link "uitwerkingen bekijken" at bounding box center [926, 133] width 221 height 35
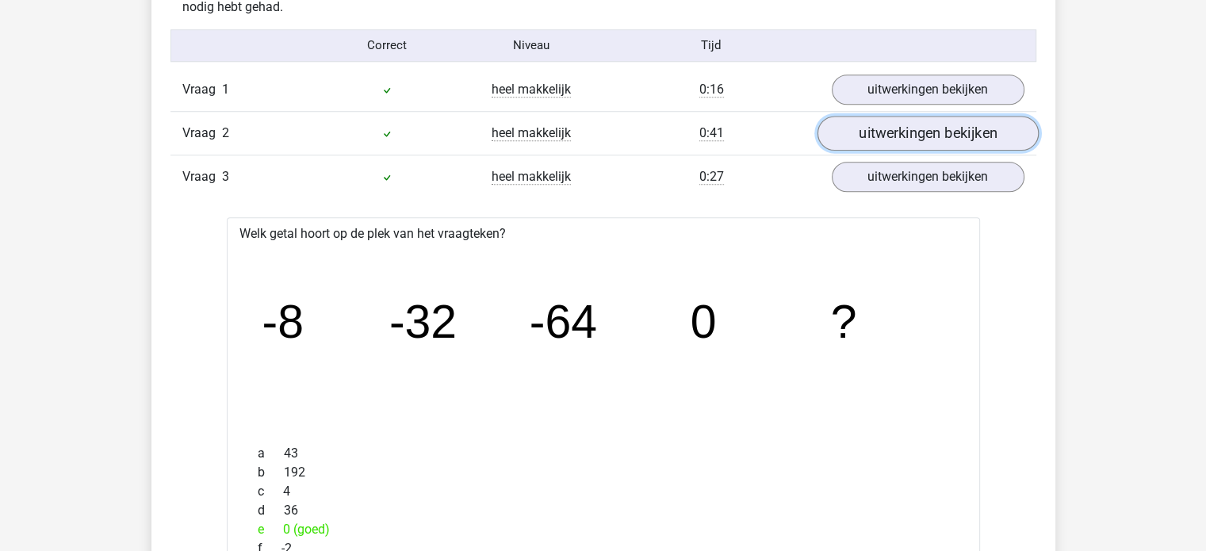
click at [895, 136] on link "uitwerkingen bekijken" at bounding box center [926, 133] width 221 height 35
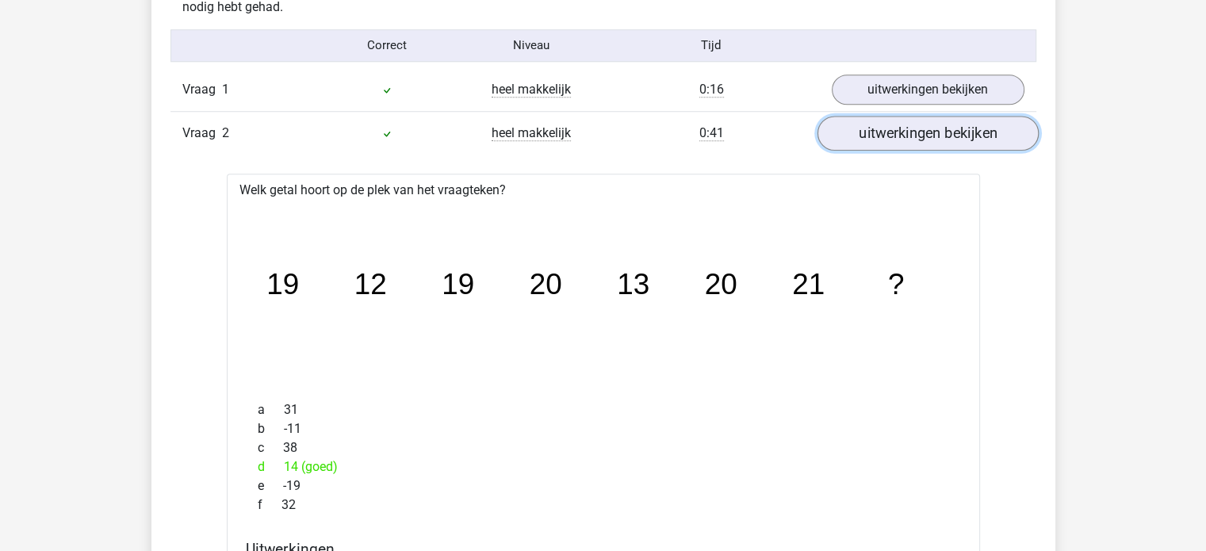
click at [895, 136] on link "uitwerkingen bekijken" at bounding box center [926, 133] width 221 height 35
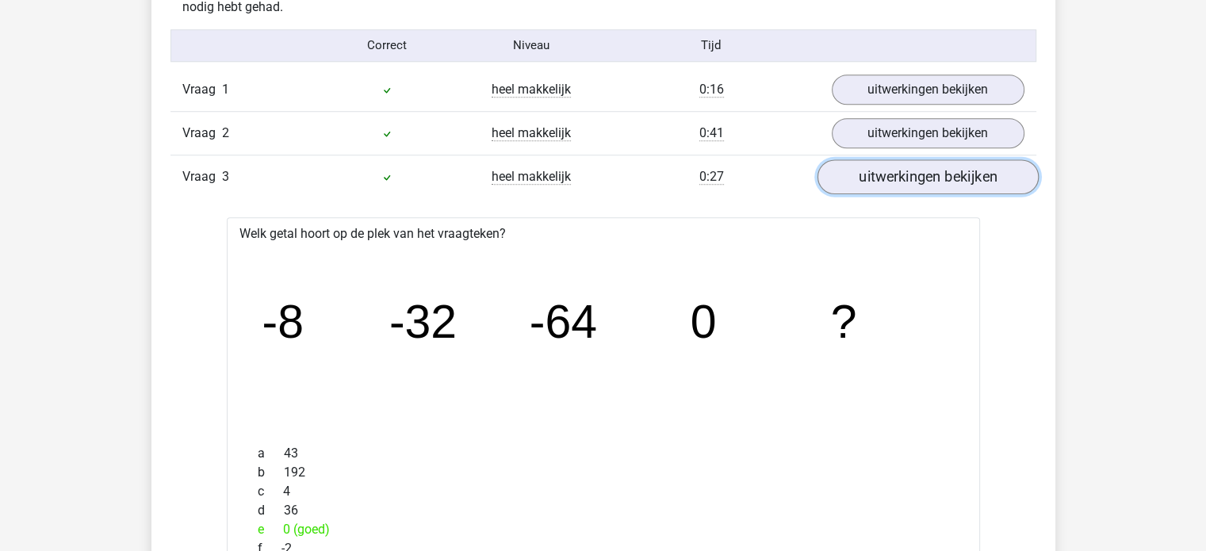
click at [912, 183] on link "uitwerkingen bekijken" at bounding box center [926, 176] width 221 height 35
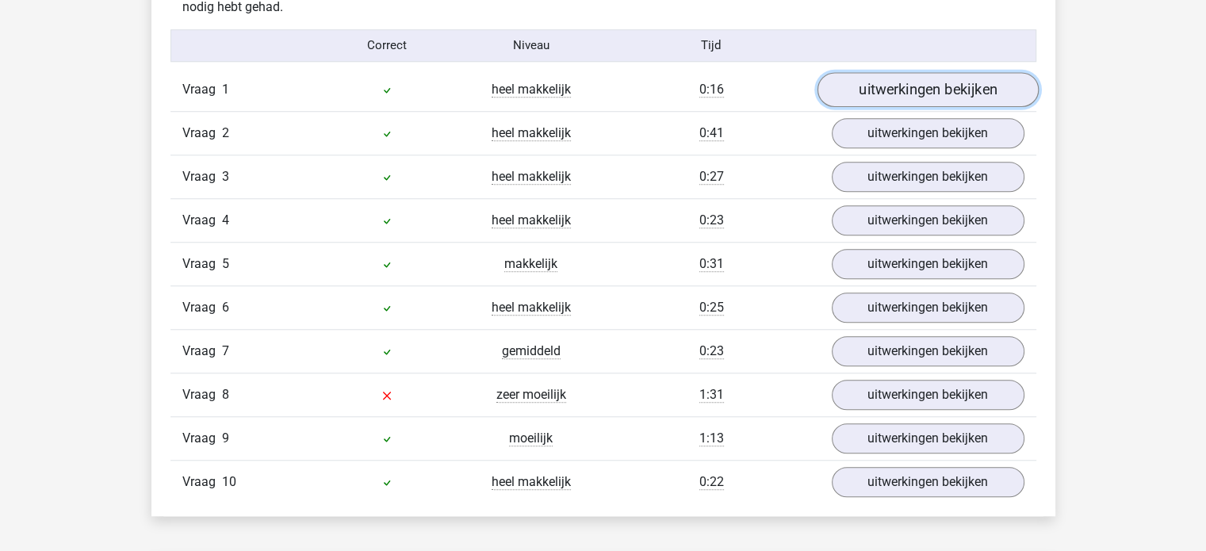
click at [885, 81] on link "uitwerkingen bekijken" at bounding box center [926, 89] width 221 height 35
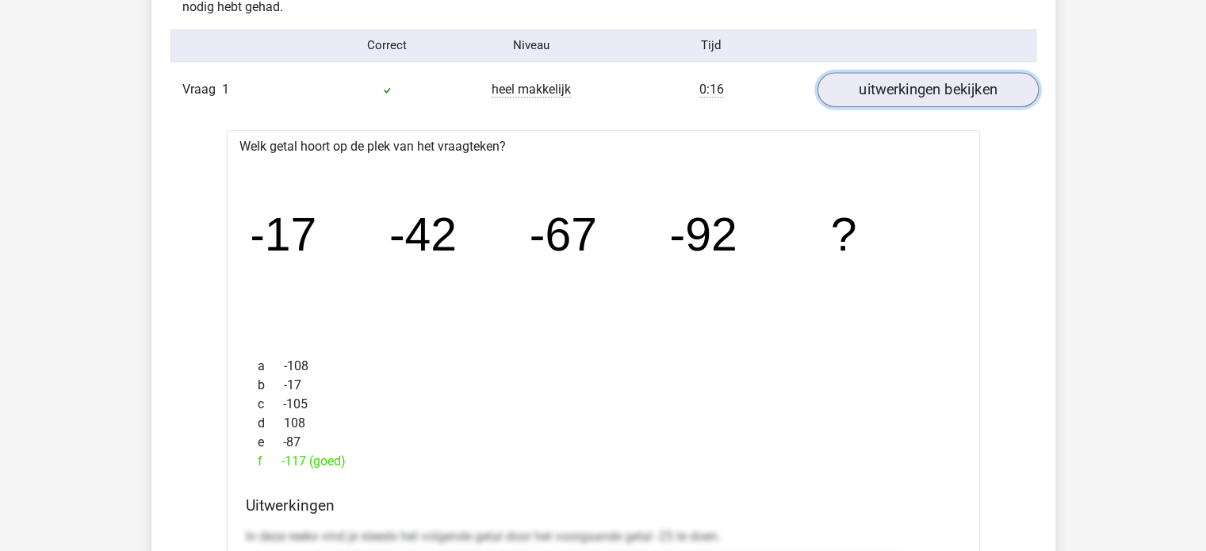
click at [885, 81] on link "uitwerkingen bekijken" at bounding box center [926, 89] width 221 height 35
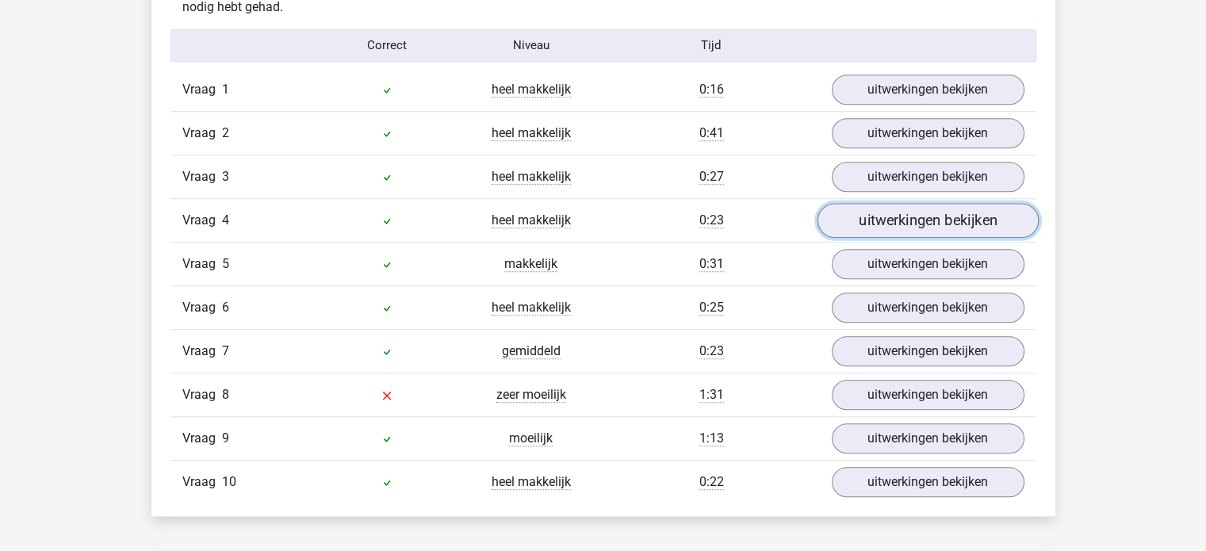
click at [863, 221] on link "uitwerkingen bekijken" at bounding box center [926, 220] width 221 height 35
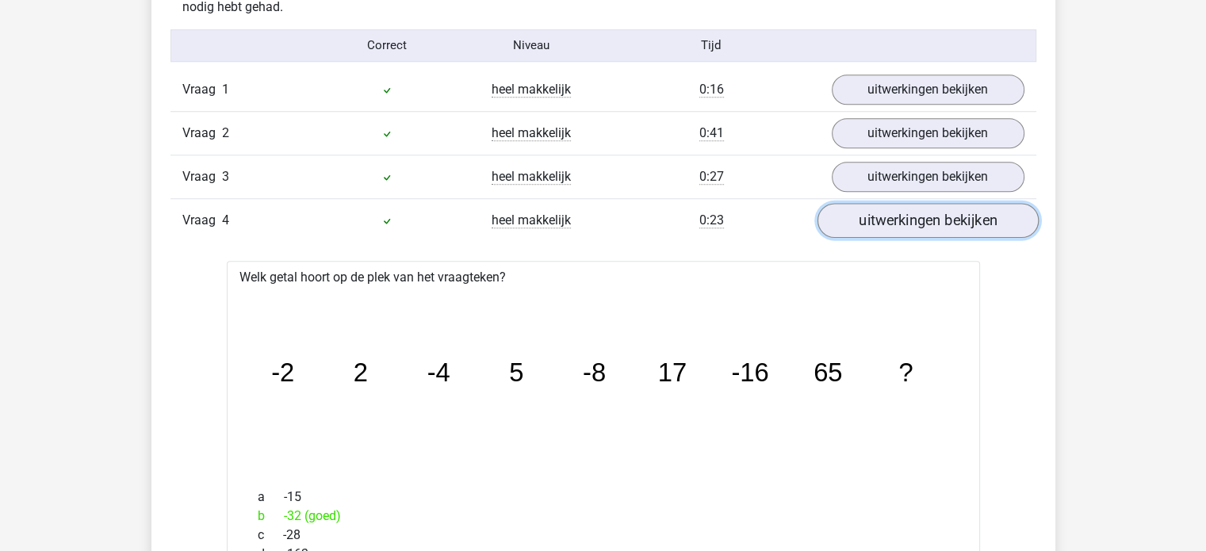
click at [863, 221] on link "uitwerkingen bekijken" at bounding box center [926, 220] width 221 height 35
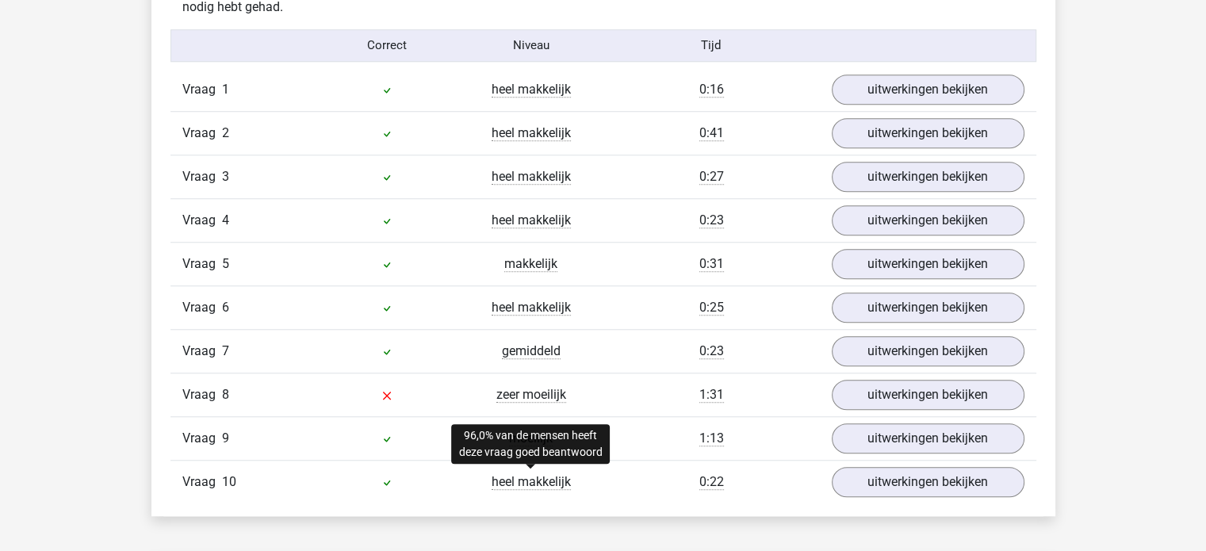
click at [533, 474] on span "heel makkelijk" at bounding box center [530, 482] width 79 height 16
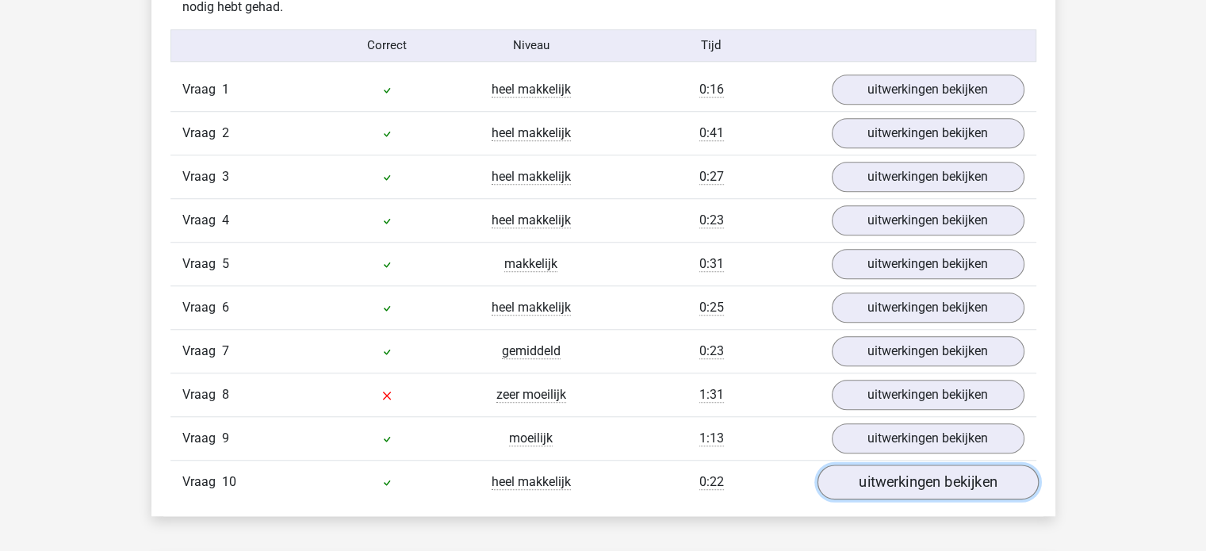
click at [858, 473] on link "uitwerkingen bekijken" at bounding box center [926, 481] width 221 height 35
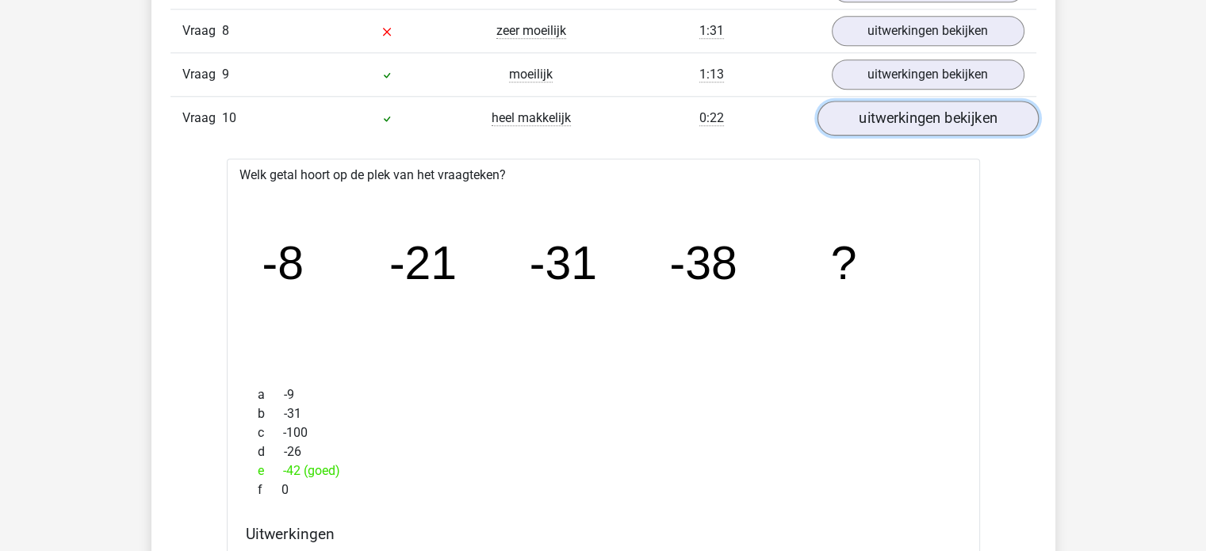
scroll to position [1664, 0]
click at [858, 473] on div "e -42 (goed)" at bounding box center [603, 470] width 715 height 19
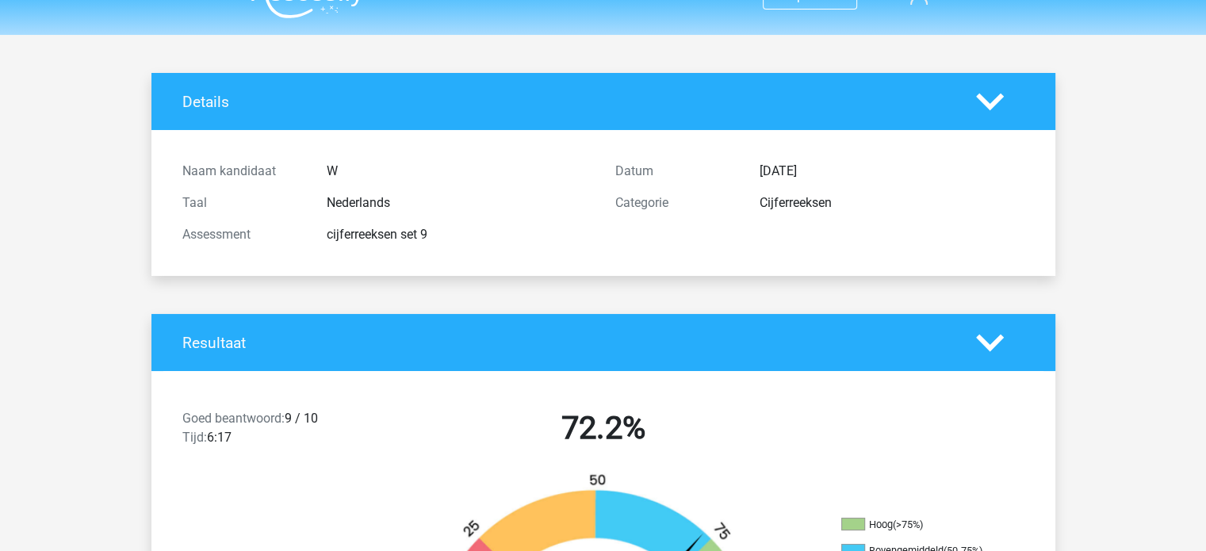
scroll to position [0, 0]
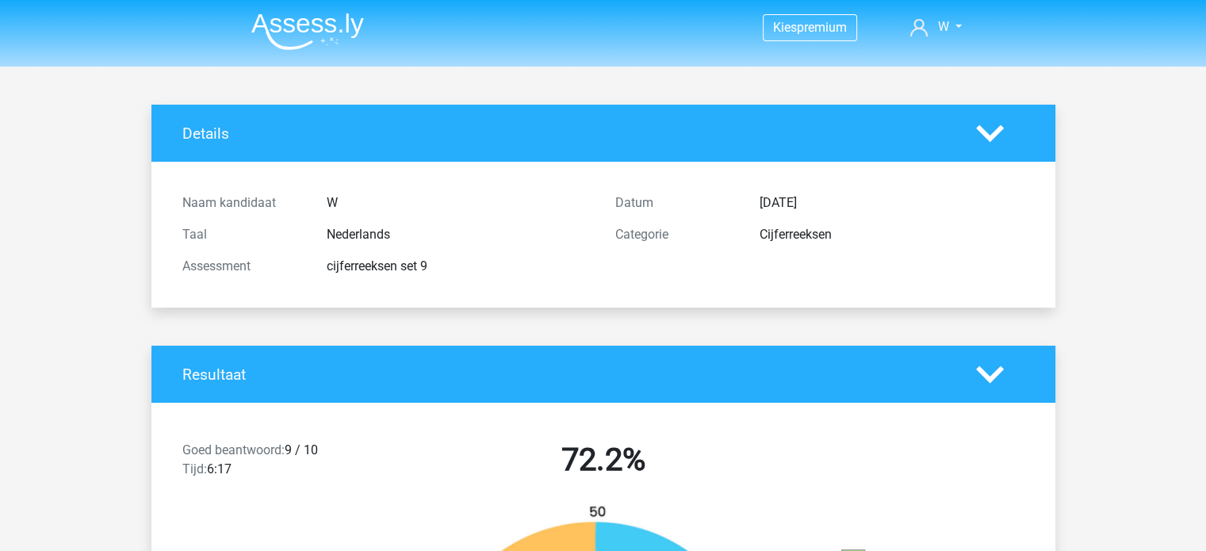
click at [336, 31] on img at bounding box center [307, 31] width 113 height 37
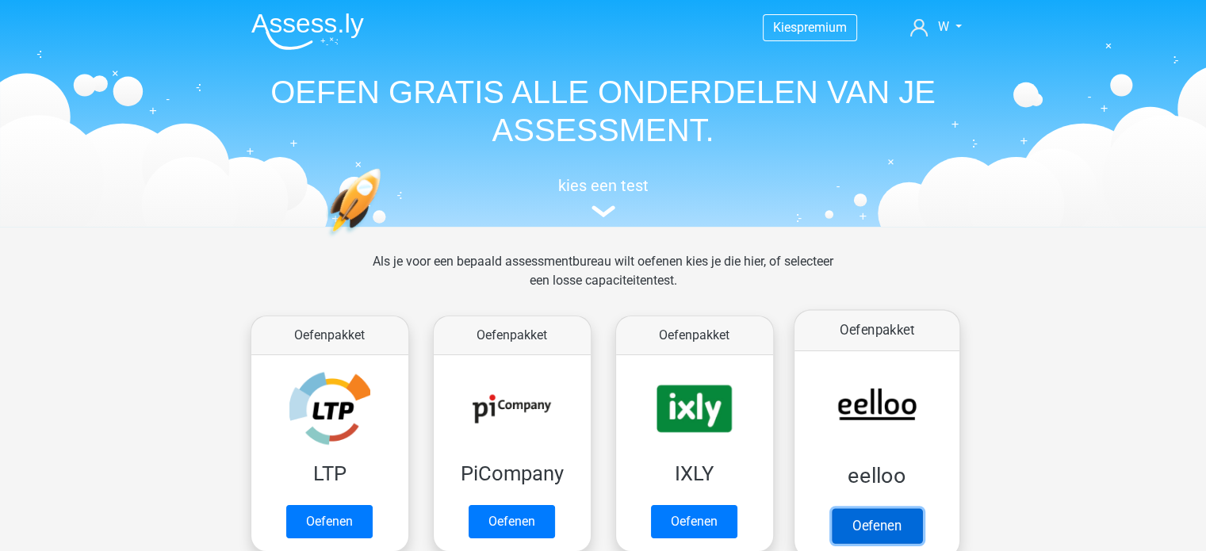
click at [861, 508] on link "Oefenen" at bounding box center [876, 525] width 90 height 35
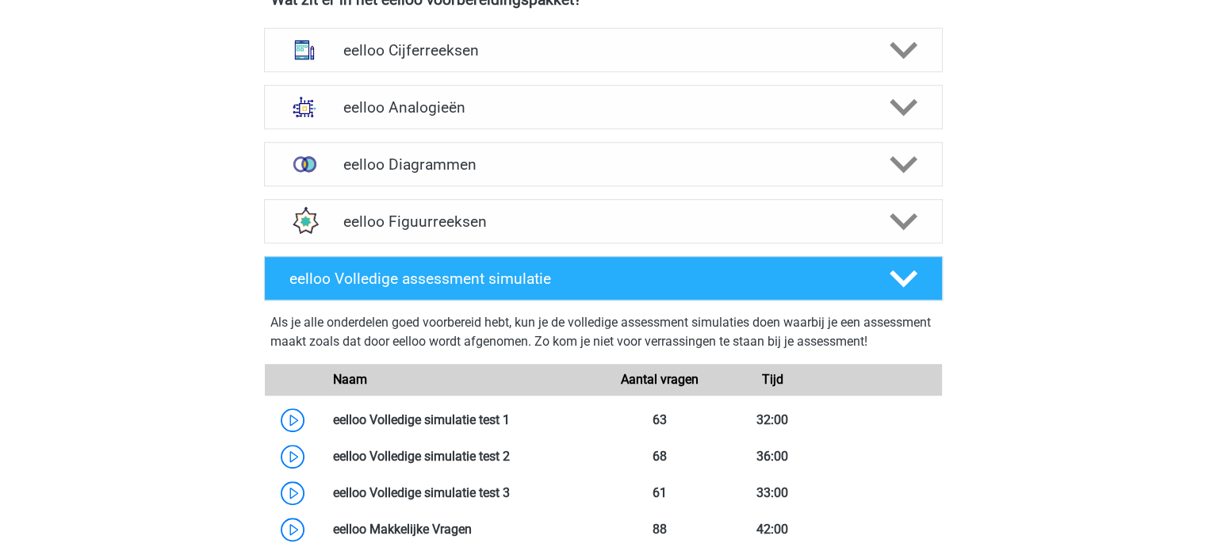
scroll to position [1018, 0]
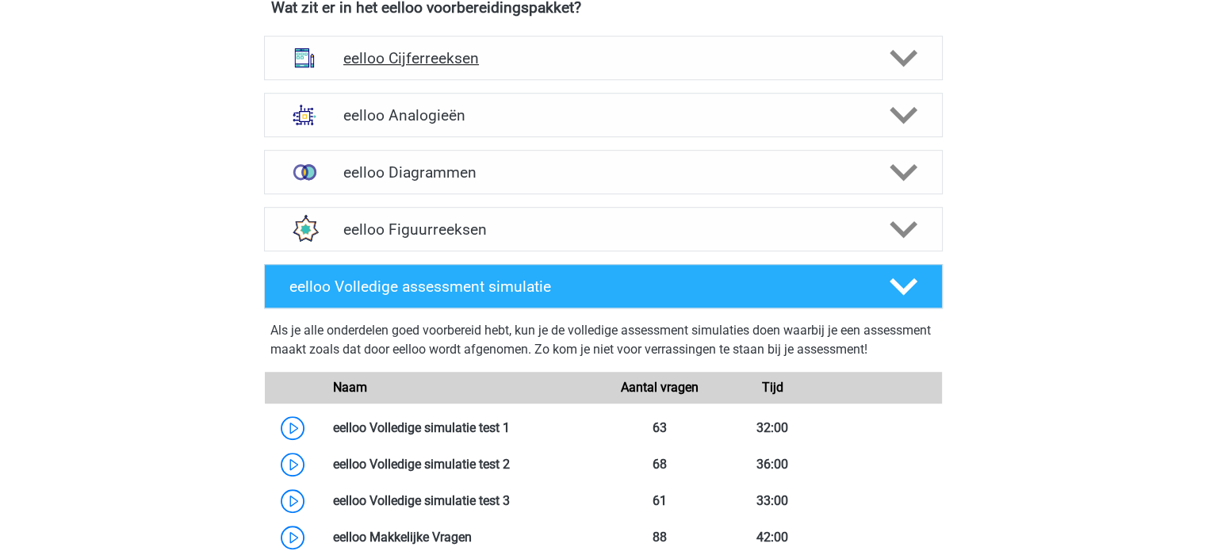
click at [552, 56] on h4 "eelloo Cijferreeksen" at bounding box center [602, 58] width 519 height 18
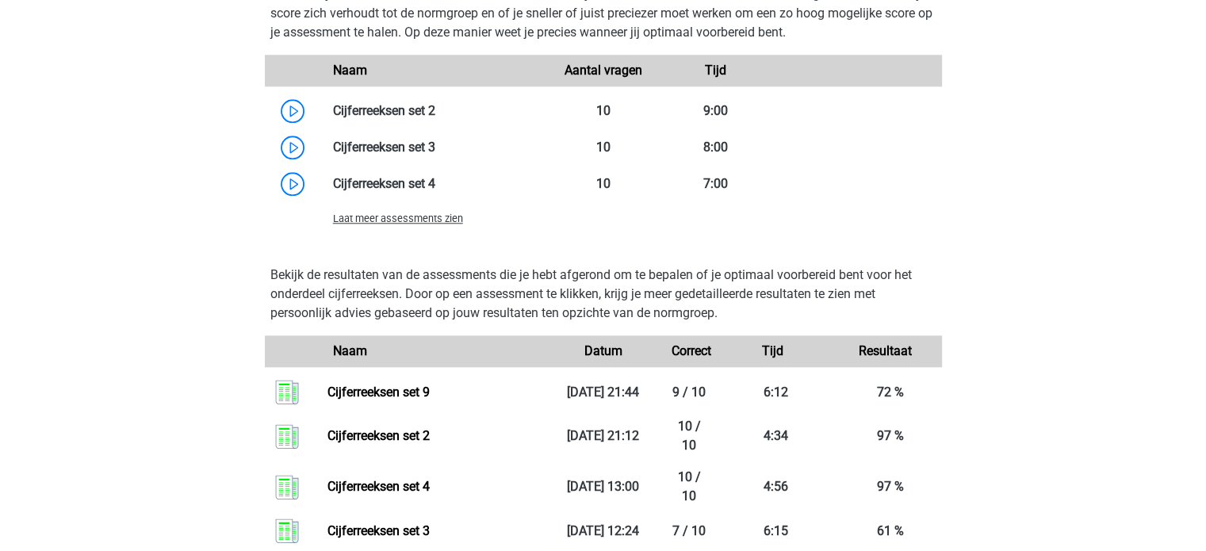
scroll to position [1639, 0]
click at [390, 226] on span "Laat meer assessments zien" at bounding box center [398, 220] width 130 height 12
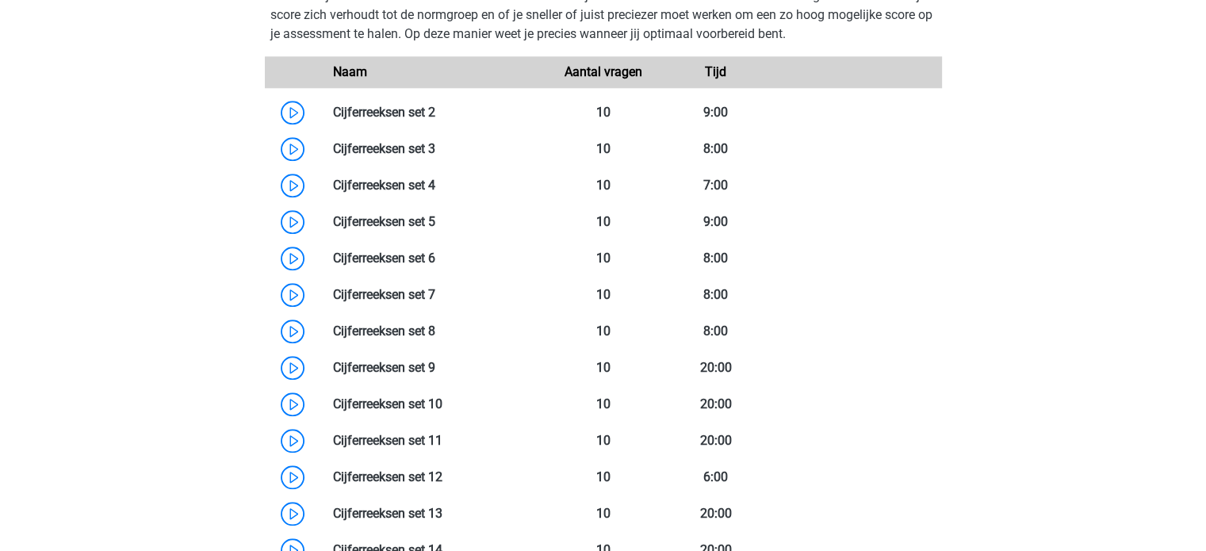
scroll to position [1904, 0]
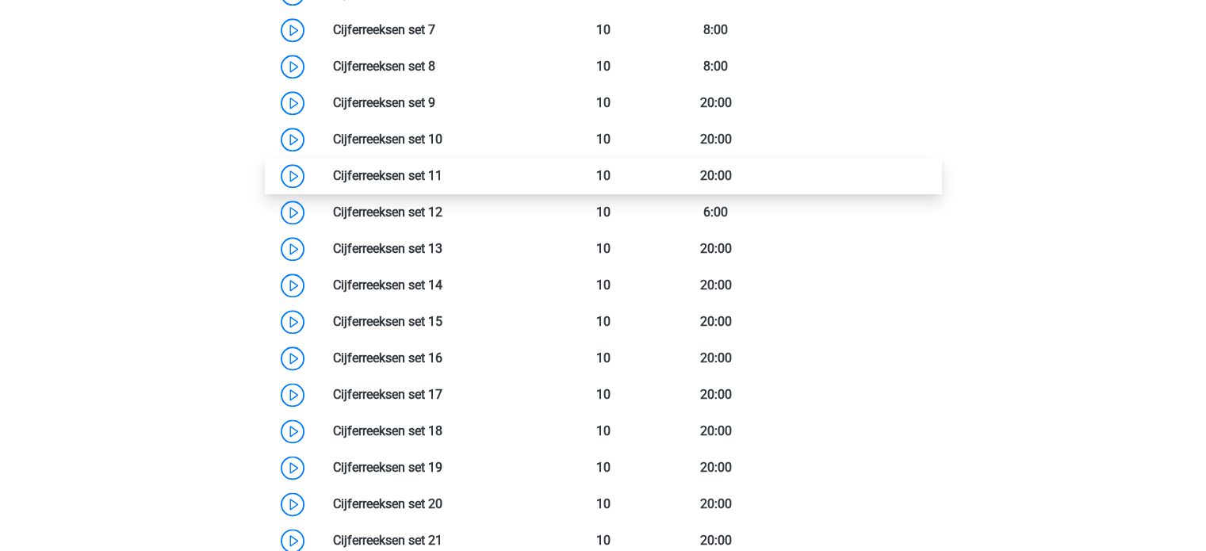
click at [442, 183] on link at bounding box center [442, 175] width 0 height 15
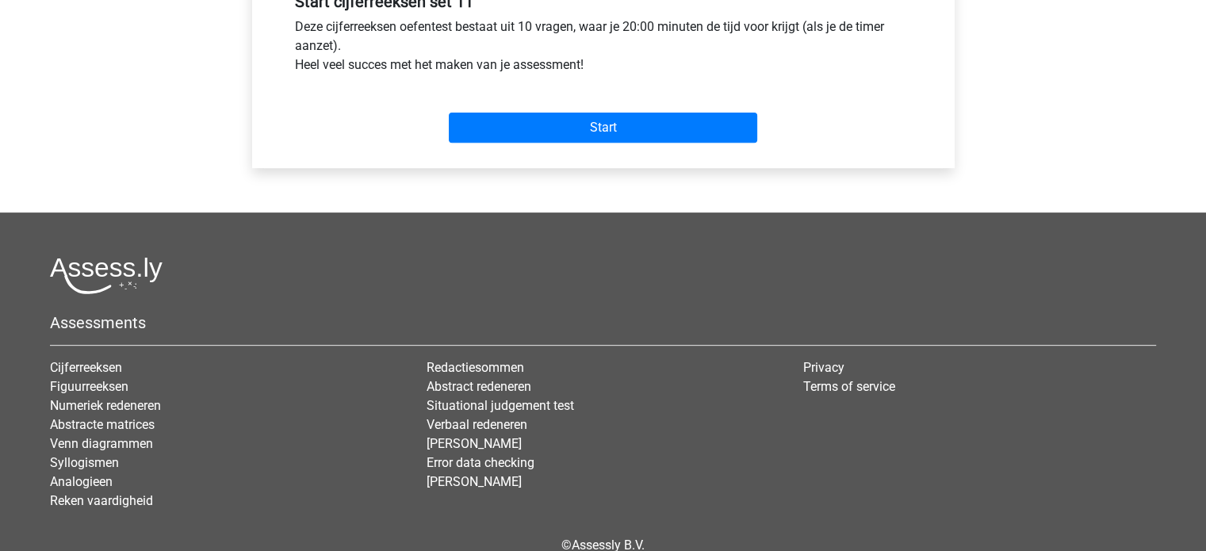
scroll to position [701, 0]
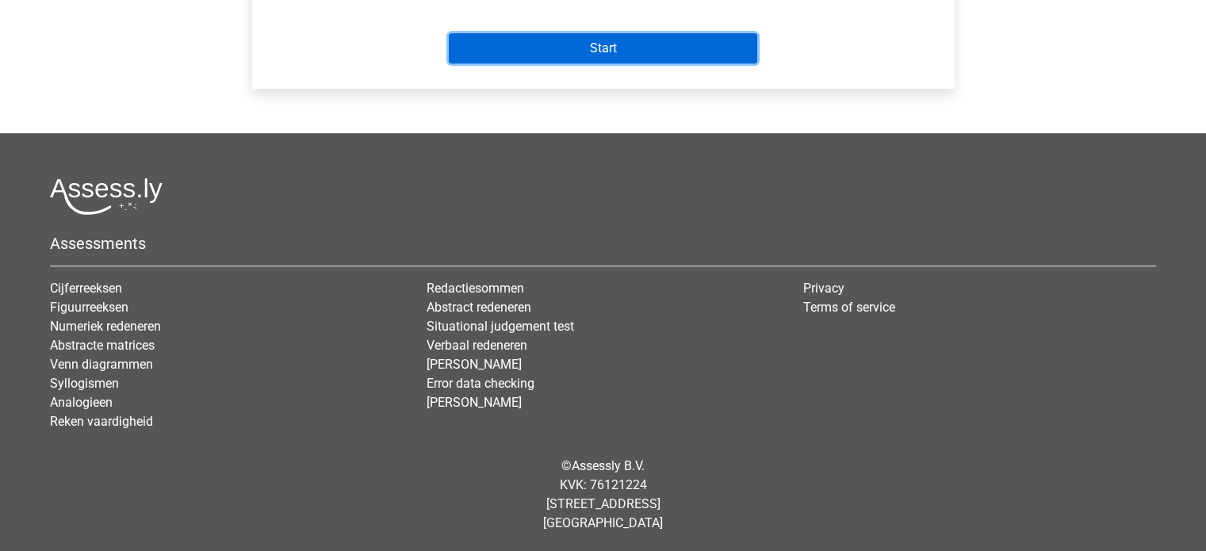
click at [618, 59] on input "Start" at bounding box center [603, 48] width 308 height 30
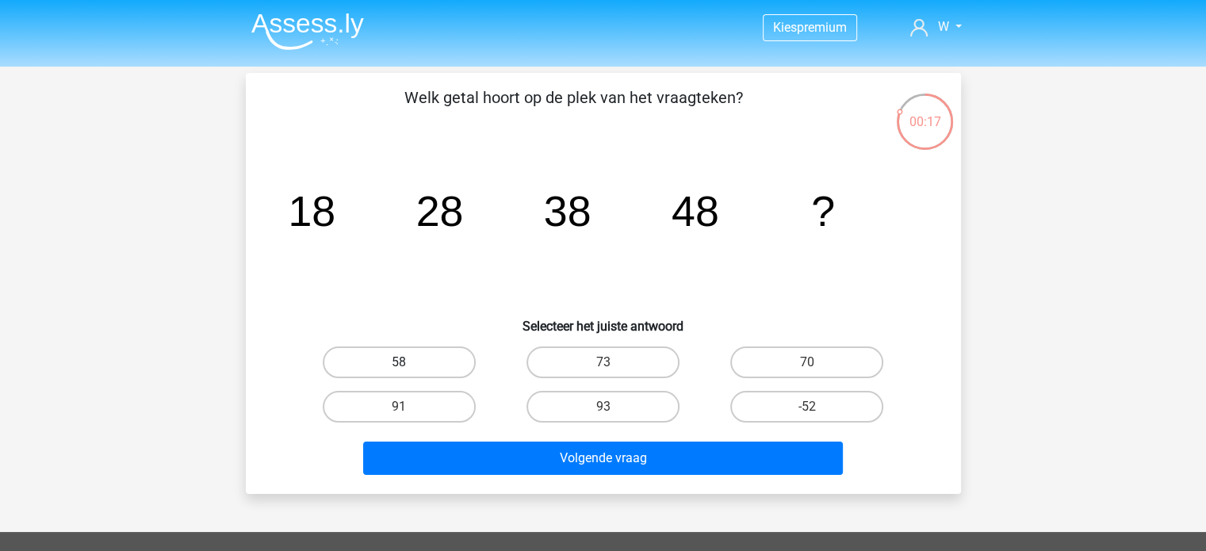
click at [396, 360] on label "58" at bounding box center [399, 362] width 153 height 32
click at [399, 362] on input "58" at bounding box center [404, 367] width 10 height 10
radio input "true"
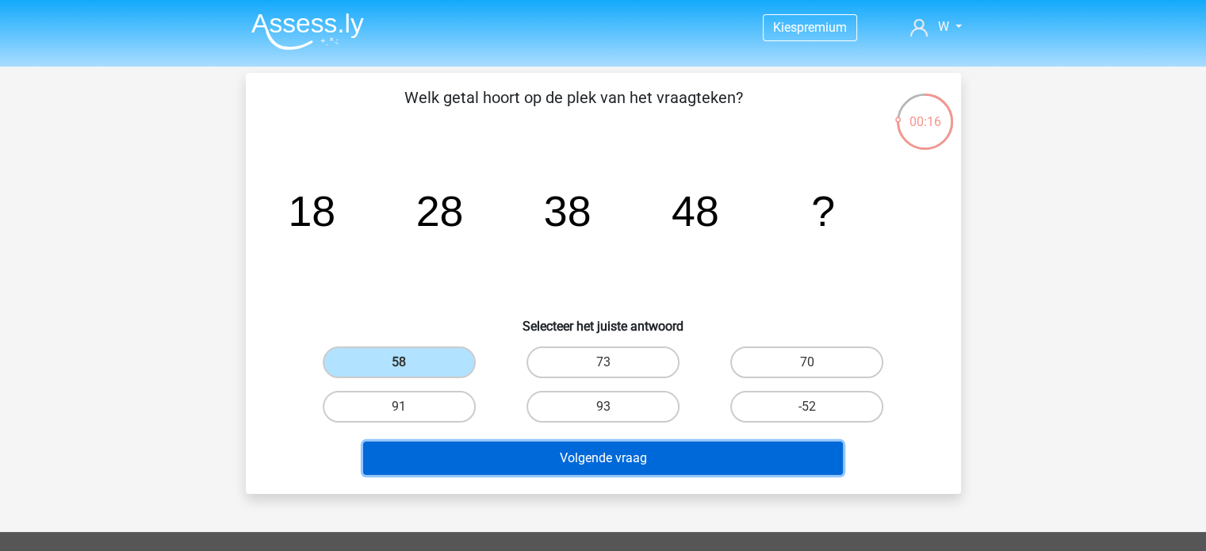
click at [632, 449] on button "Volgende vraag" at bounding box center [603, 457] width 480 height 33
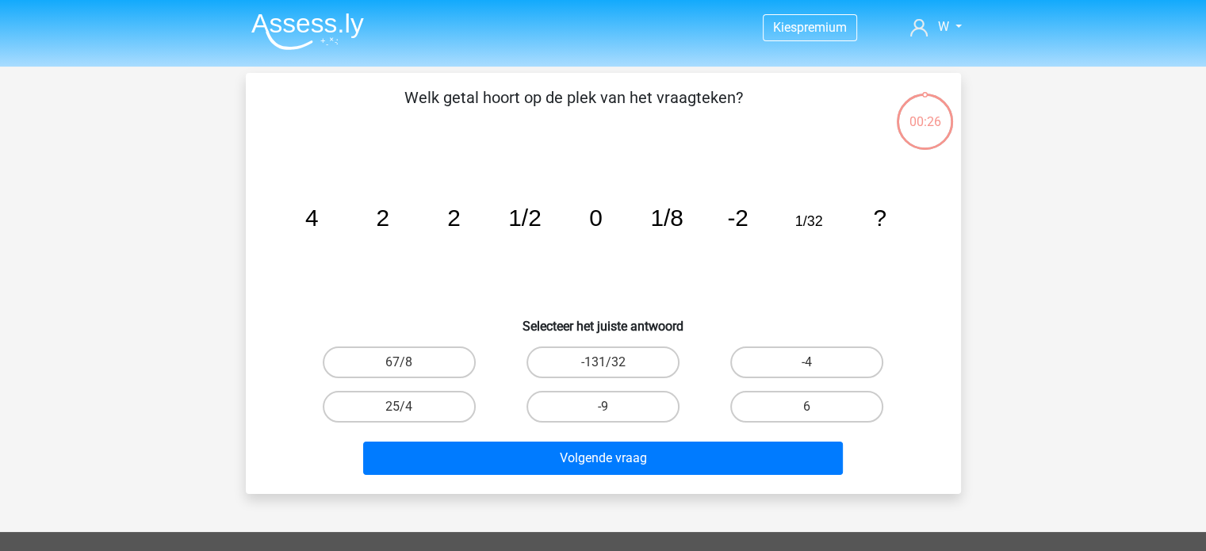
scroll to position [73, 0]
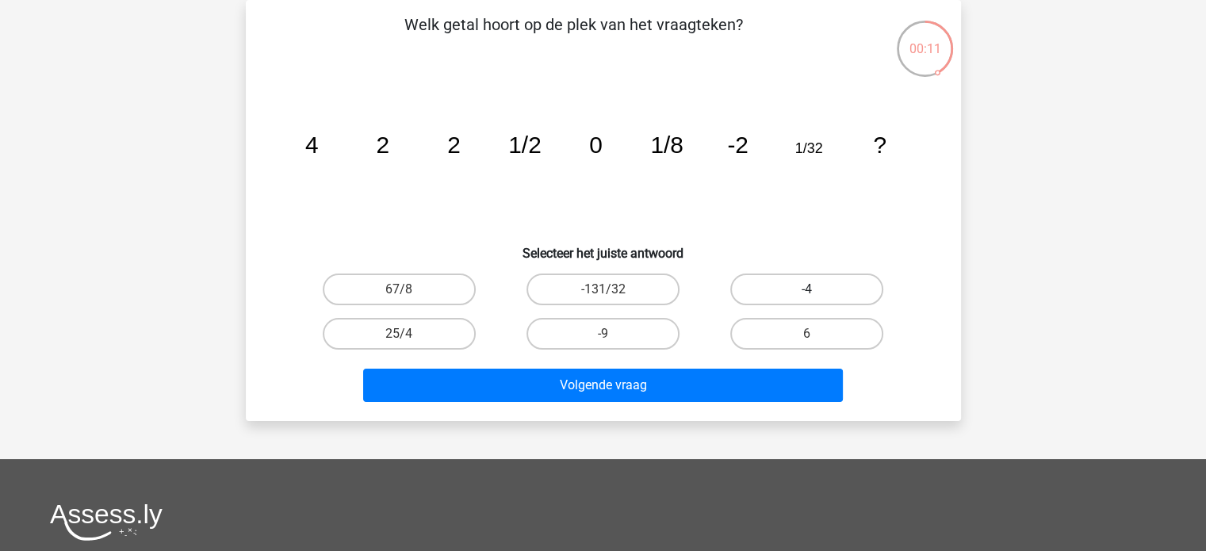
click at [827, 299] on label "-4" at bounding box center [806, 289] width 153 height 32
click at [817, 299] on input "-4" at bounding box center [812, 294] width 10 height 10
radio input "true"
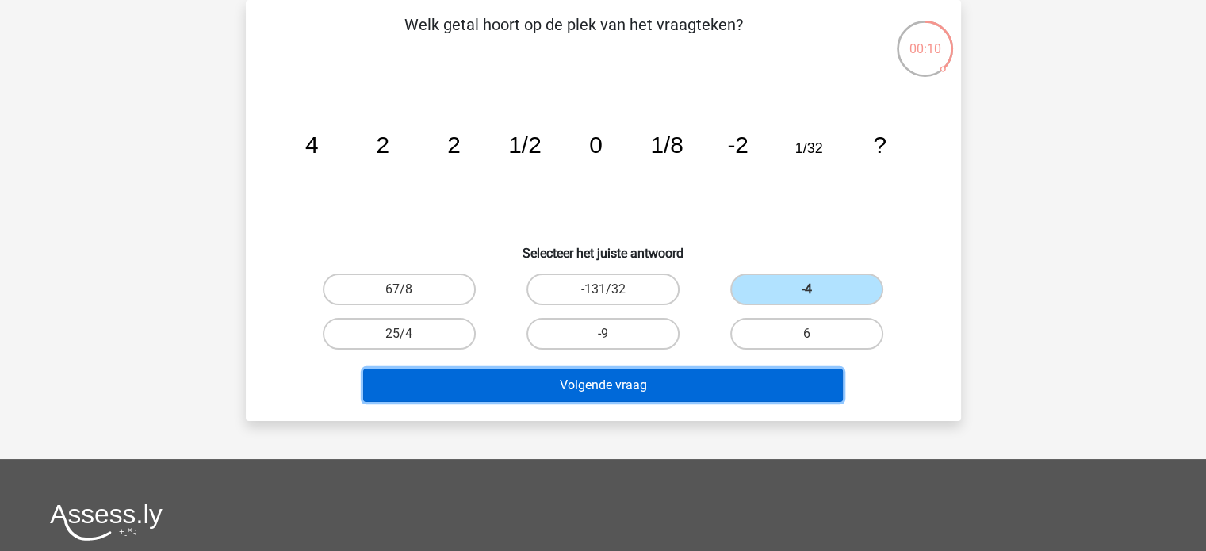
click at [757, 390] on button "Volgende vraag" at bounding box center [603, 385] width 480 height 33
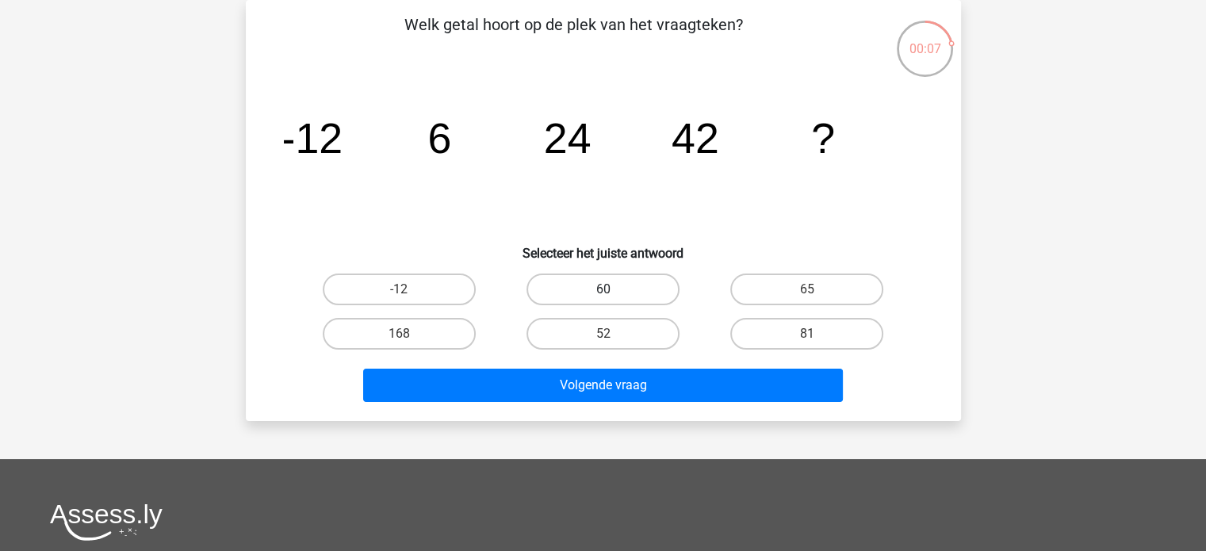
click at [612, 287] on label "60" at bounding box center [602, 289] width 153 height 32
click at [612, 289] on input "60" at bounding box center [607, 294] width 10 height 10
radio input "true"
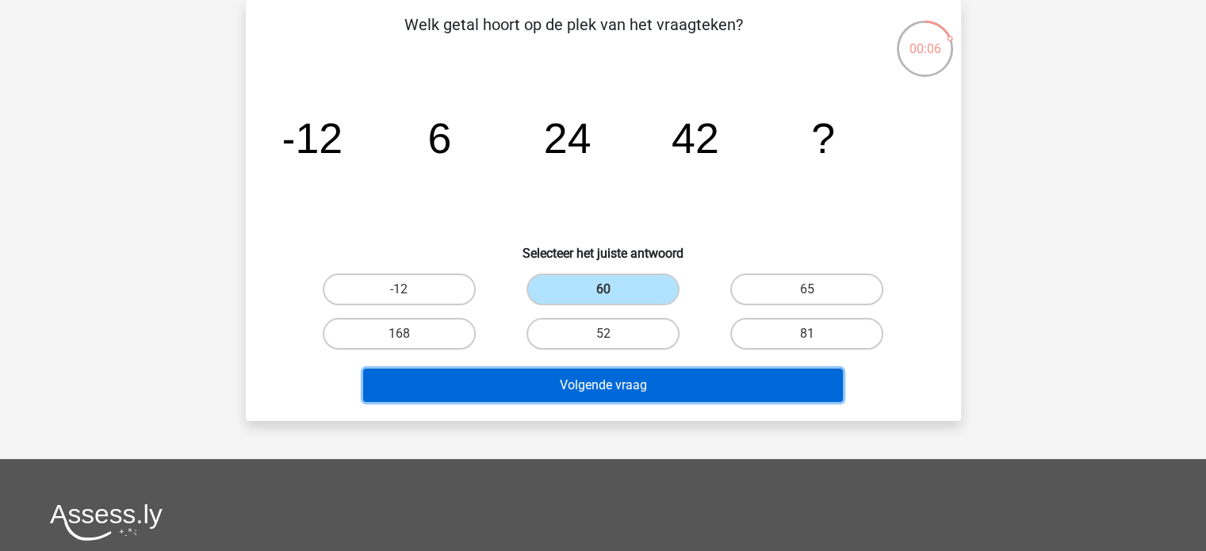
click at [675, 394] on button "Volgende vraag" at bounding box center [603, 385] width 480 height 33
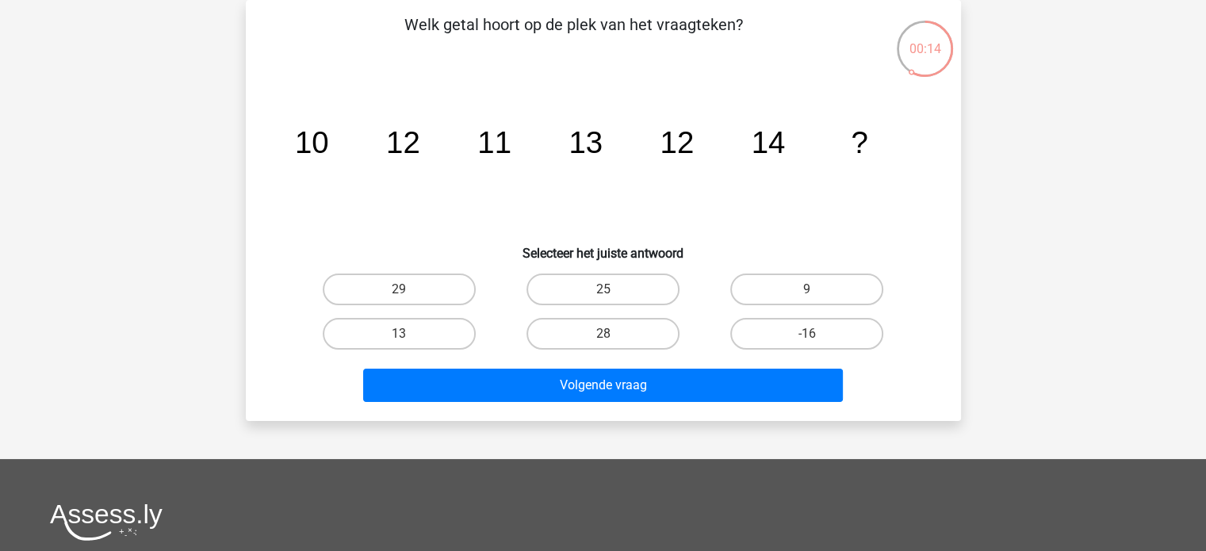
click at [392, 316] on div "13" at bounding box center [399, 333] width 204 height 44
click at [412, 329] on label "13" at bounding box center [399, 334] width 153 height 32
click at [409, 334] on input "13" at bounding box center [404, 339] width 10 height 10
radio input "true"
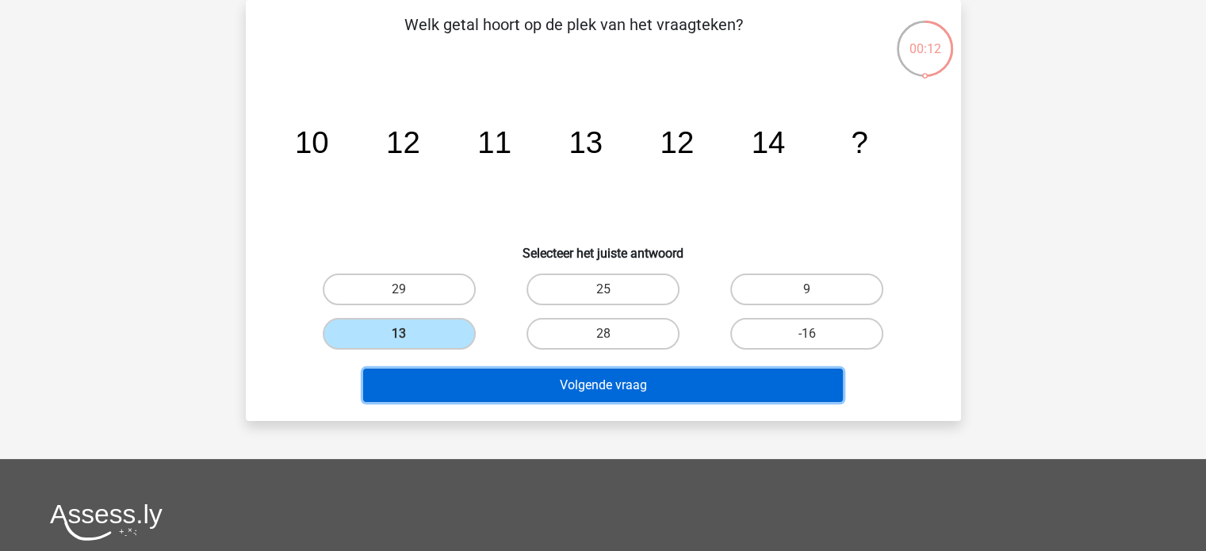
click at [504, 394] on button "Volgende vraag" at bounding box center [603, 385] width 480 height 33
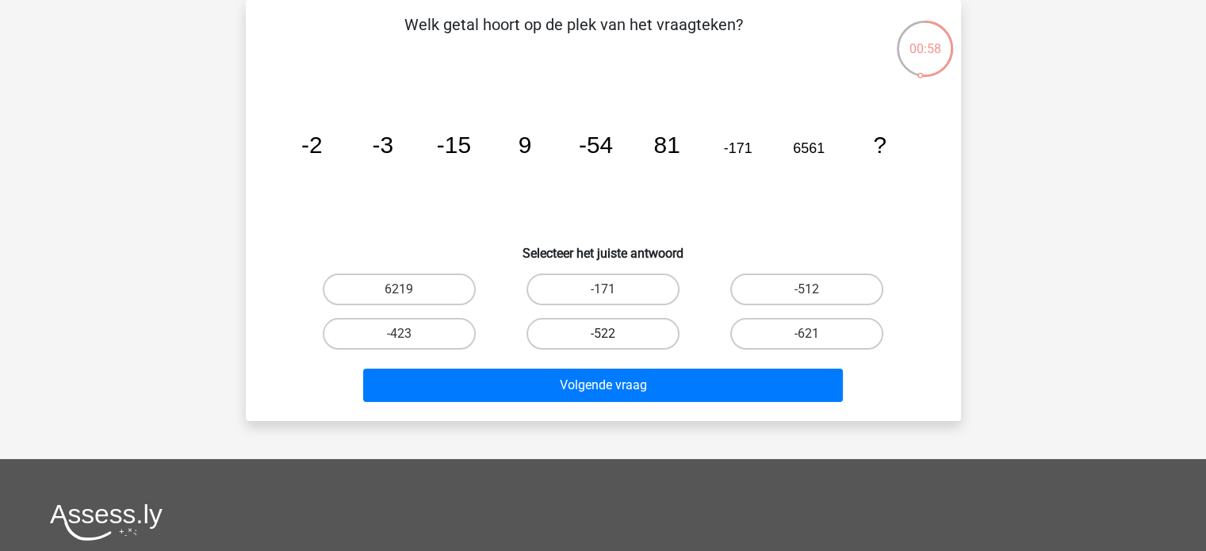
click at [619, 334] on label "-522" at bounding box center [602, 334] width 153 height 32
click at [613, 334] on input "-522" at bounding box center [607, 339] width 10 height 10
radio input "true"
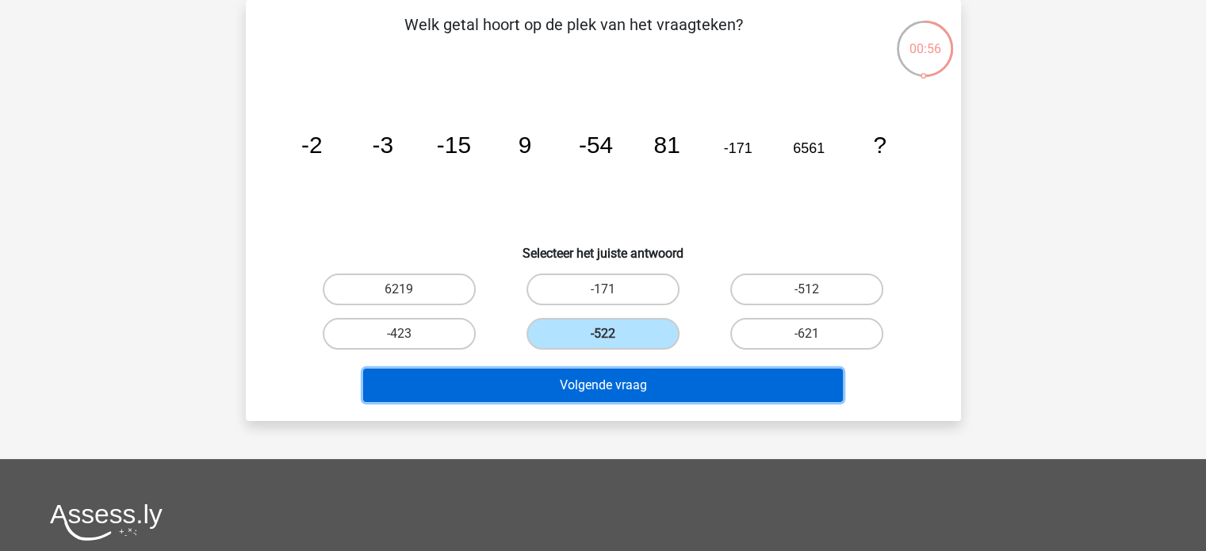
click at [634, 389] on button "Volgende vraag" at bounding box center [603, 385] width 480 height 33
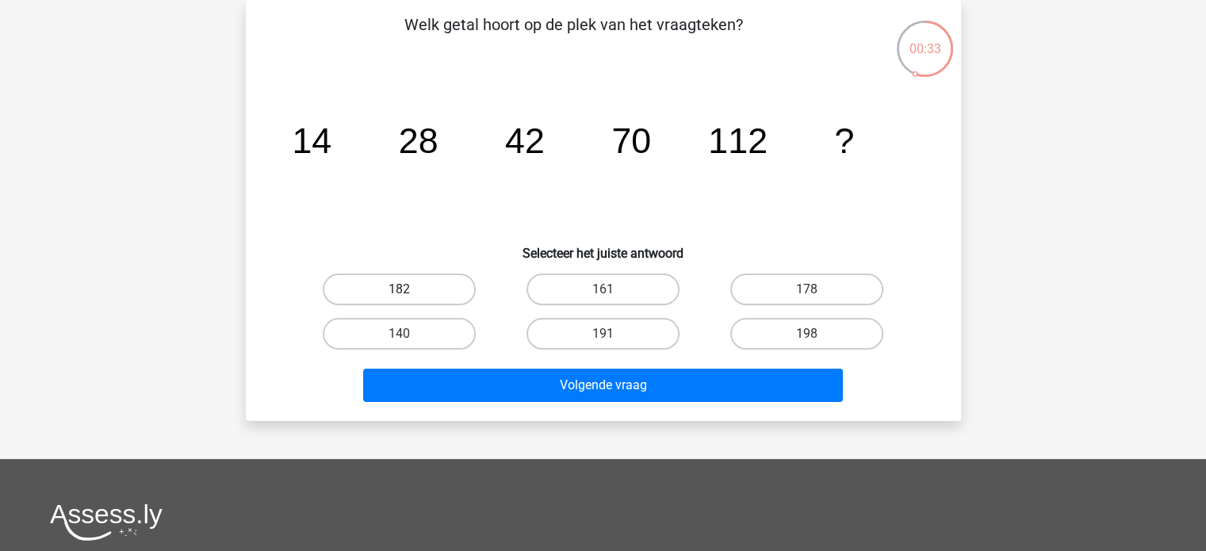
click at [422, 295] on label "182" at bounding box center [399, 289] width 153 height 32
click at [409, 295] on input "182" at bounding box center [404, 294] width 10 height 10
radio input "true"
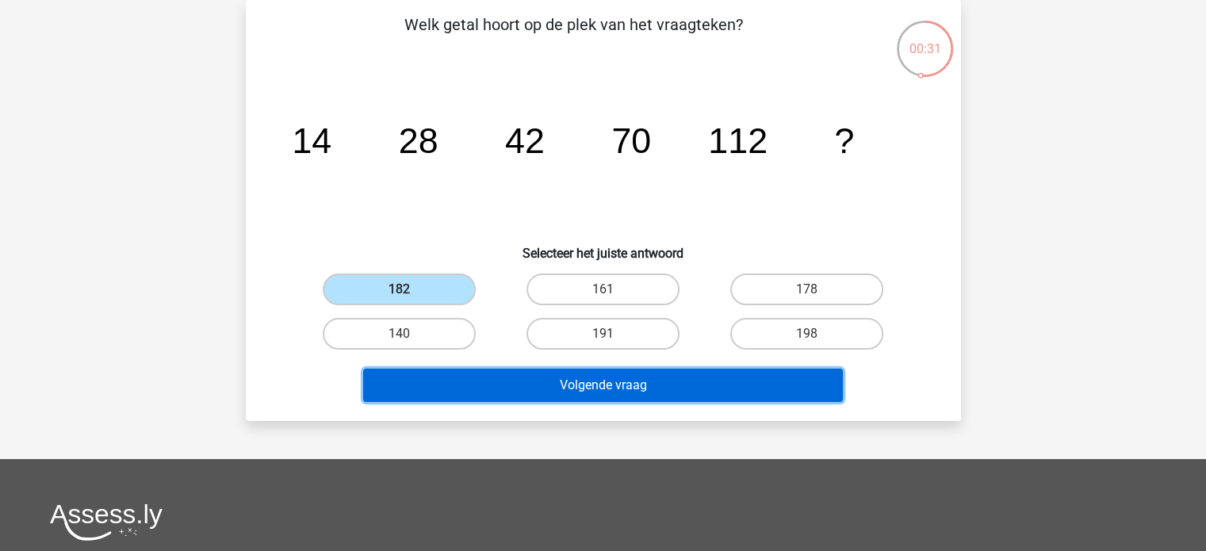
click at [569, 389] on button "Volgende vraag" at bounding box center [603, 385] width 480 height 33
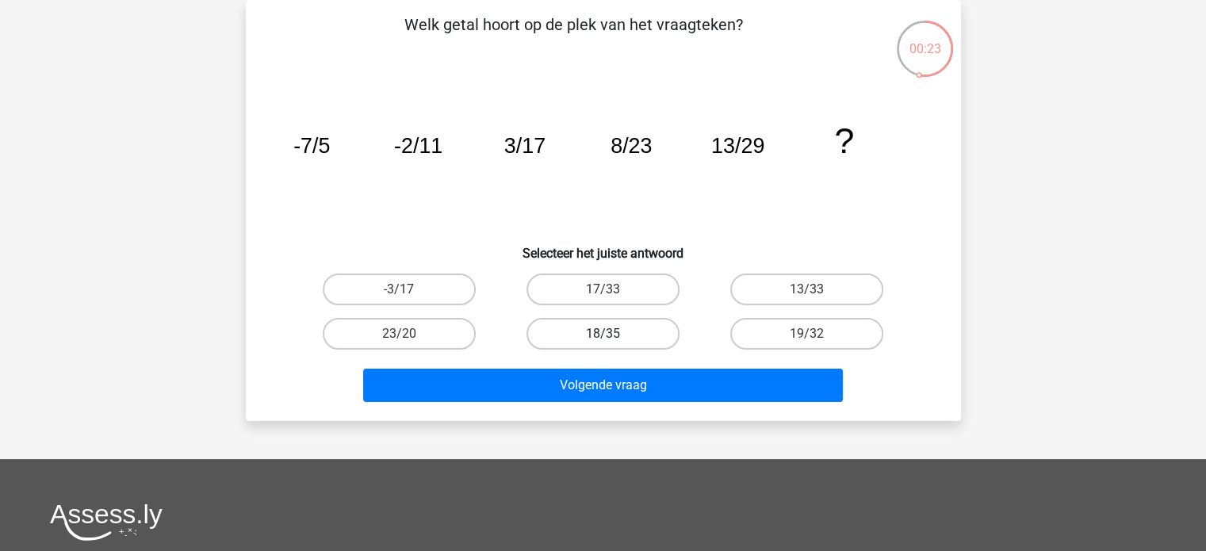
click at [624, 332] on label "18/35" at bounding box center [602, 334] width 153 height 32
click at [613, 334] on input "18/35" at bounding box center [607, 339] width 10 height 10
radio input "true"
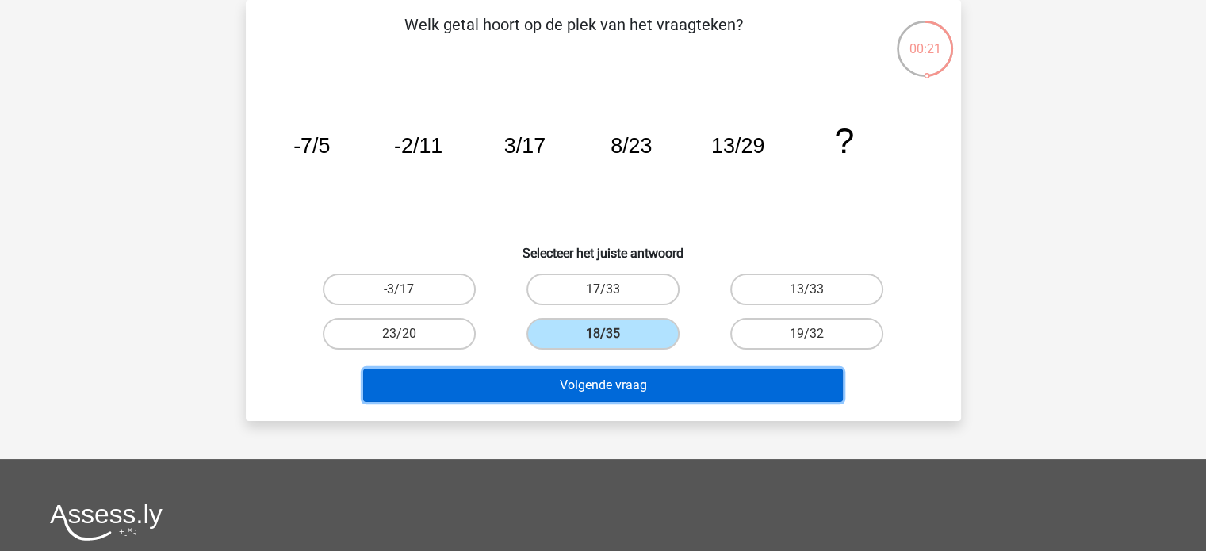
click at [634, 384] on button "Volgende vraag" at bounding box center [603, 385] width 480 height 33
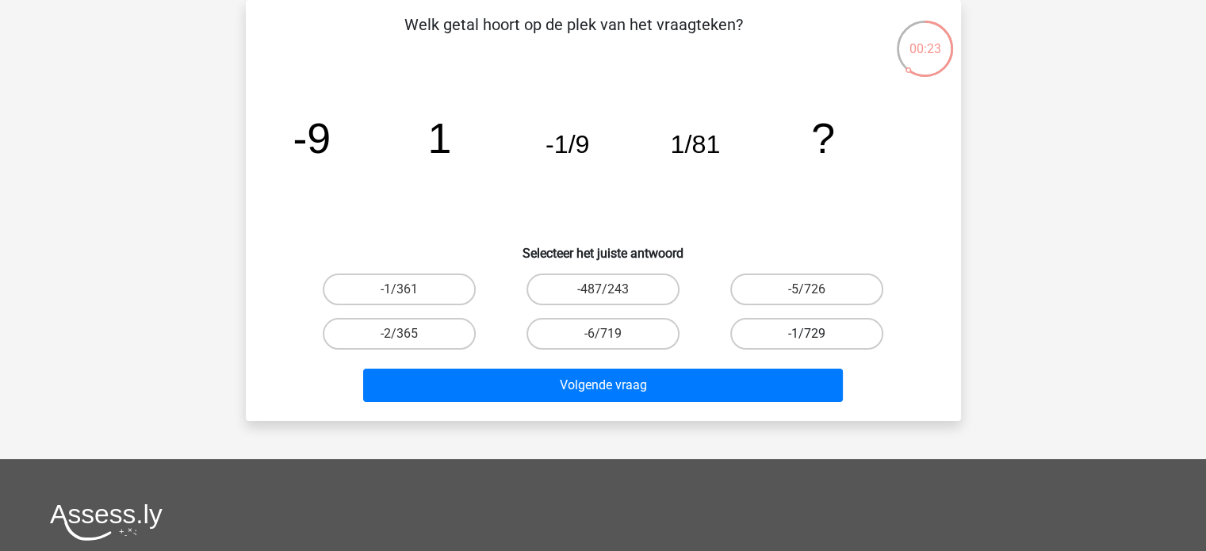
click at [766, 334] on label "-1/729" at bounding box center [806, 334] width 153 height 32
click at [807, 334] on input "-1/729" at bounding box center [812, 339] width 10 height 10
radio input "true"
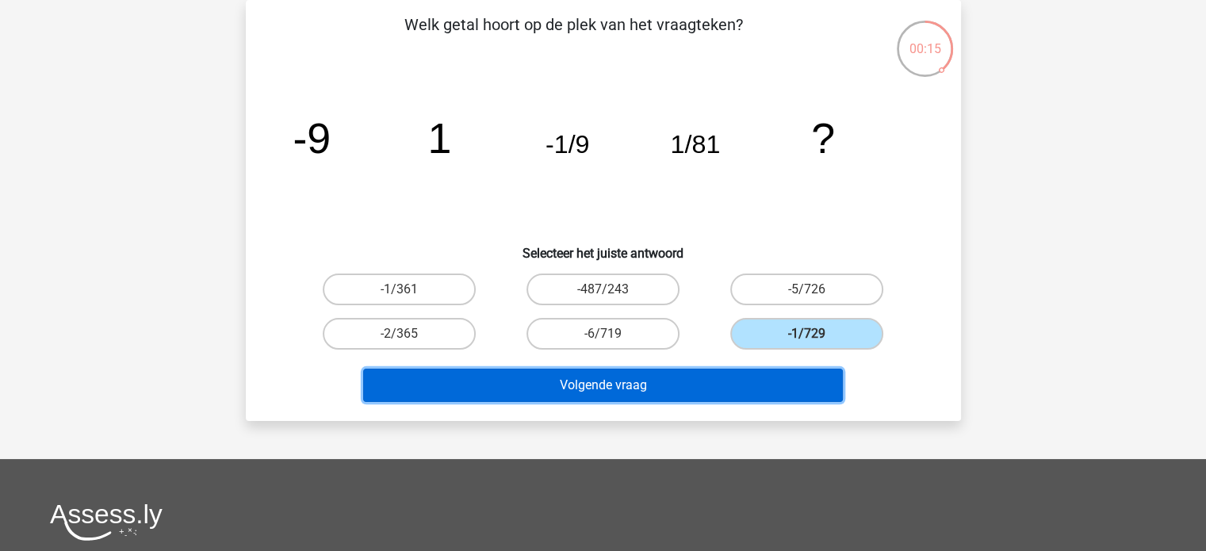
click at [685, 384] on button "Volgende vraag" at bounding box center [603, 385] width 480 height 33
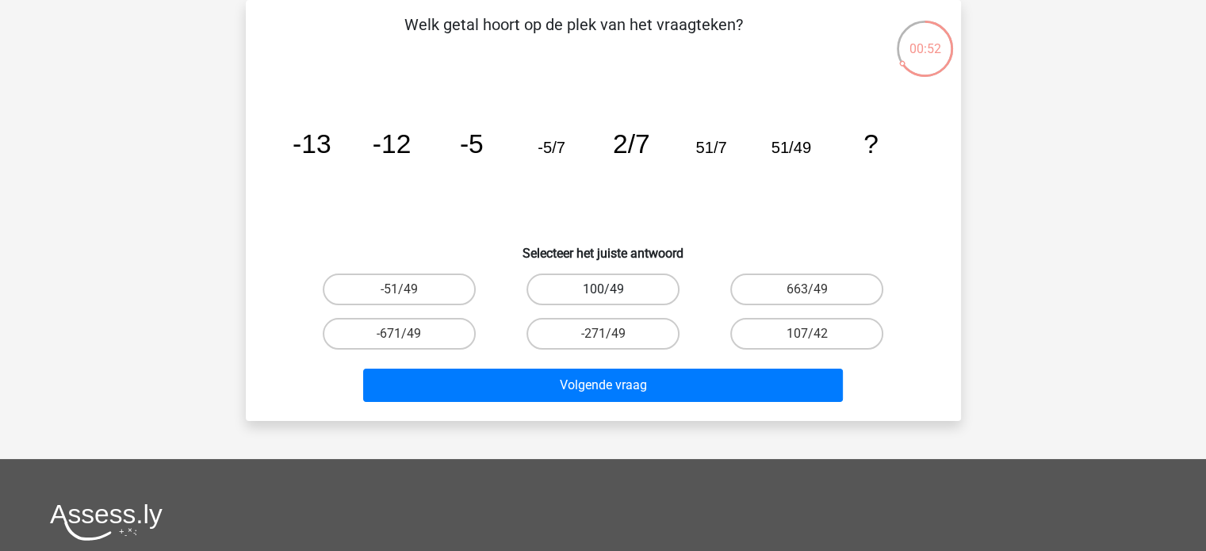
click at [614, 291] on label "100/49" at bounding box center [602, 289] width 153 height 32
click at [613, 291] on input "100/49" at bounding box center [607, 294] width 10 height 10
radio input "true"
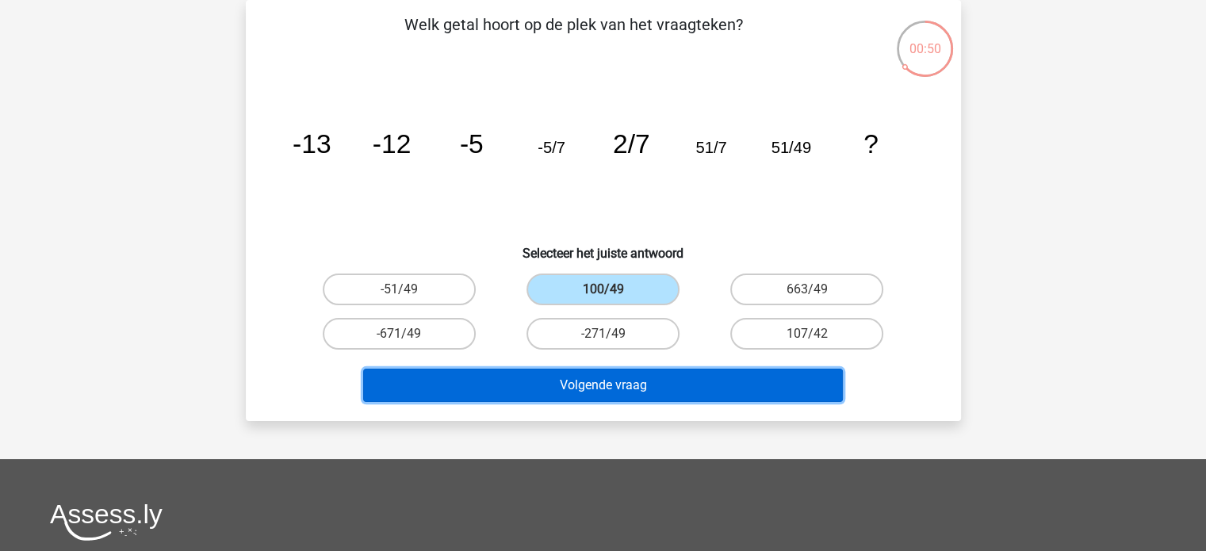
click at [615, 388] on button "Volgende vraag" at bounding box center [603, 385] width 480 height 33
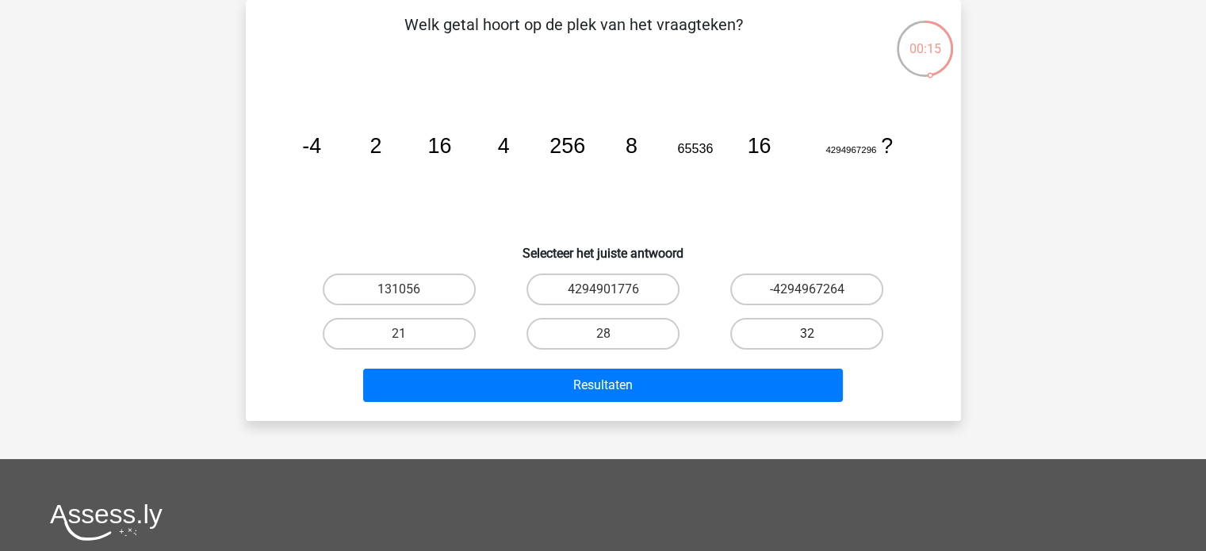
click at [768, 346] on label "32" at bounding box center [806, 334] width 153 height 32
click at [807, 344] on input "32" at bounding box center [812, 339] width 10 height 10
radio input "true"
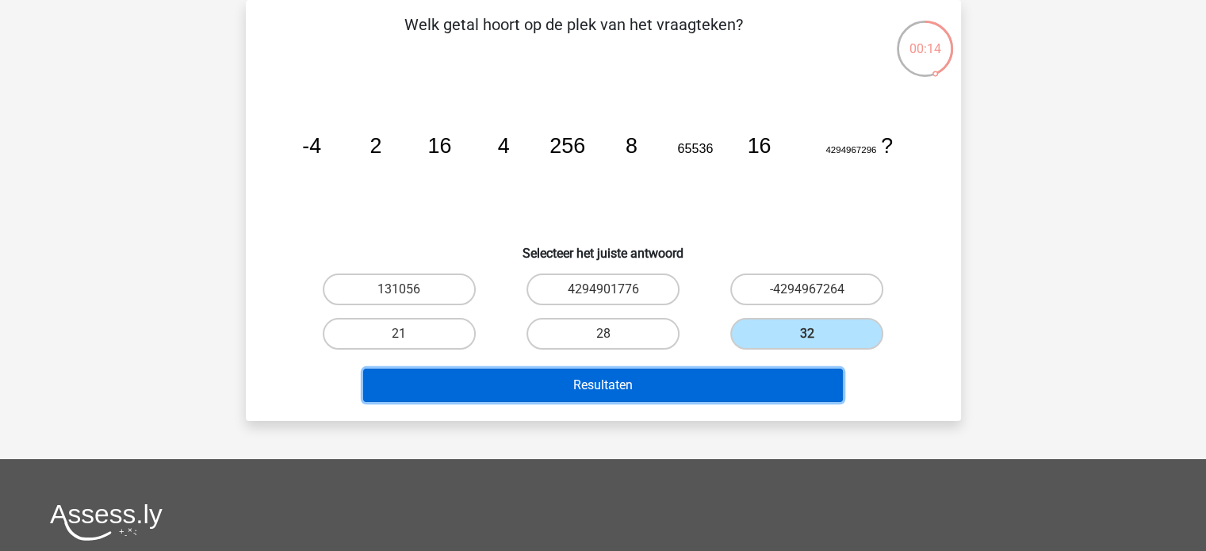
click at [686, 392] on button "Resultaten" at bounding box center [603, 385] width 480 height 33
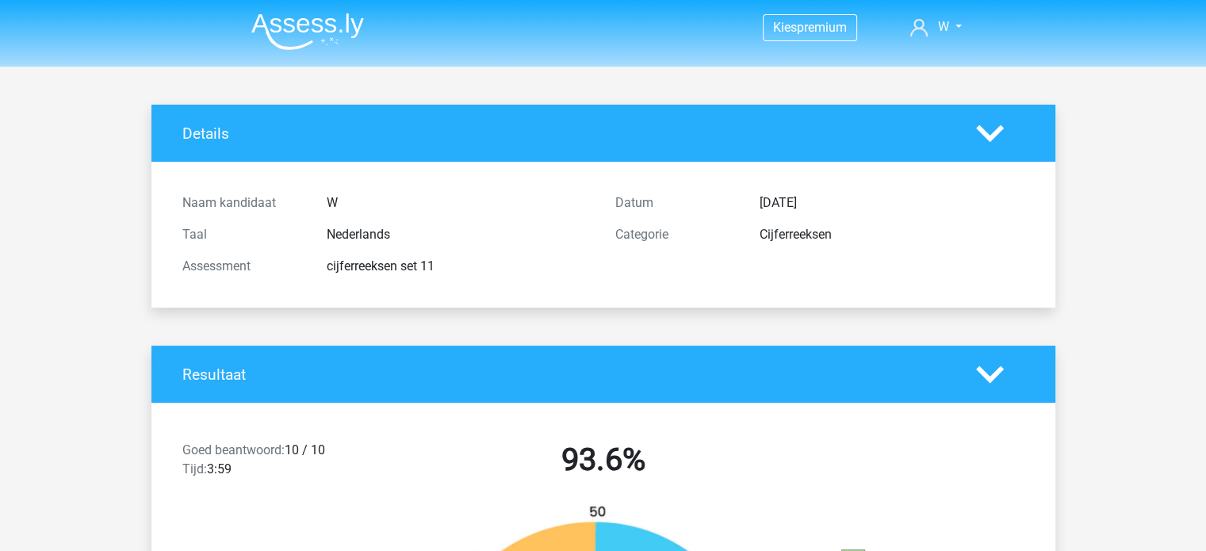
click at [308, 17] on img at bounding box center [307, 31] width 113 height 37
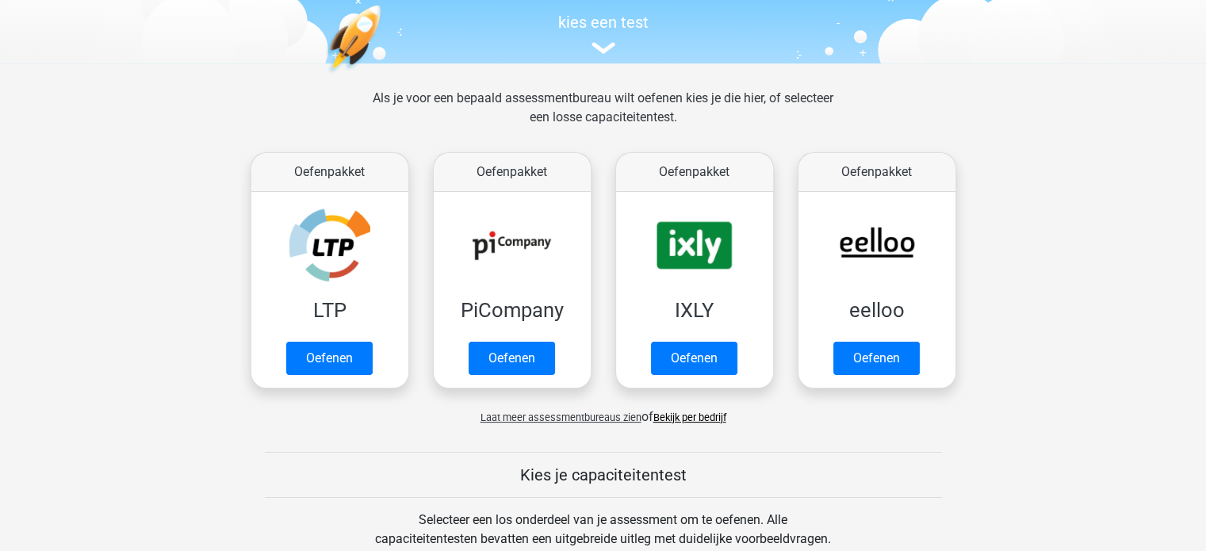
scroll to position [165, 0]
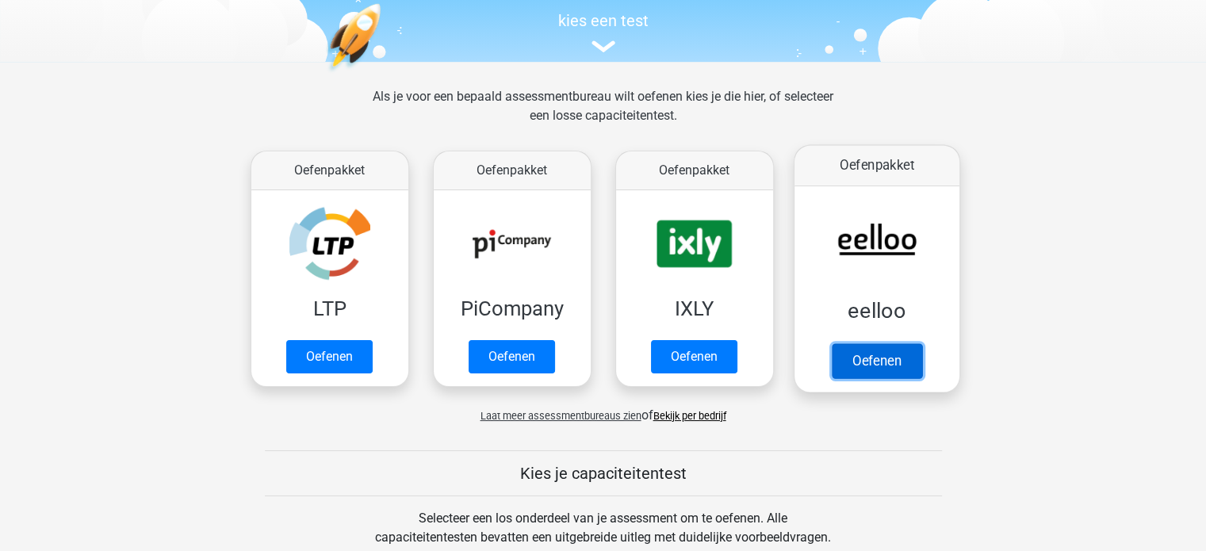
click at [888, 343] on link "Oefenen" at bounding box center [876, 360] width 90 height 35
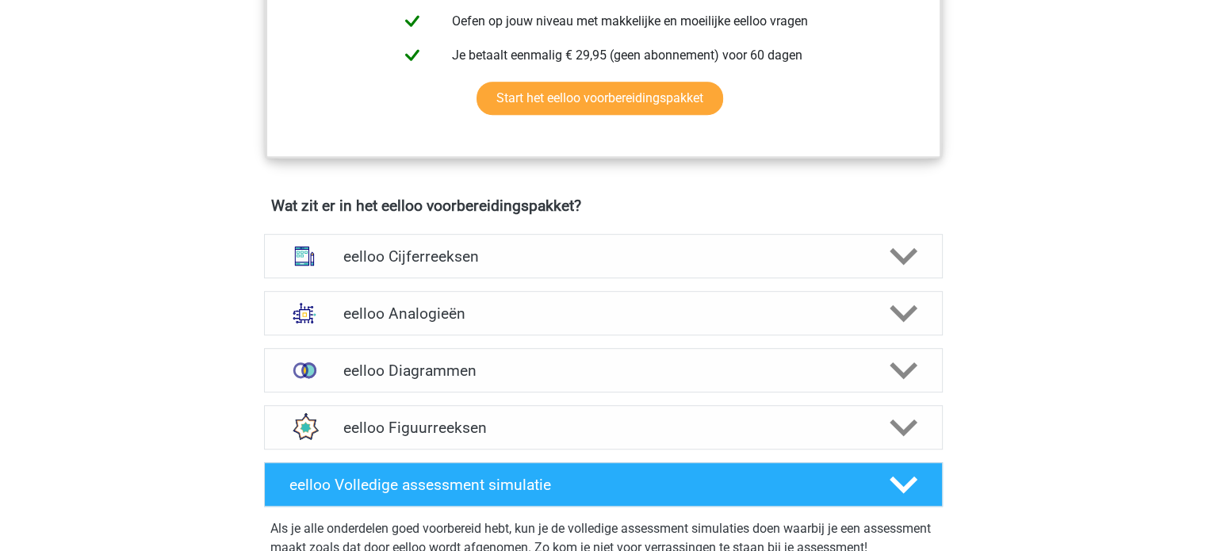
scroll to position [820, 0]
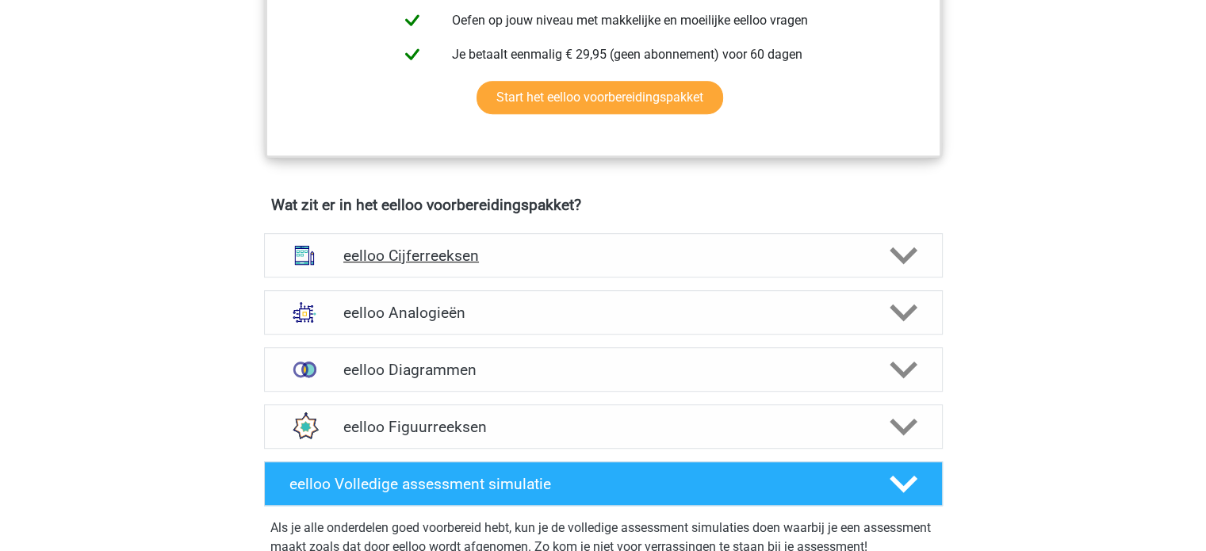
click at [902, 277] on div "eelloo Cijferreeksen" at bounding box center [603, 255] width 678 height 44
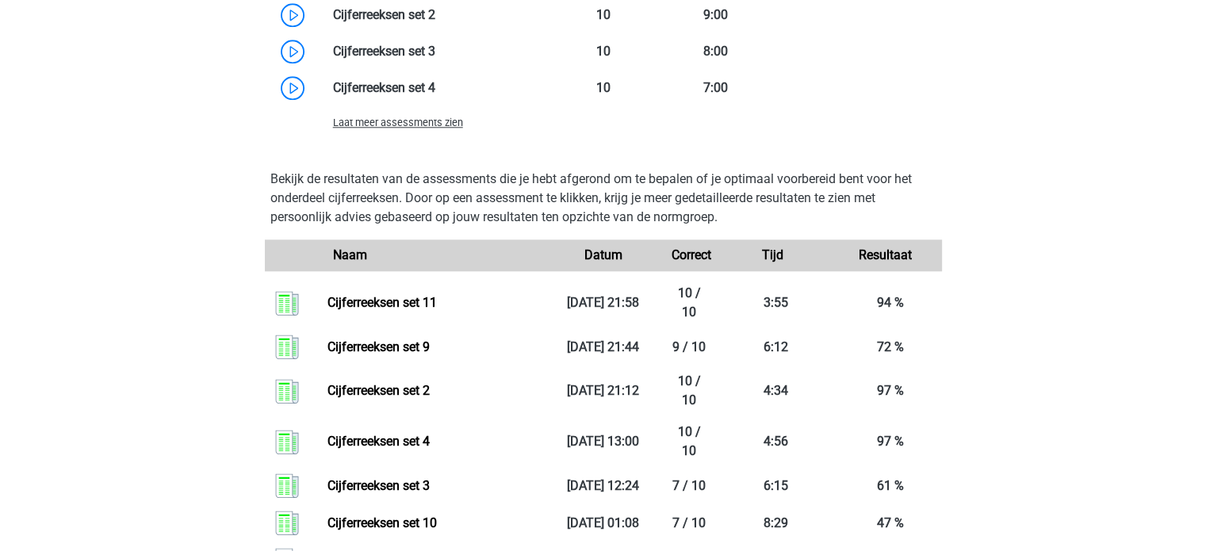
scroll to position [1722, 0]
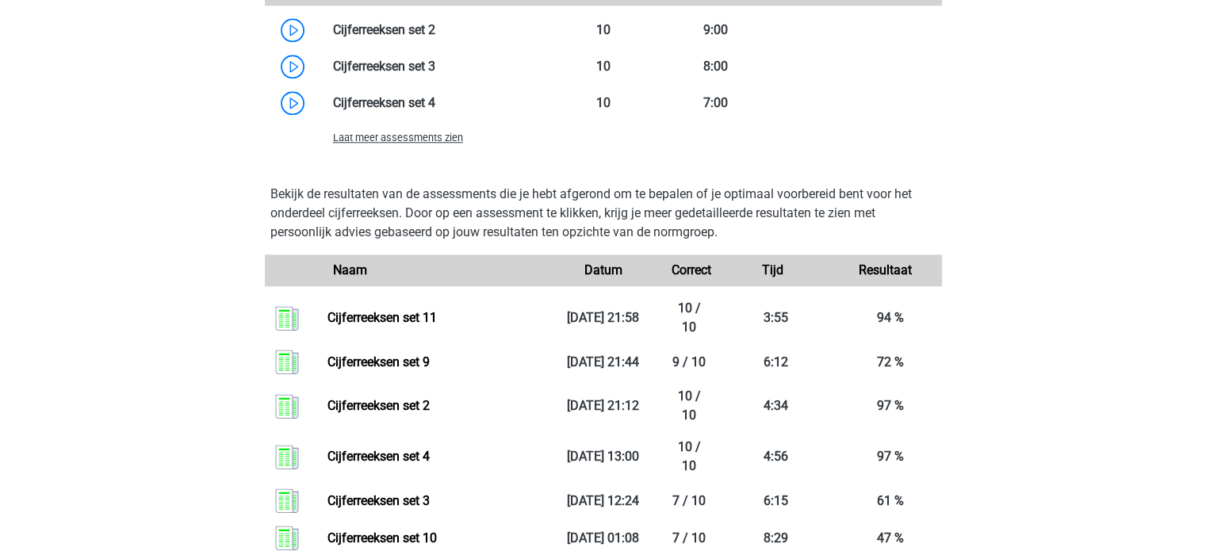
click at [403, 143] on span "Laat meer assessments zien" at bounding box center [398, 138] width 130 height 12
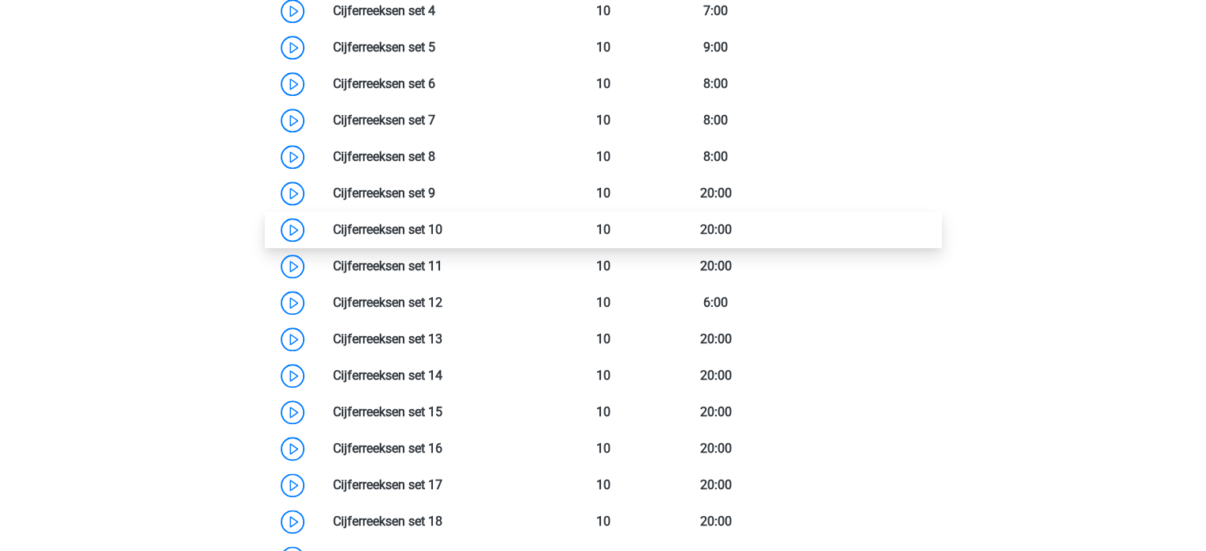
scroll to position [1815, 0]
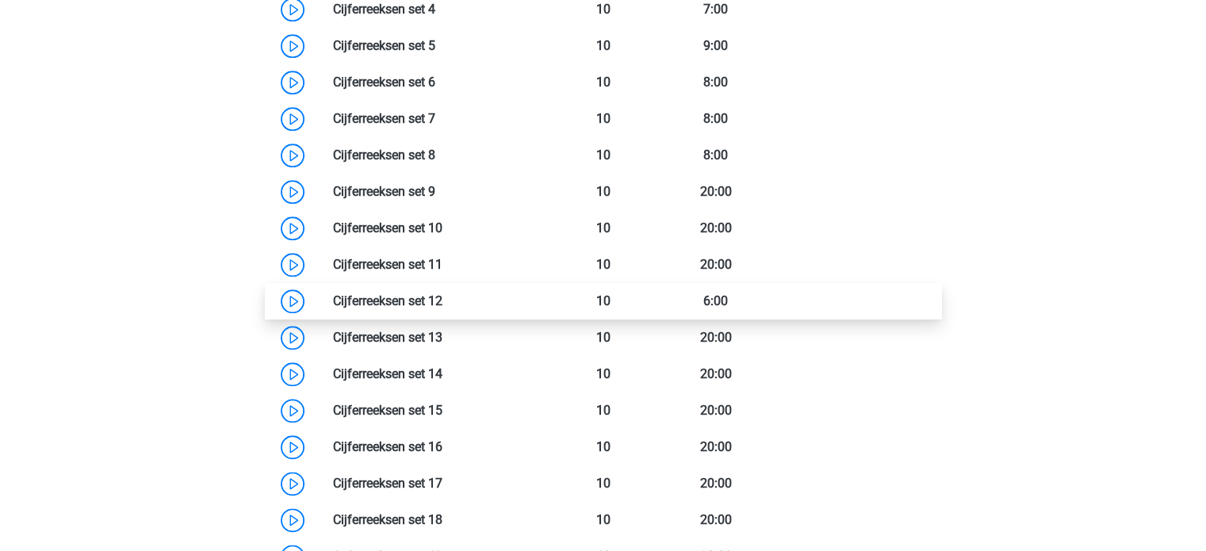
click at [442, 308] on link at bounding box center [442, 300] width 0 height 15
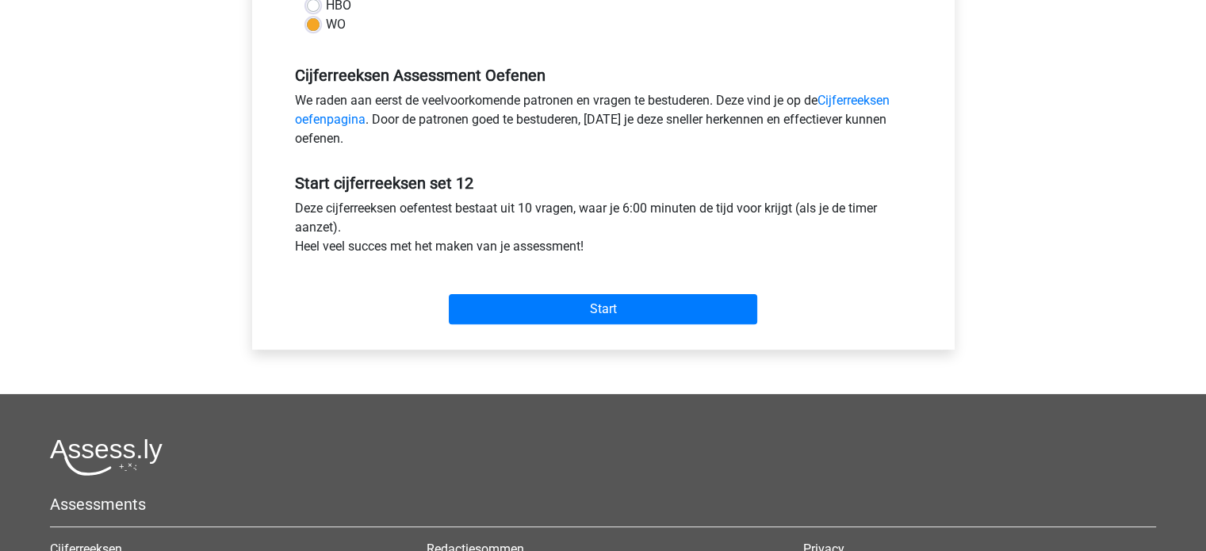
scroll to position [441, 0]
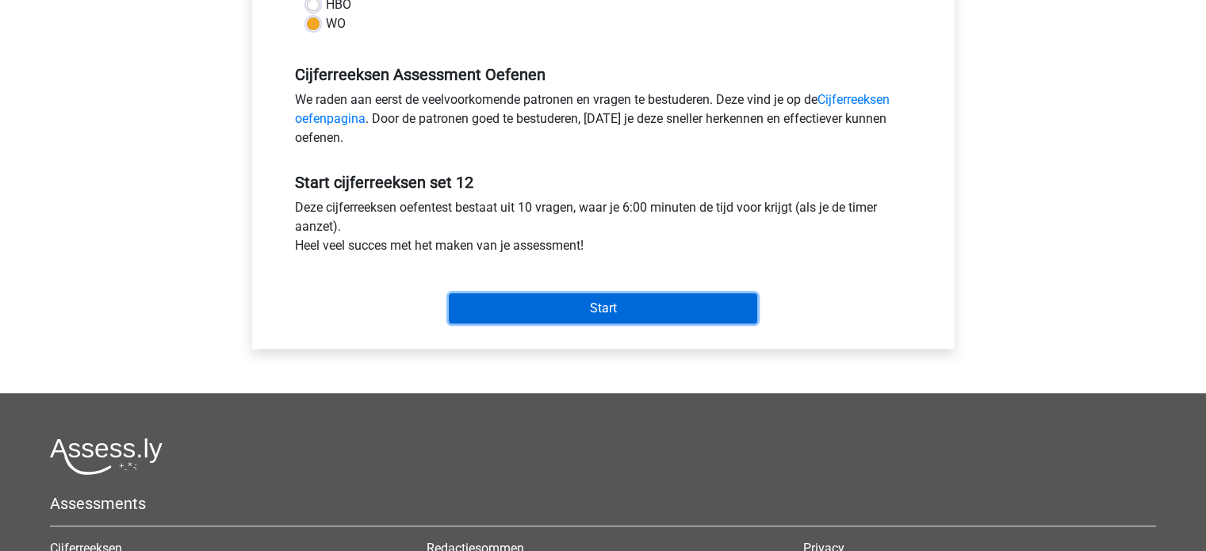
click at [619, 294] on input "Start" at bounding box center [603, 308] width 308 height 30
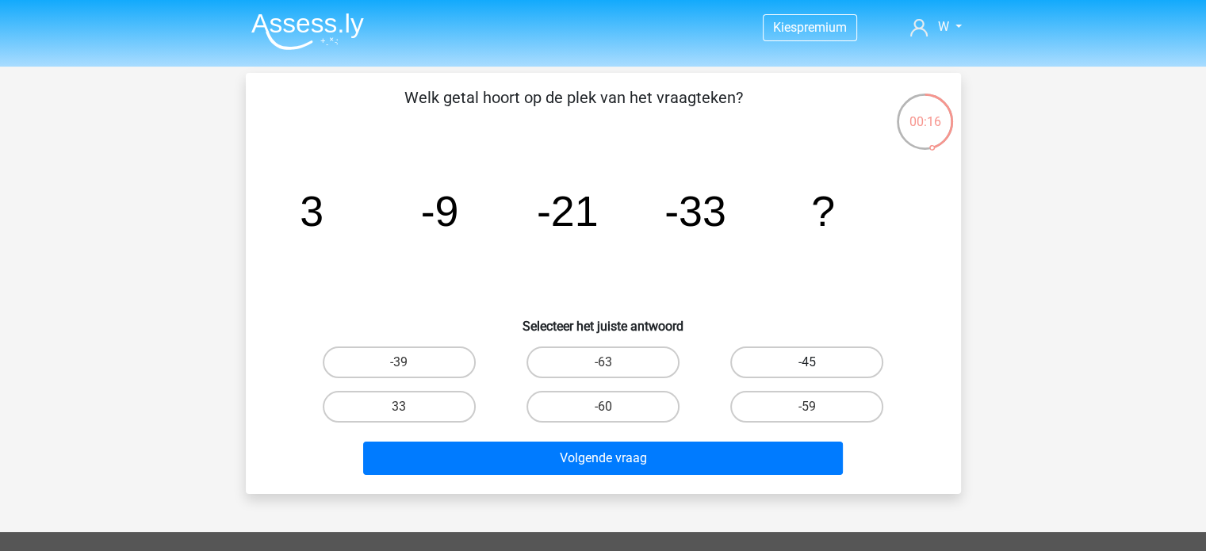
click at [818, 361] on label "-45" at bounding box center [806, 362] width 153 height 32
click at [817, 362] on input "-45" at bounding box center [812, 367] width 10 height 10
radio input "true"
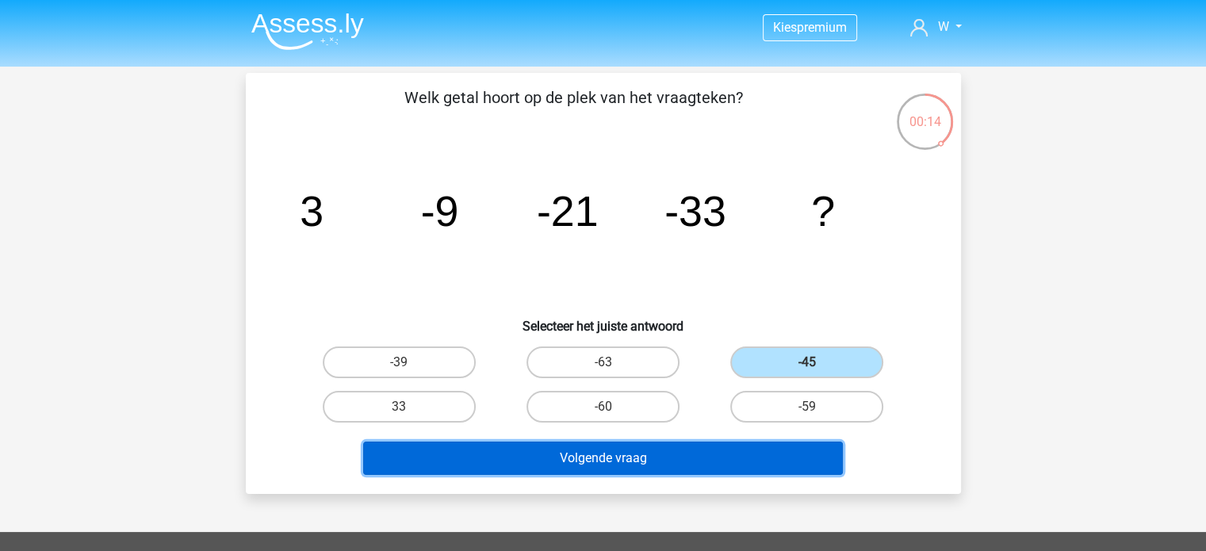
click at [656, 461] on button "Volgende vraag" at bounding box center [603, 457] width 480 height 33
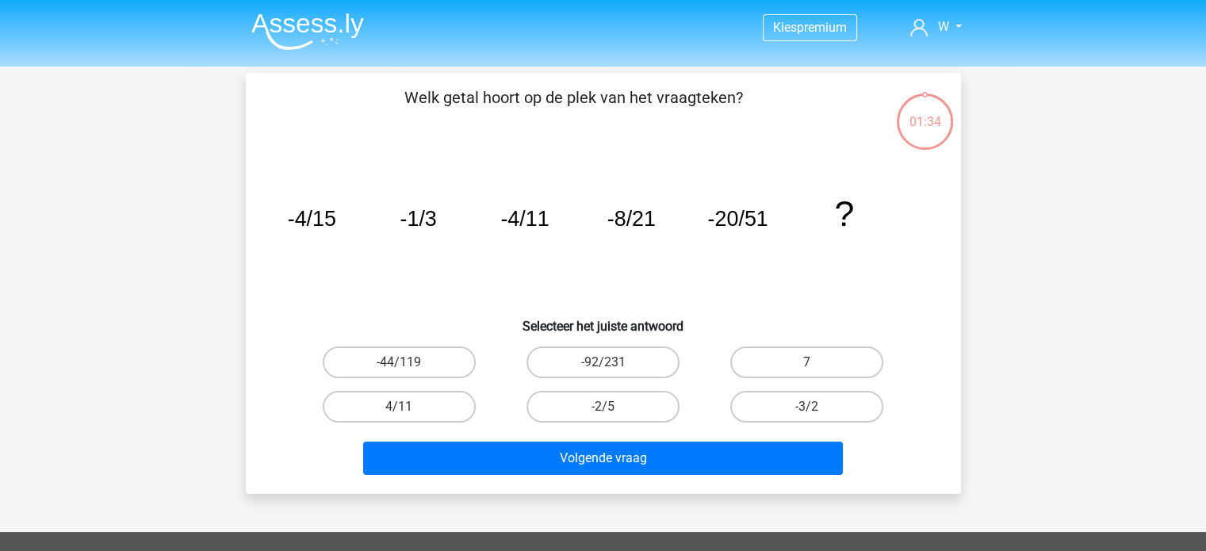
scroll to position [73, 0]
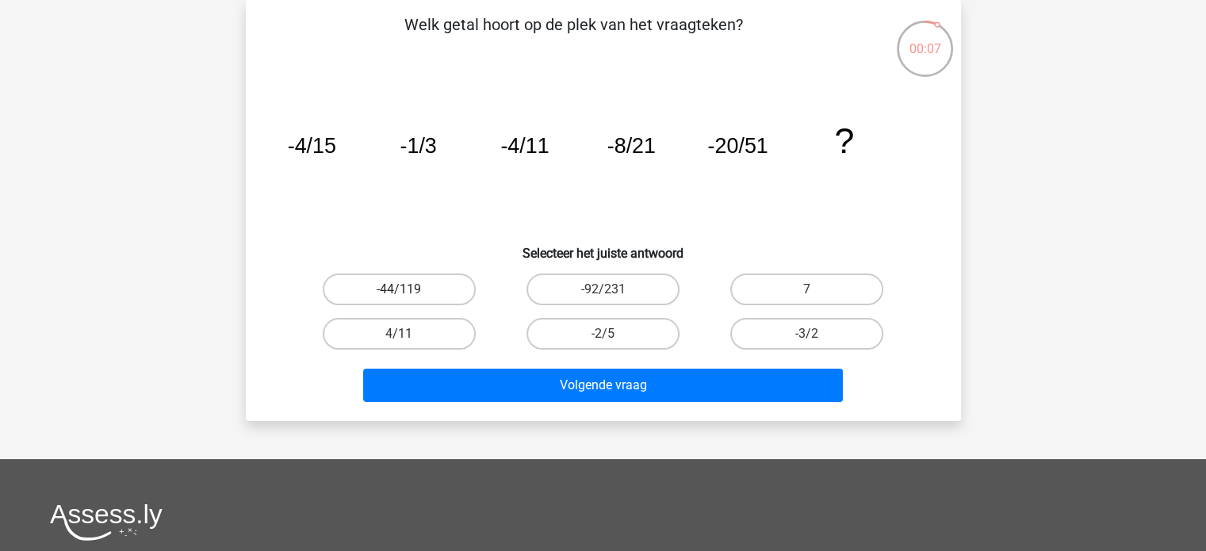
click at [454, 289] on label "-44/119" at bounding box center [399, 289] width 153 height 32
click at [409, 289] on input "-44/119" at bounding box center [404, 294] width 10 height 10
radio input "true"
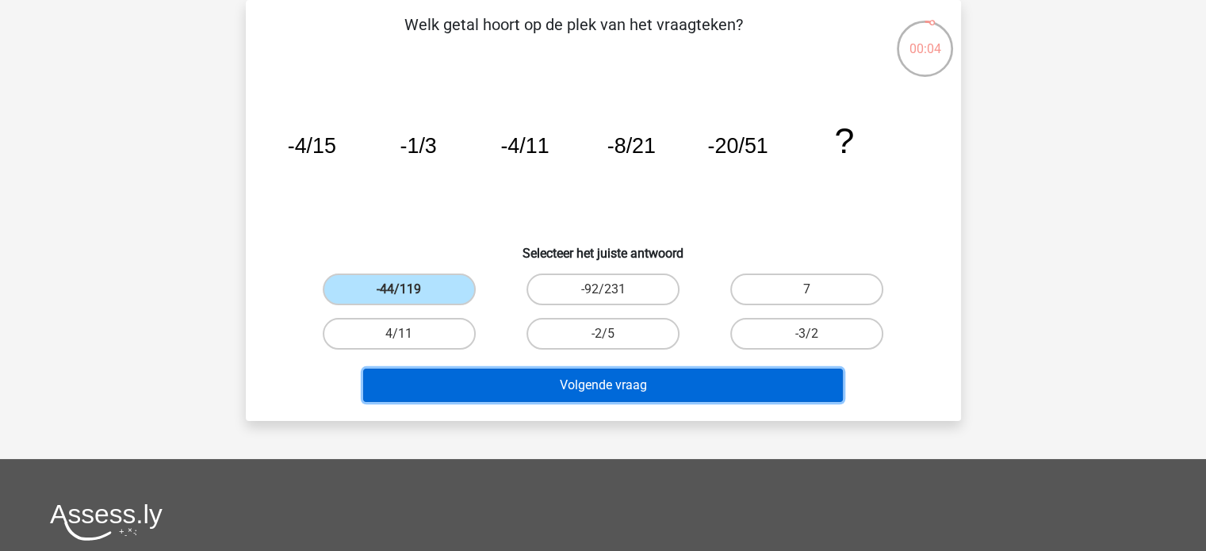
click at [617, 386] on button "Volgende vraag" at bounding box center [603, 385] width 480 height 33
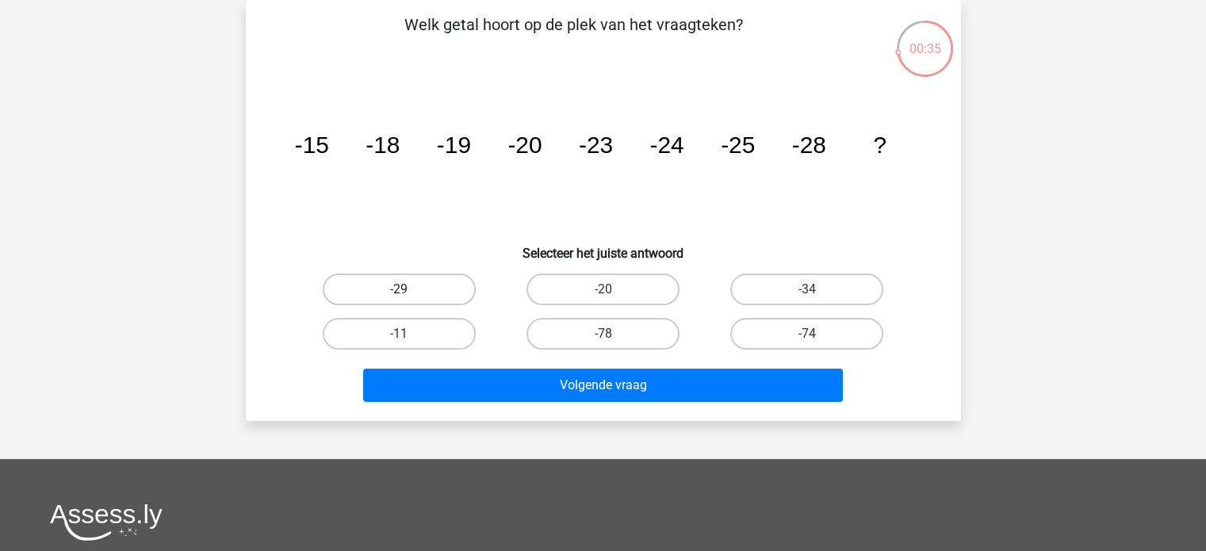
click at [384, 300] on label "-29" at bounding box center [399, 289] width 153 height 32
click at [399, 300] on input "-29" at bounding box center [404, 294] width 10 height 10
radio input "true"
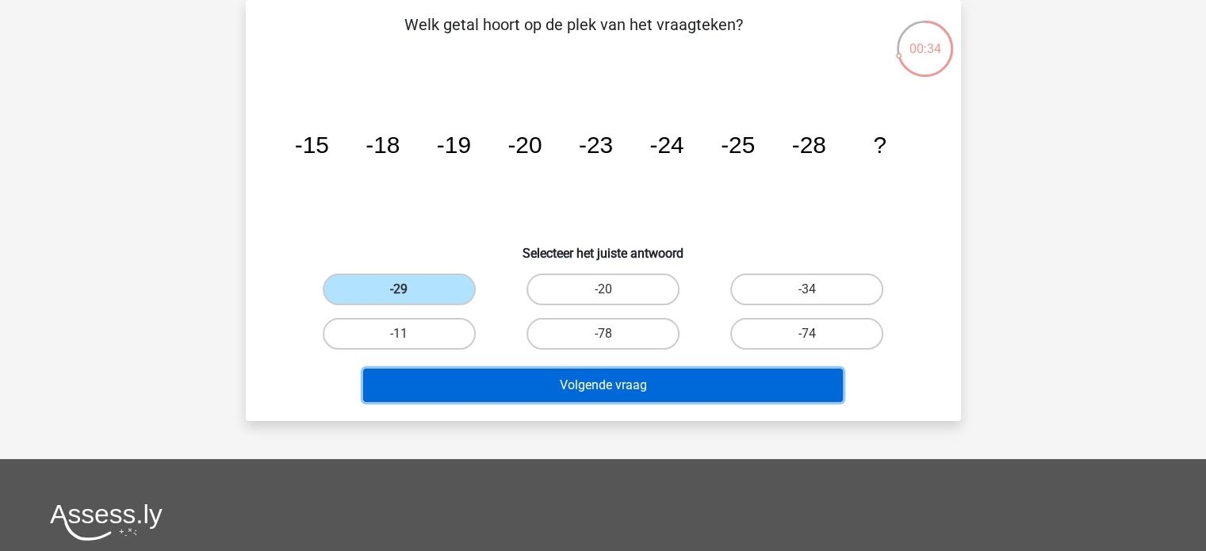
click at [572, 380] on button "Volgende vraag" at bounding box center [603, 385] width 480 height 33
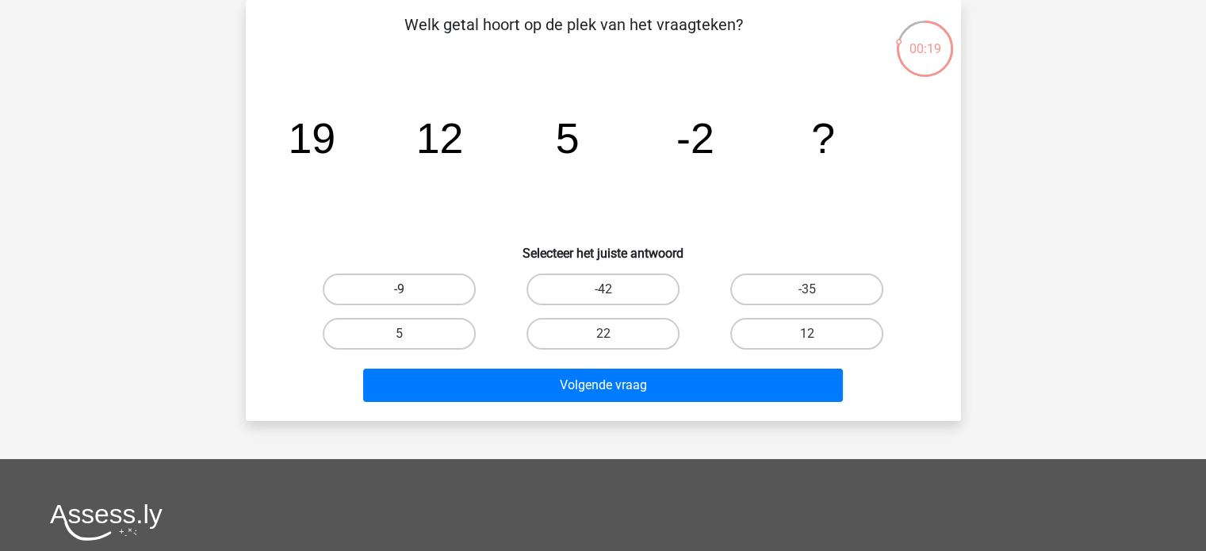
click at [423, 294] on label "-9" at bounding box center [399, 289] width 153 height 32
click at [409, 294] on input "-9" at bounding box center [404, 294] width 10 height 10
radio input "true"
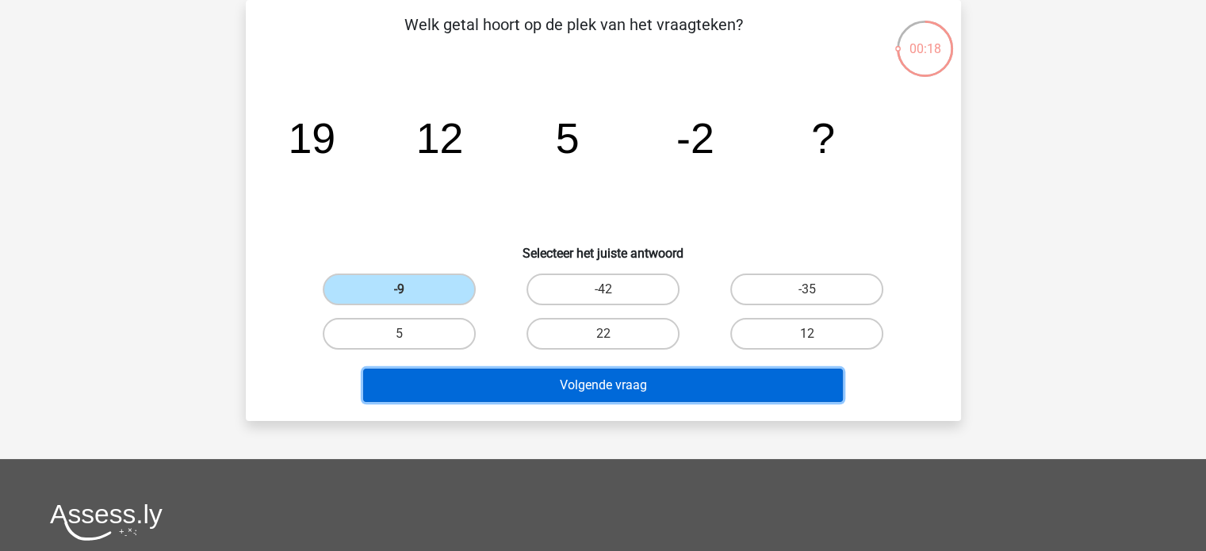
click at [647, 380] on button "Volgende vraag" at bounding box center [603, 385] width 480 height 33
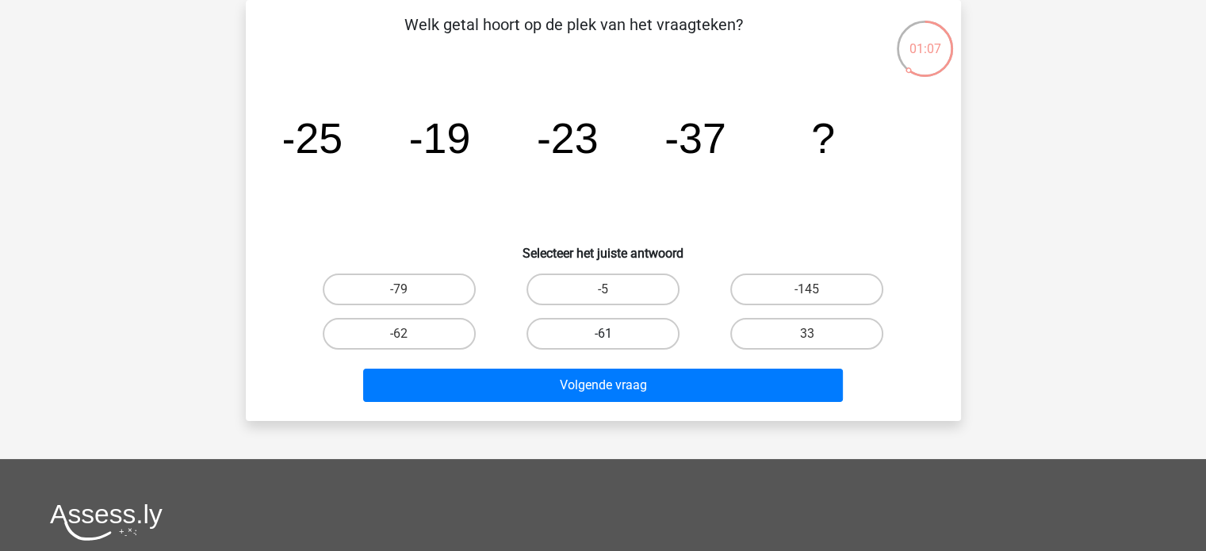
click at [631, 333] on label "-61" at bounding box center [602, 334] width 153 height 32
click at [613, 334] on input "-61" at bounding box center [607, 339] width 10 height 10
radio input "true"
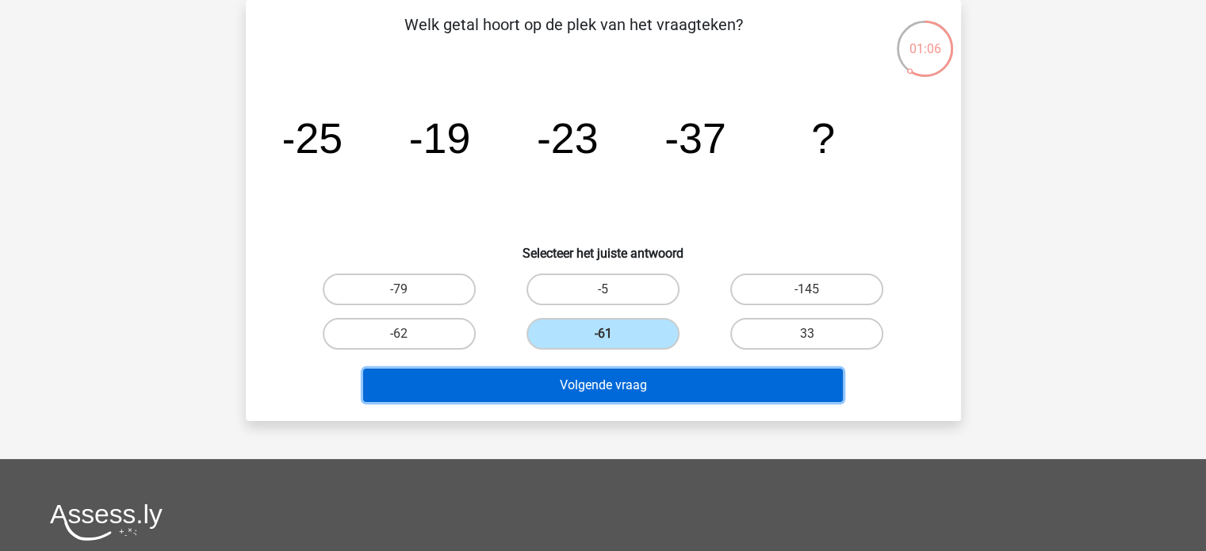
click at [606, 373] on button "Volgende vraag" at bounding box center [603, 385] width 480 height 33
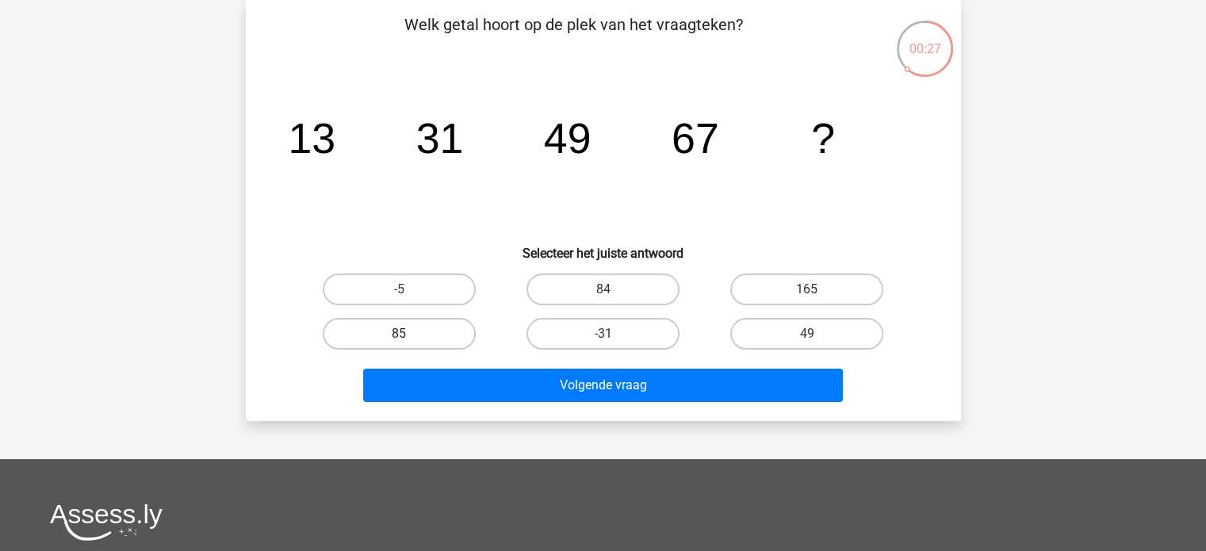
click at [444, 331] on label "85" at bounding box center [399, 334] width 153 height 32
click at [409, 334] on input "85" at bounding box center [404, 339] width 10 height 10
radio input "true"
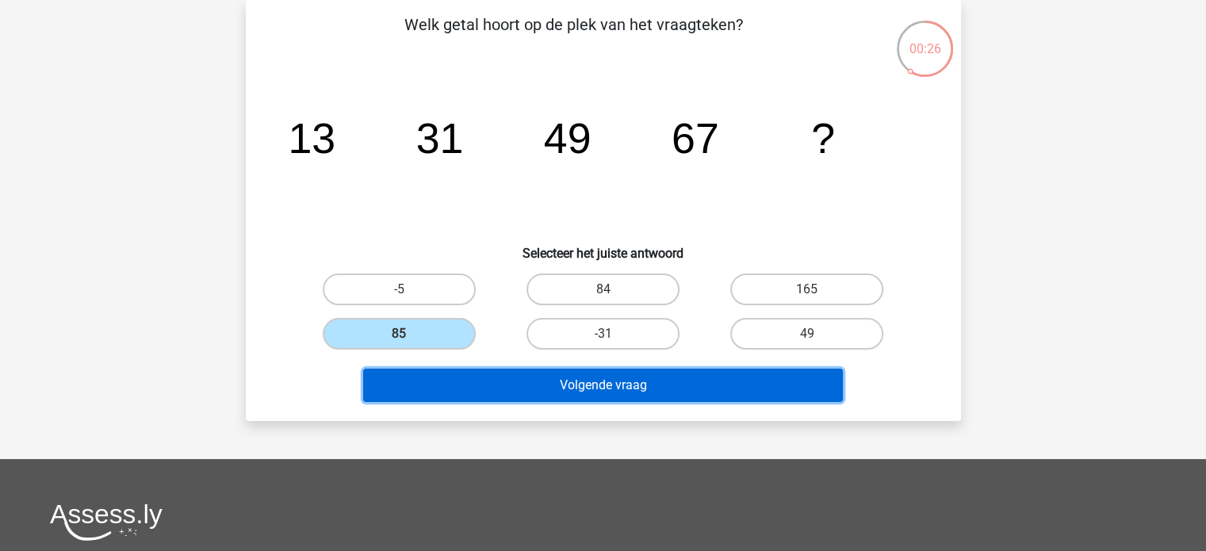
click at [570, 373] on button "Volgende vraag" at bounding box center [603, 385] width 480 height 33
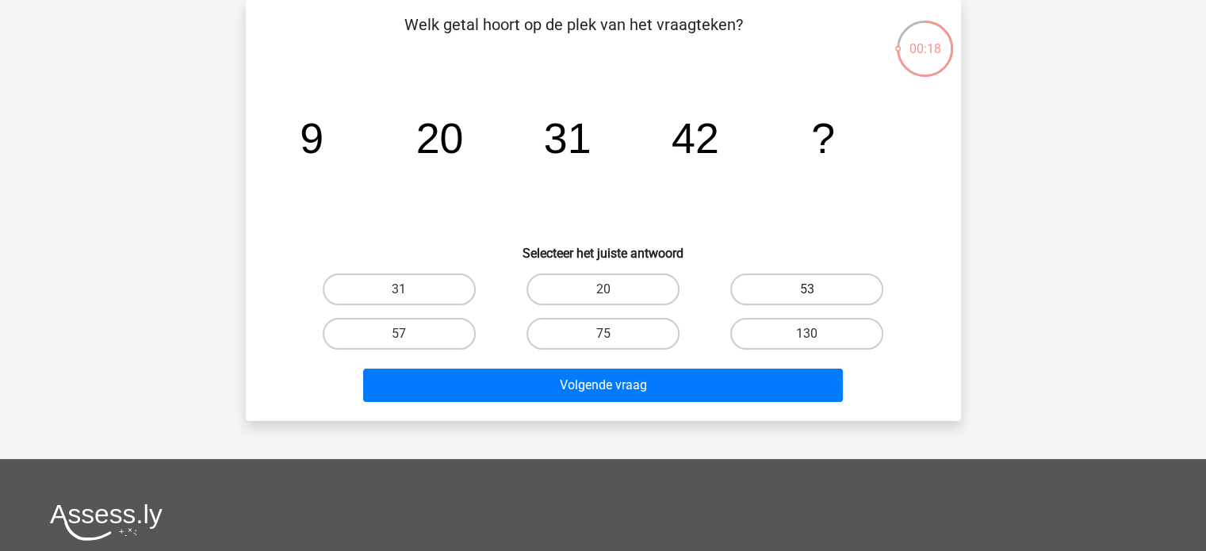
click at [785, 294] on label "53" at bounding box center [806, 289] width 153 height 32
click at [807, 294] on input "53" at bounding box center [812, 294] width 10 height 10
radio input "true"
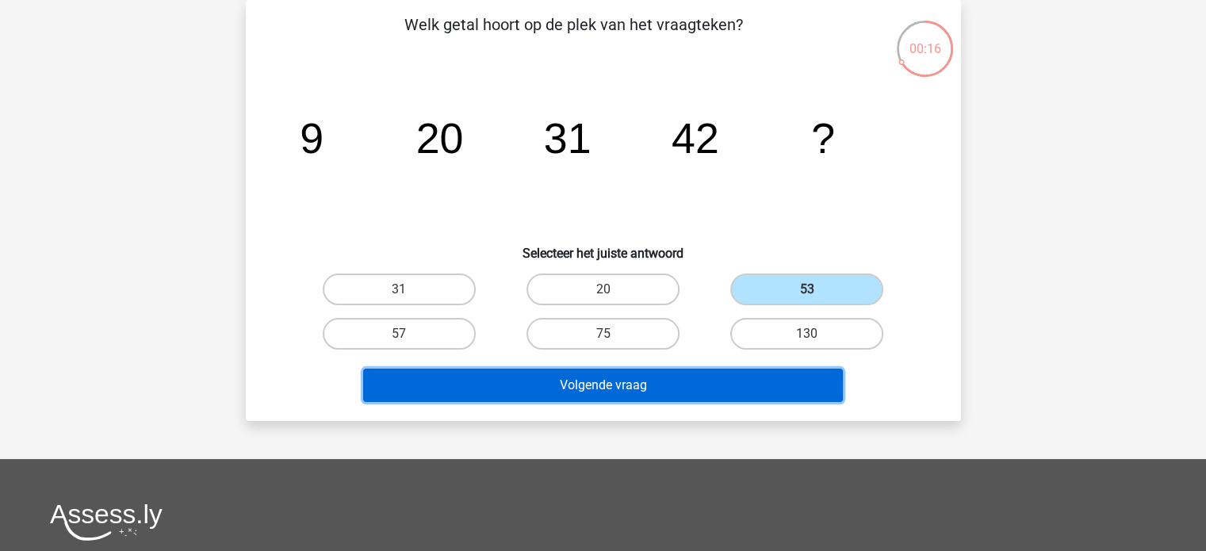
click at [651, 376] on button "Volgende vraag" at bounding box center [603, 385] width 480 height 33
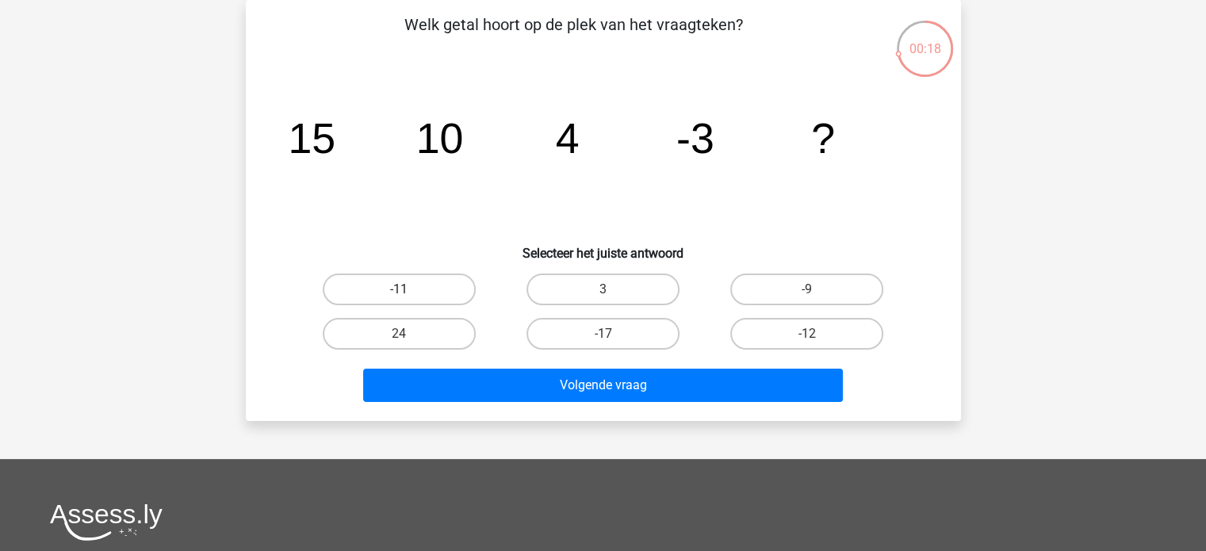
click at [406, 278] on label "-11" at bounding box center [399, 289] width 153 height 32
click at [406, 289] on input "-11" at bounding box center [404, 294] width 10 height 10
radio input "true"
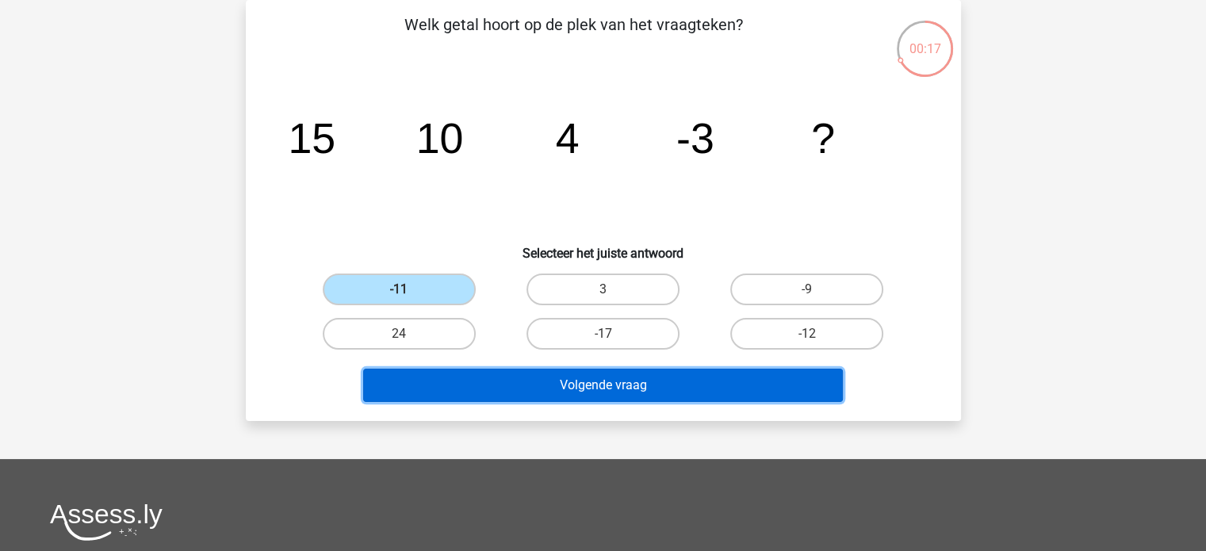
click at [600, 374] on button "Volgende vraag" at bounding box center [603, 385] width 480 height 33
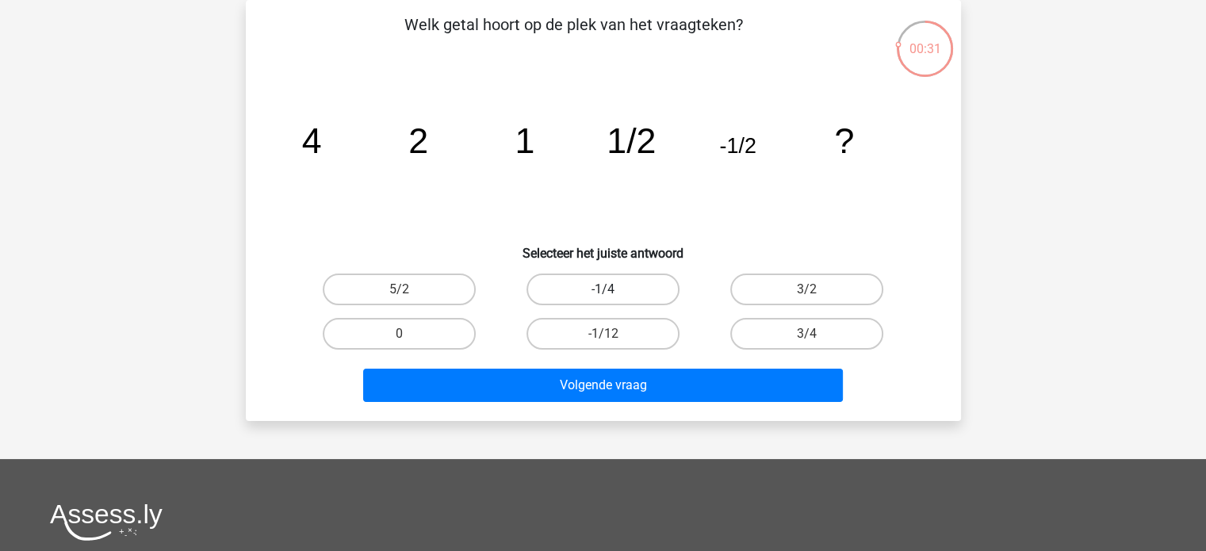
click at [574, 285] on label "-1/4" at bounding box center [602, 289] width 153 height 32
click at [602, 289] on input "-1/4" at bounding box center [607, 294] width 10 height 10
radio input "true"
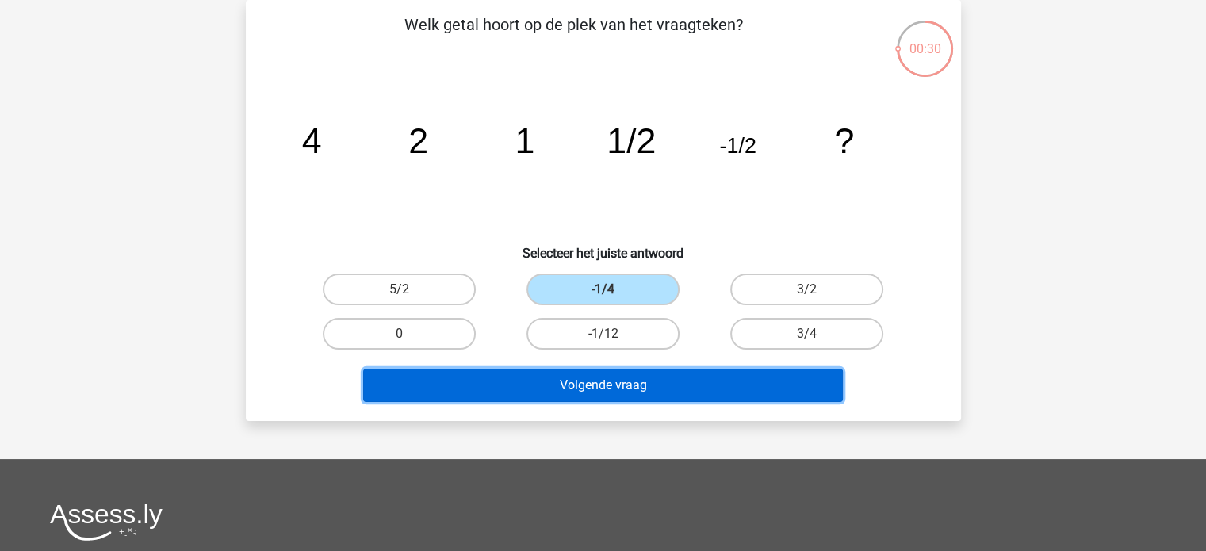
click at [672, 379] on button "Volgende vraag" at bounding box center [603, 385] width 480 height 33
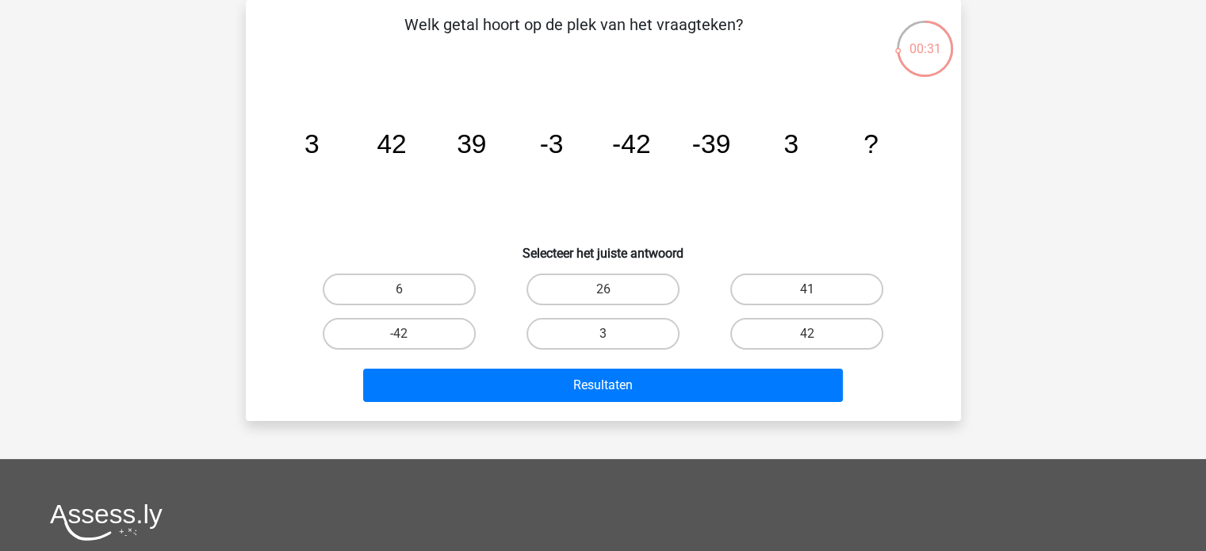
click at [786, 348] on div "42" at bounding box center [807, 333] width 204 height 44
click at [779, 329] on label "42" at bounding box center [806, 334] width 153 height 32
click at [807, 334] on input "42" at bounding box center [812, 339] width 10 height 10
radio input "true"
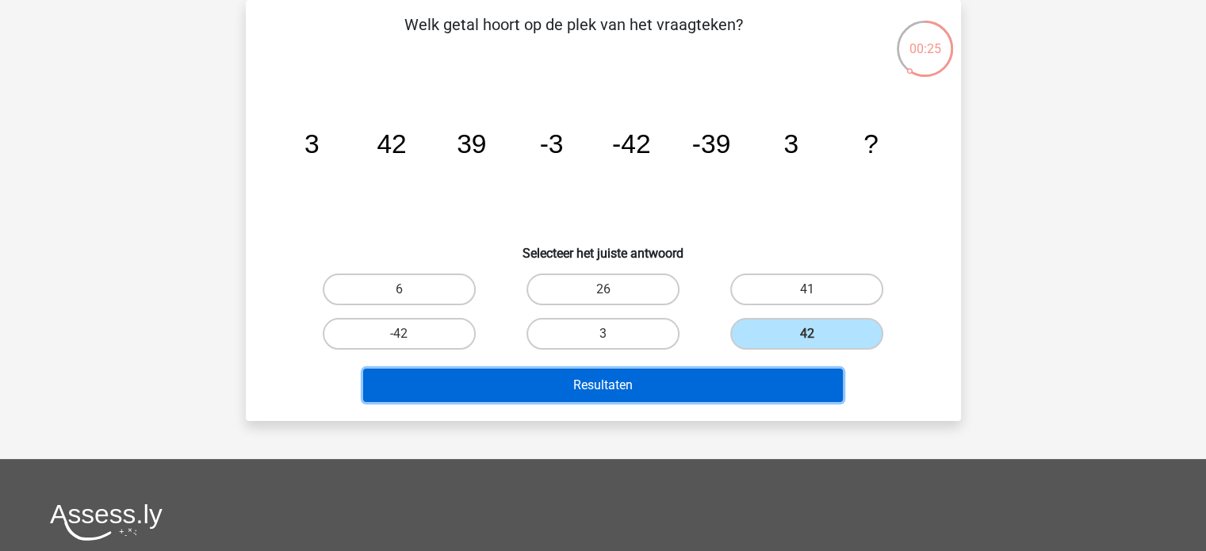
click at [609, 390] on button "Resultaten" at bounding box center [603, 385] width 480 height 33
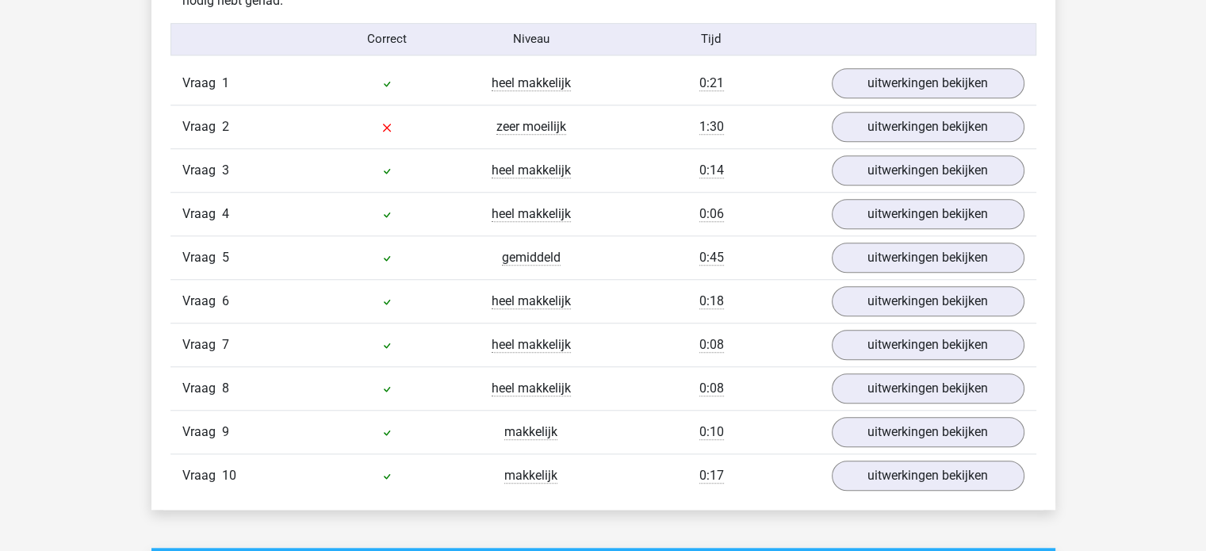
scroll to position [1303, 0]
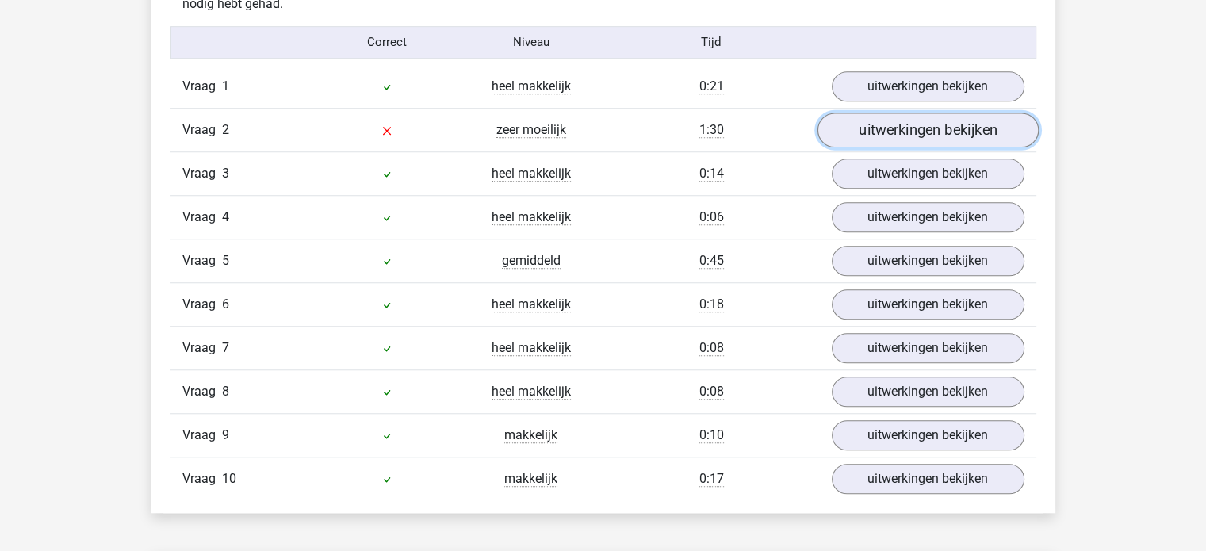
click at [914, 142] on link "uitwerkingen bekijken" at bounding box center [926, 130] width 221 height 35
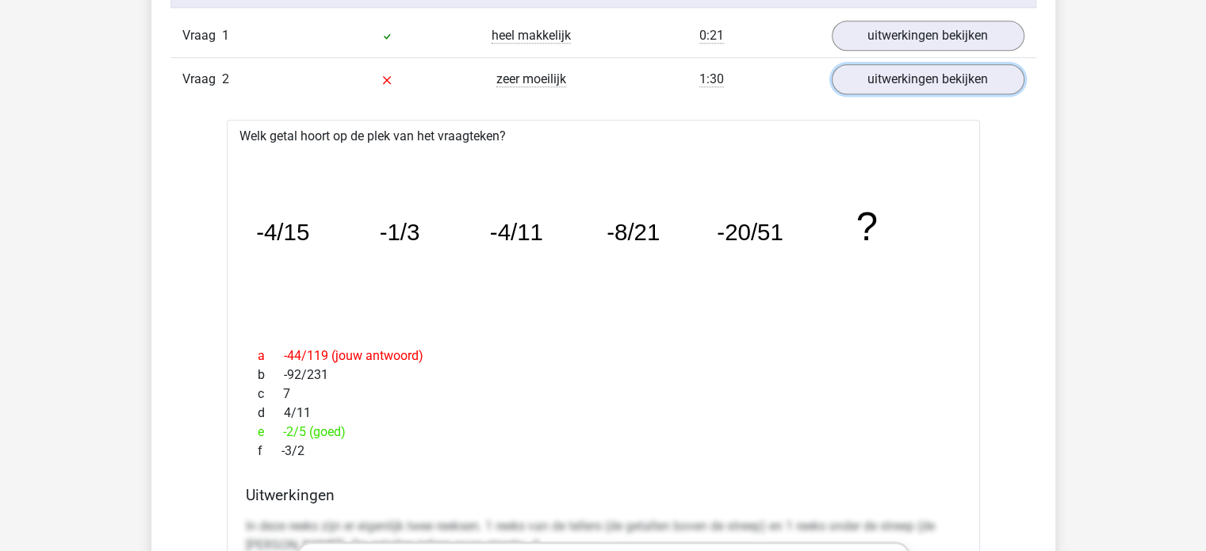
scroll to position [1354, 0]
click at [956, 77] on link "uitwerkingen bekijken" at bounding box center [926, 79] width 221 height 35
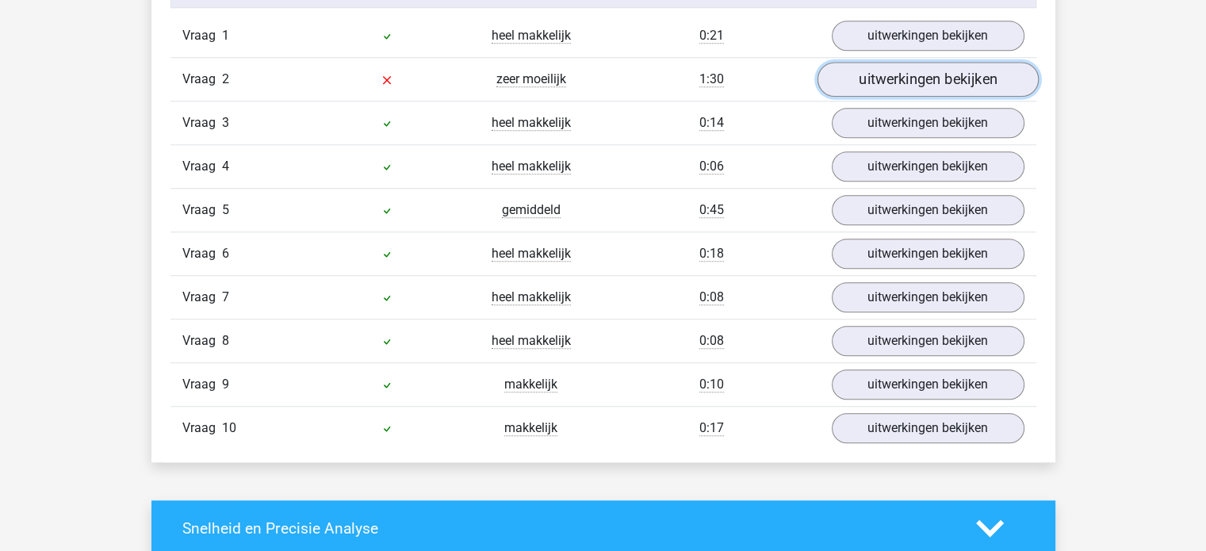
click at [956, 77] on link "uitwerkingen bekijken" at bounding box center [926, 79] width 221 height 35
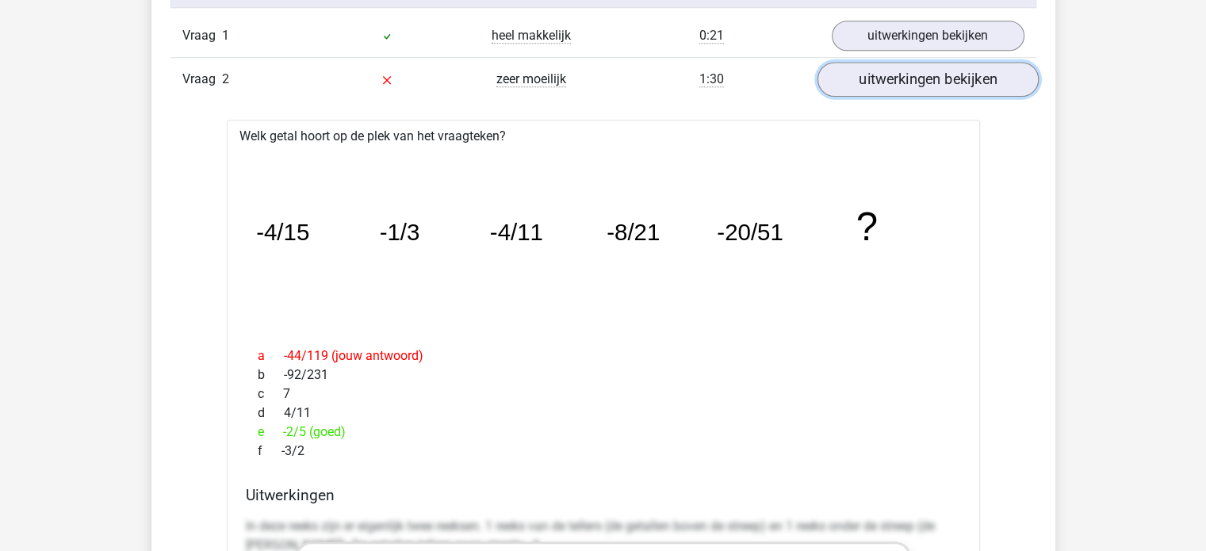
click at [954, 78] on link "uitwerkingen bekijken" at bounding box center [926, 79] width 221 height 35
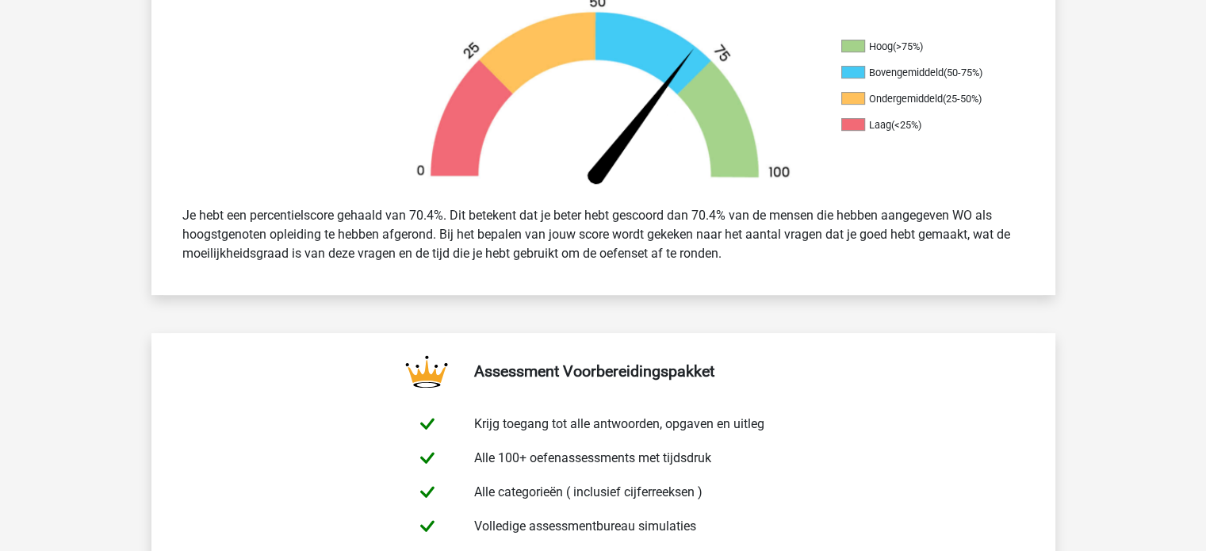
scroll to position [0, 0]
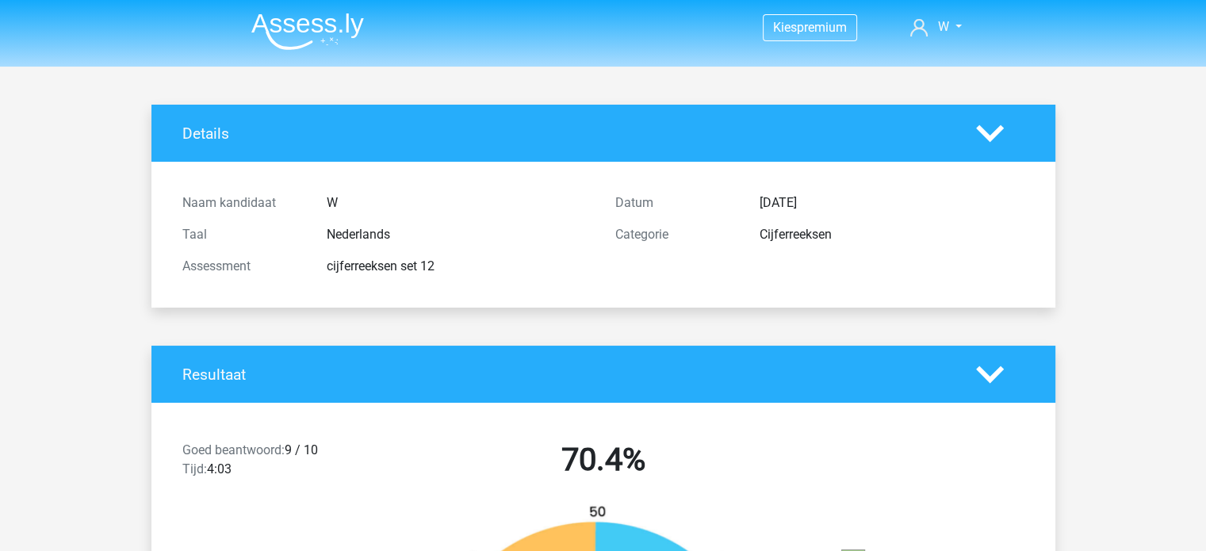
click at [334, 35] on img at bounding box center [307, 31] width 113 height 37
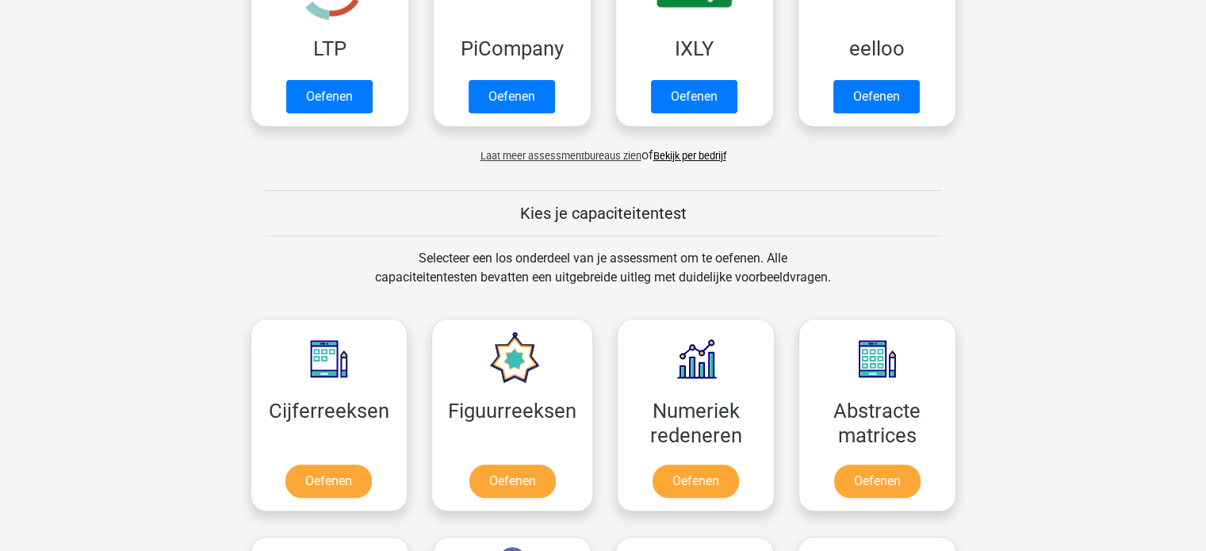
scroll to position [460, 0]
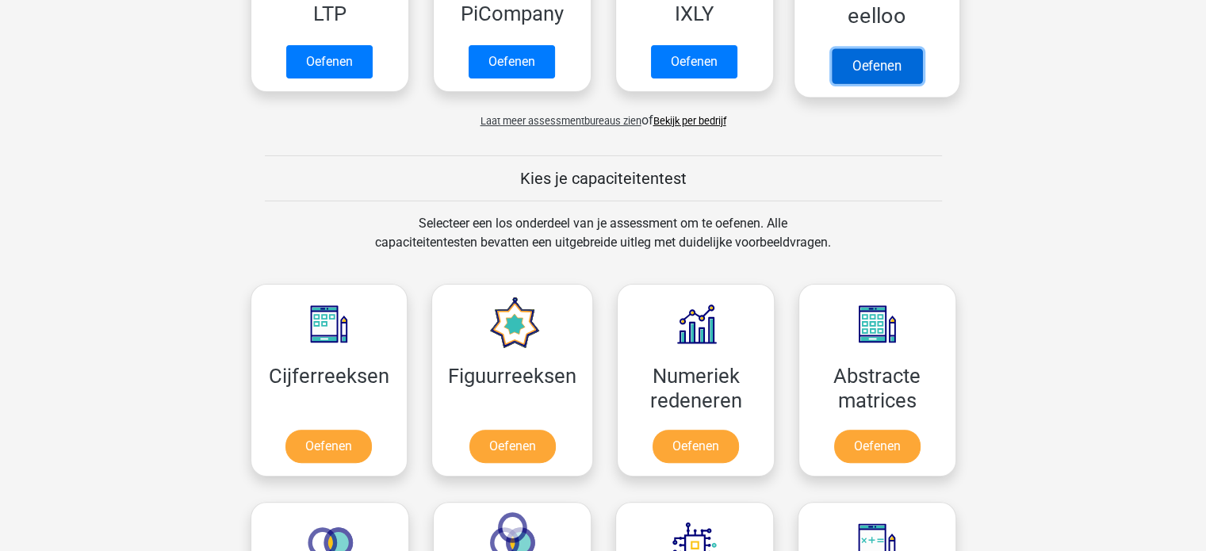
click at [847, 81] on link "Oefenen" at bounding box center [876, 65] width 90 height 35
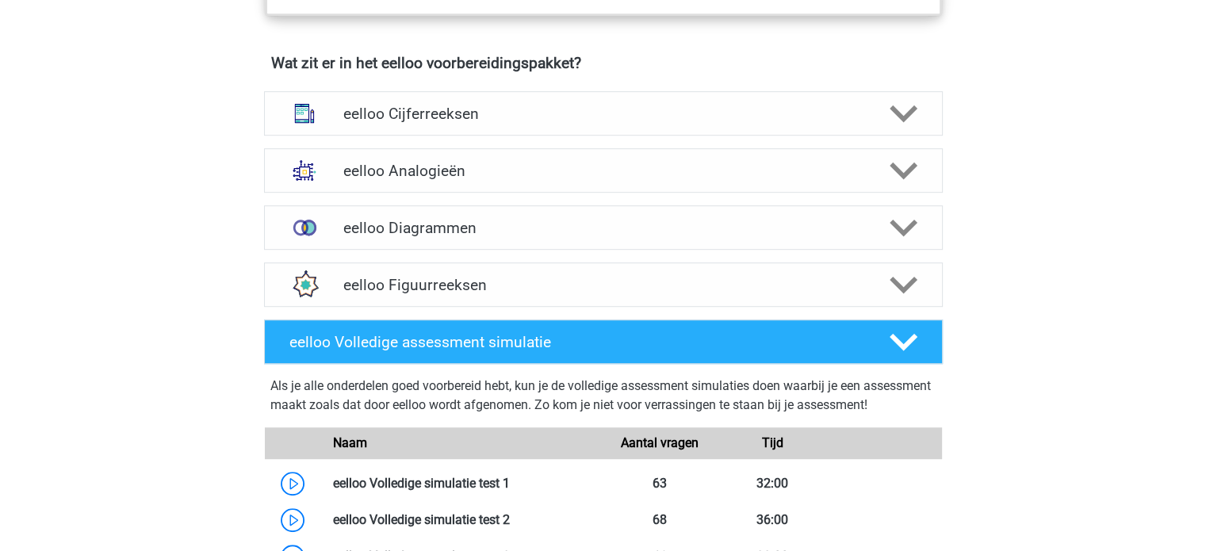
scroll to position [1011, 0]
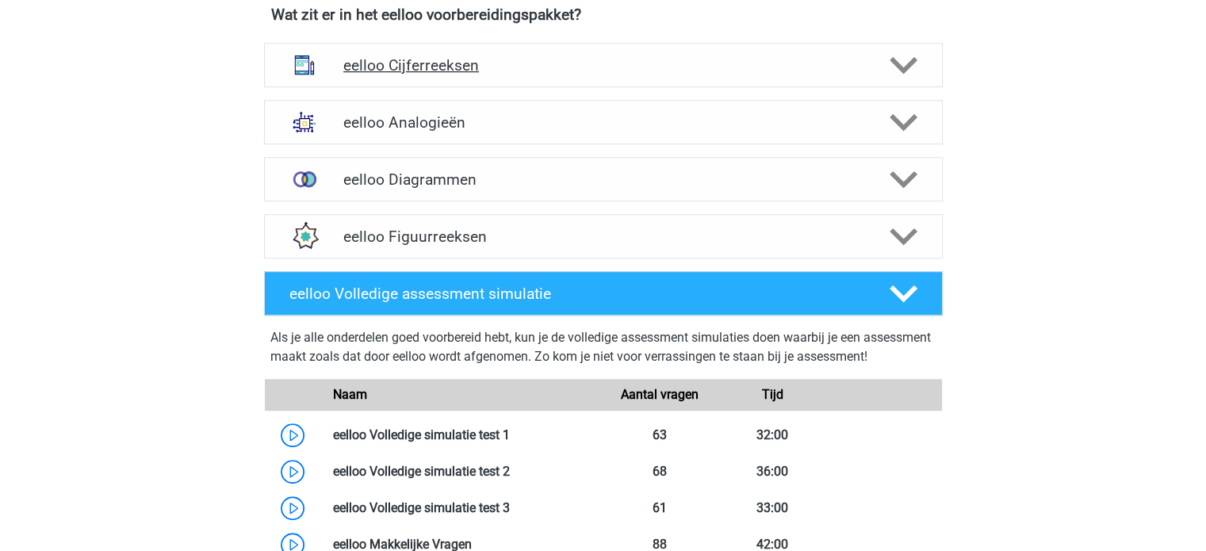
click at [709, 87] on div "eelloo Cijferreeksen" at bounding box center [603, 65] width 678 height 44
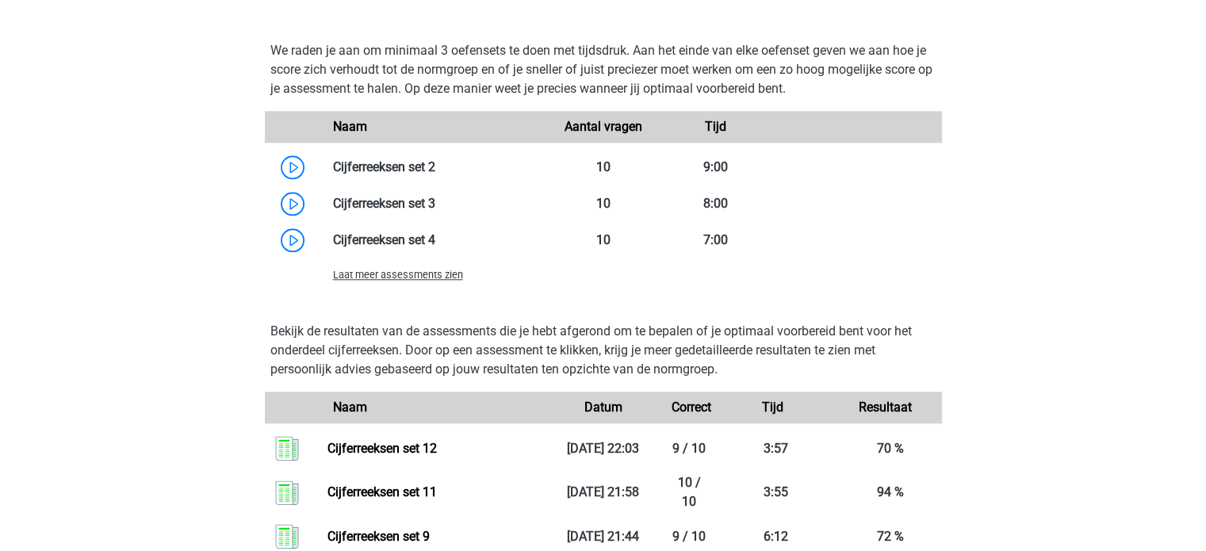
scroll to position [1584, 0]
click at [436, 281] on span "Laat meer assessments zien" at bounding box center [398, 275] width 130 height 12
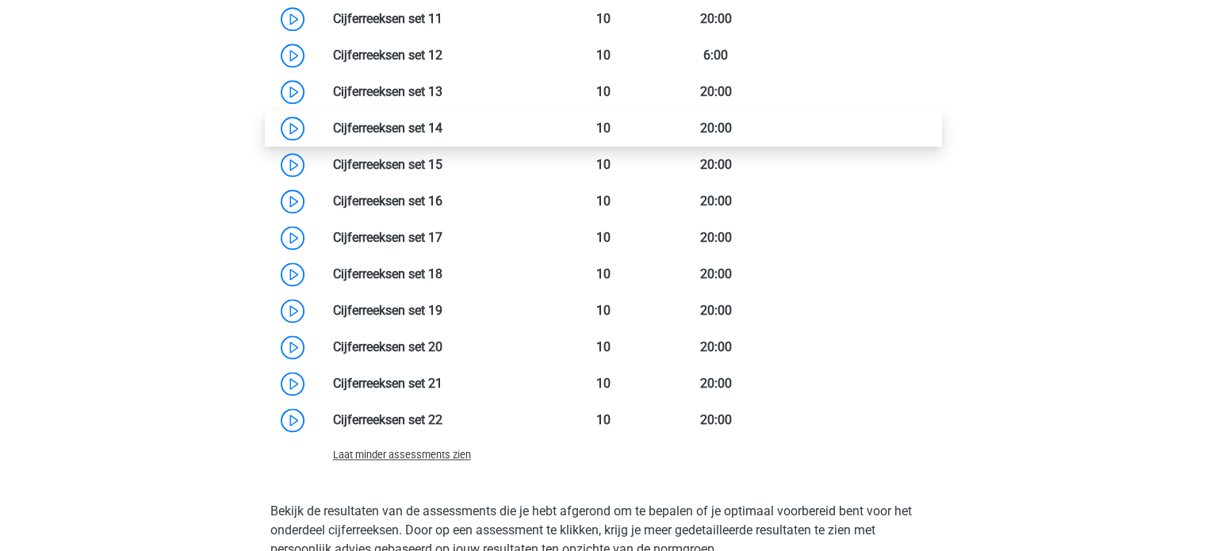
scroll to position [2061, 0]
click at [442, 281] on link at bounding box center [442, 273] width 0 height 15
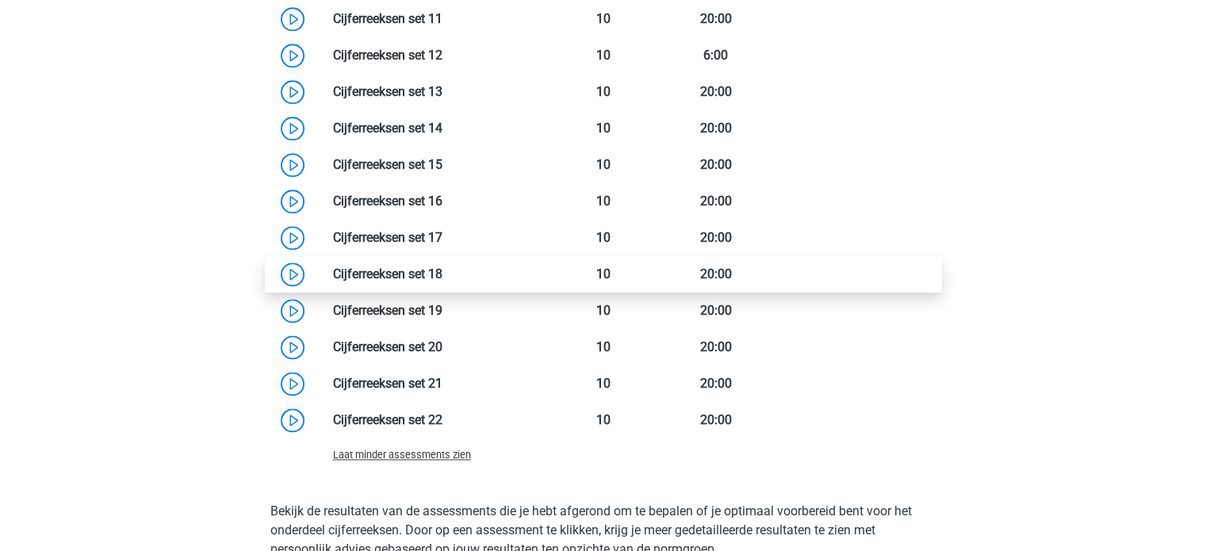
click at [442, 269] on link at bounding box center [442, 273] width 0 height 15
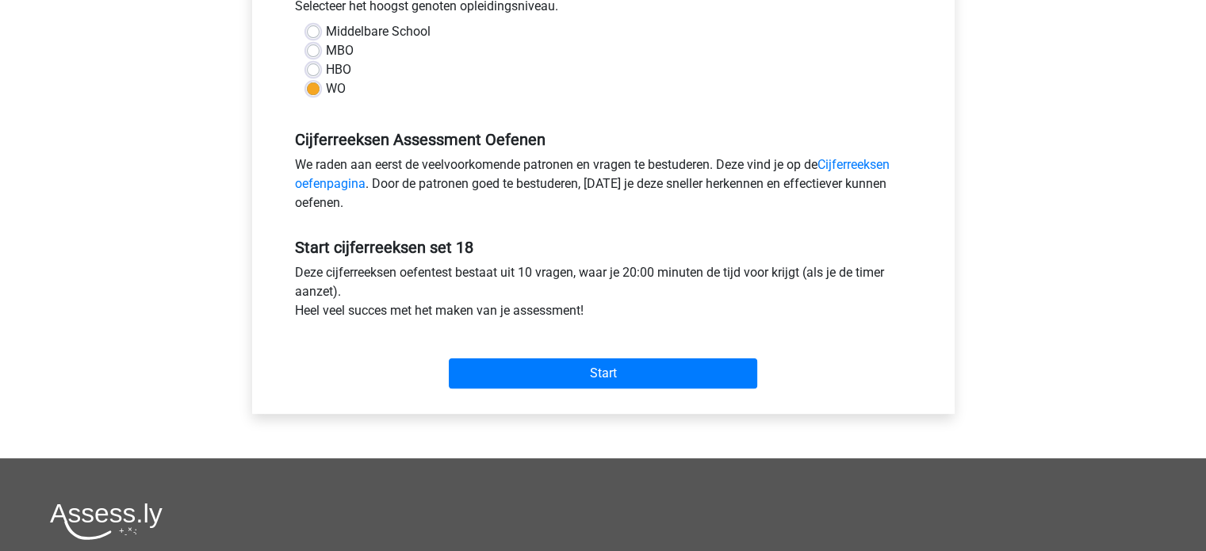
scroll to position [376, 0]
